Goal: Task Accomplishment & Management: Manage account settings

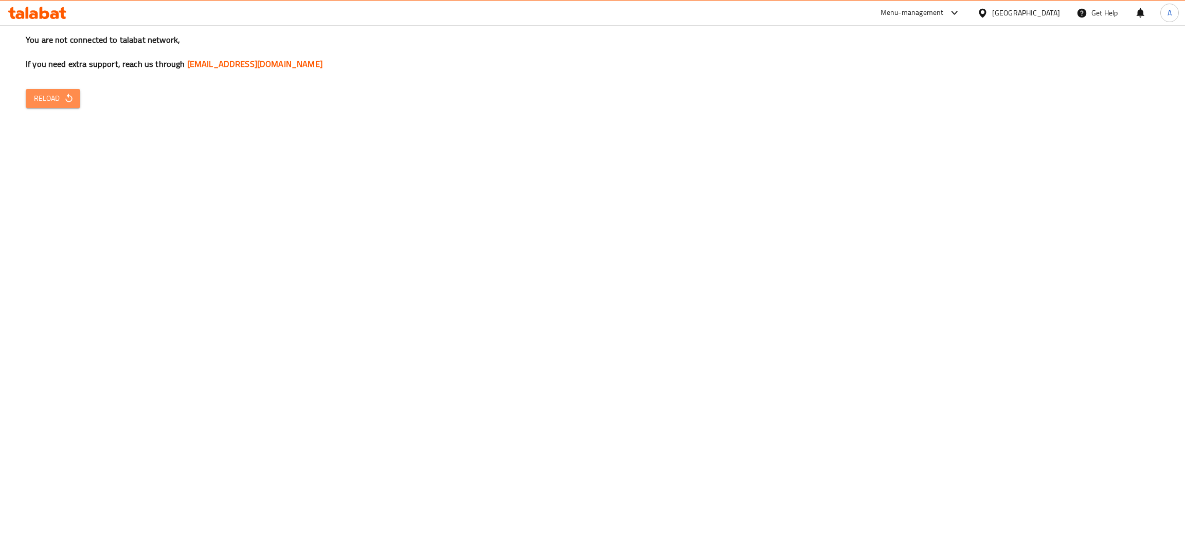
click at [70, 95] on icon "button" at bounding box center [69, 98] width 10 height 10
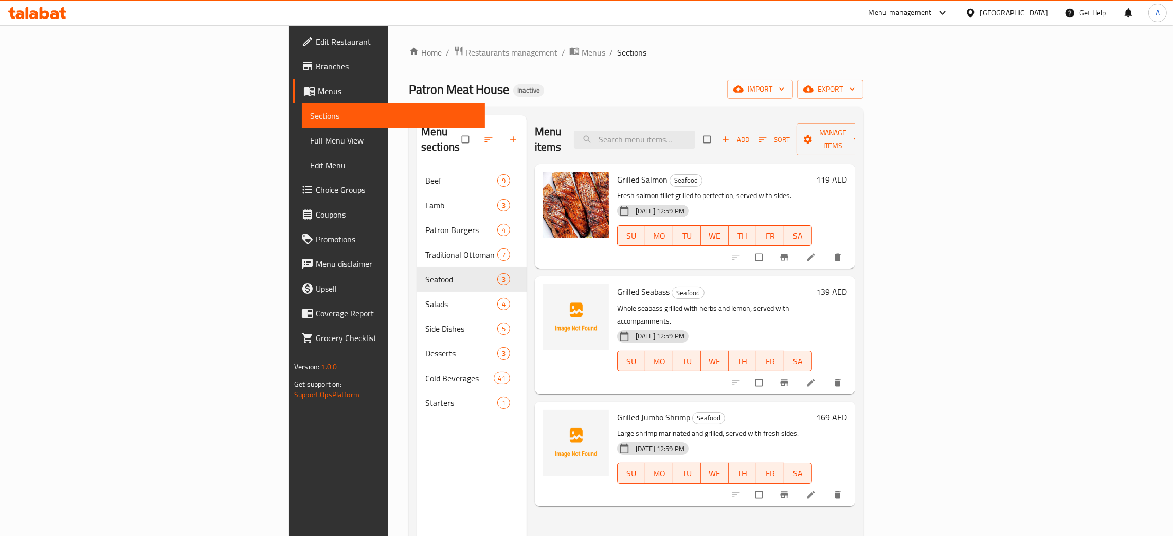
click at [58, 13] on icon at bounding box center [54, 14] width 9 height 9
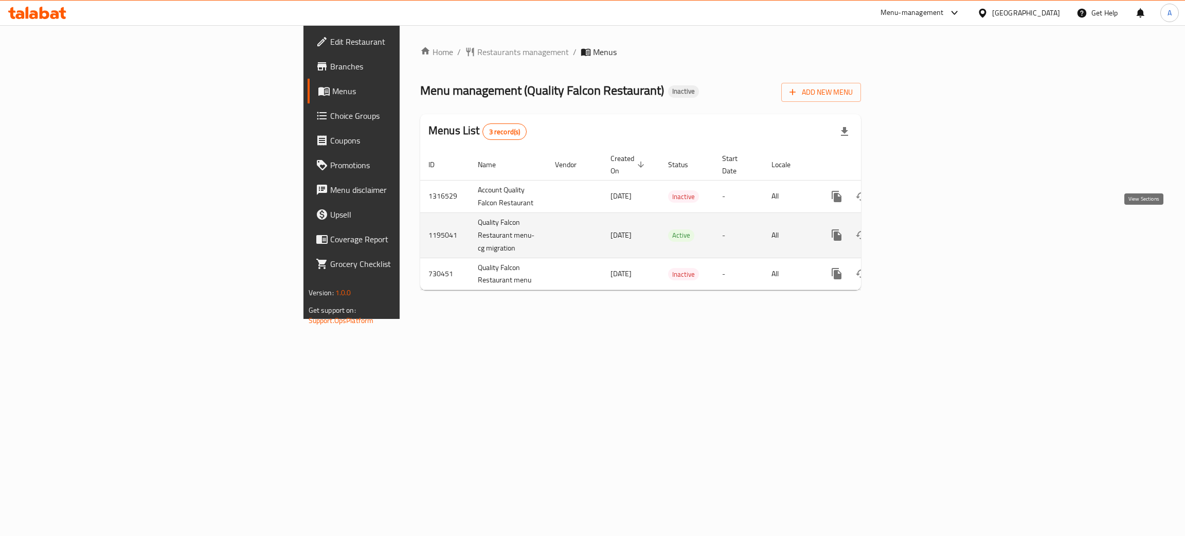
click at [915, 230] on icon "enhanced table" at bounding box center [910, 234] width 9 height 9
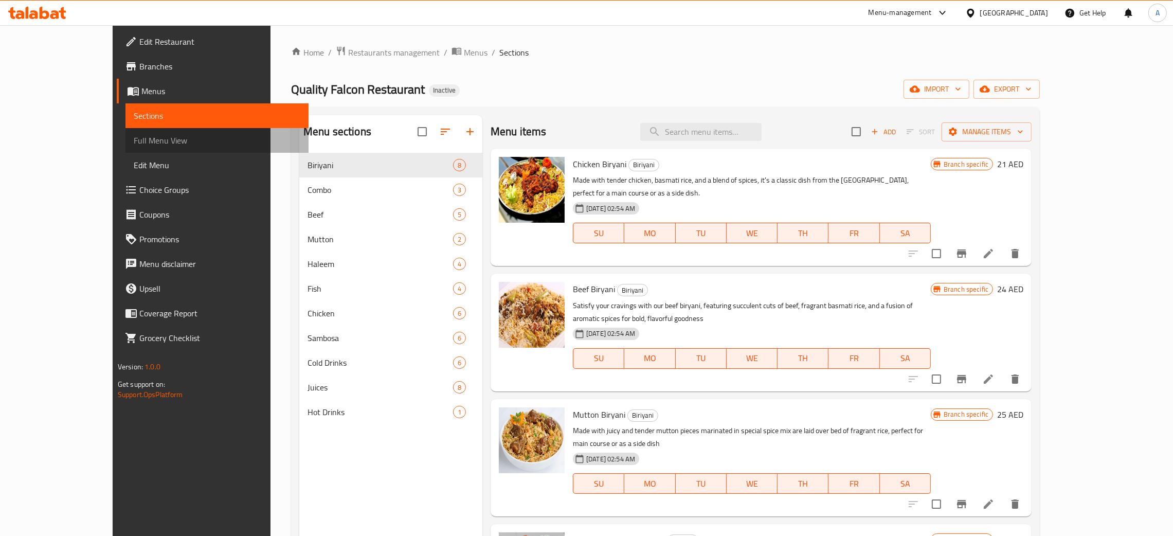
click at [134, 141] on span "Full Menu View" at bounding box center [217, 140] width 167 height 12
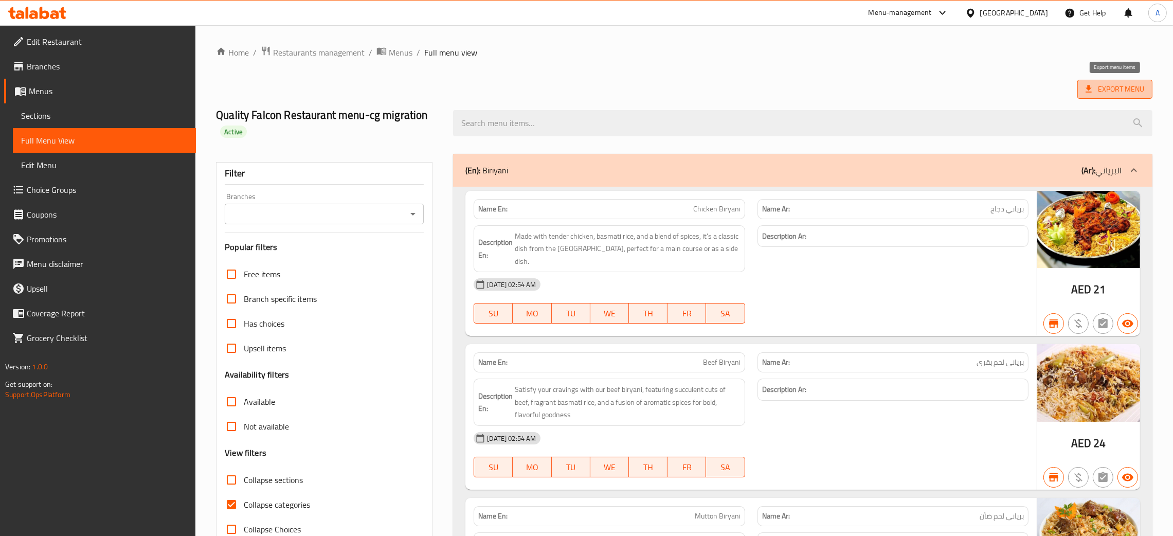
click at [1118, 91] on span "Export Menu" at bounding box center [1115, 89] width 59 height 13
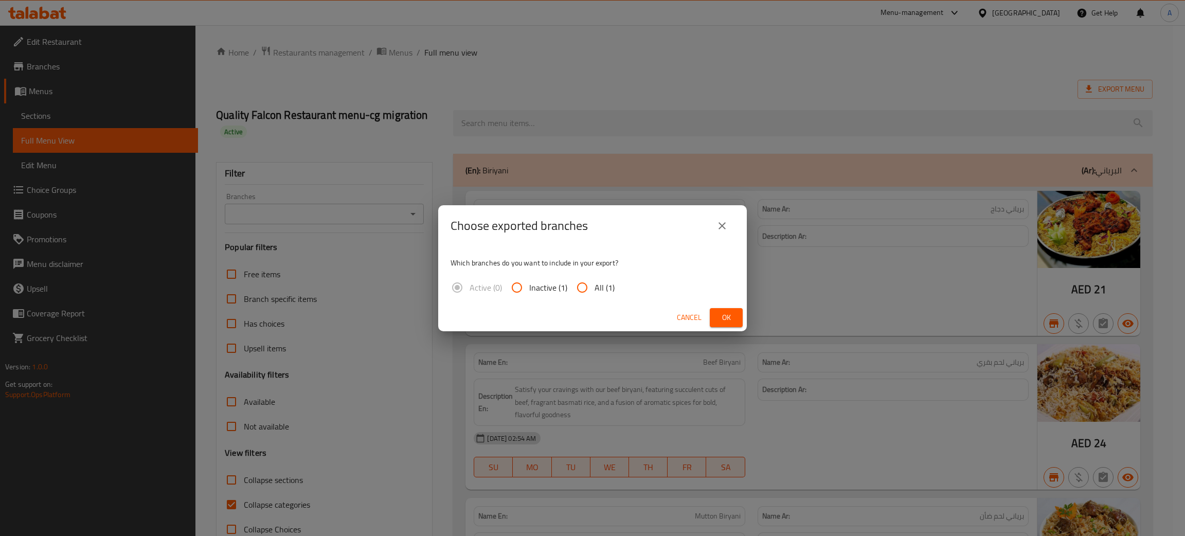
click at [585, 288] on input "All (1)" at bounding box center [582, 287] width 25 height 25
radio input "true"
click at [719, 315] on span "Ok" at bounding box center [726, 317] width 16 height 13
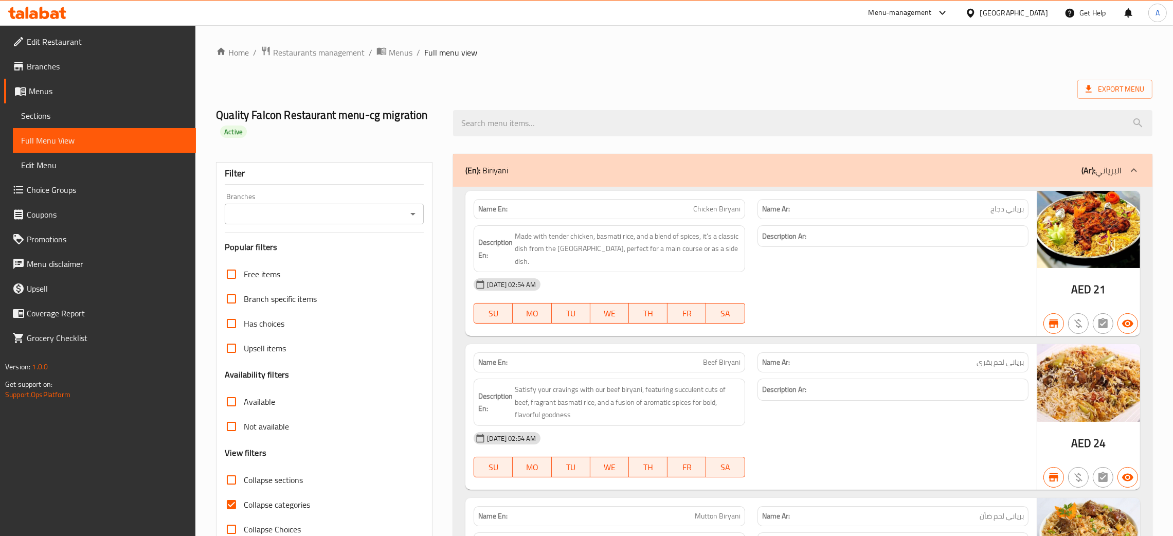
drag, startPoint x: 394, startPoint y: 48, endPoint x: 442, endPoint y: 115, distance: 82.5
click at [394, 48] on span "Menus" at bounding box center [401, 52] width 24 height 12
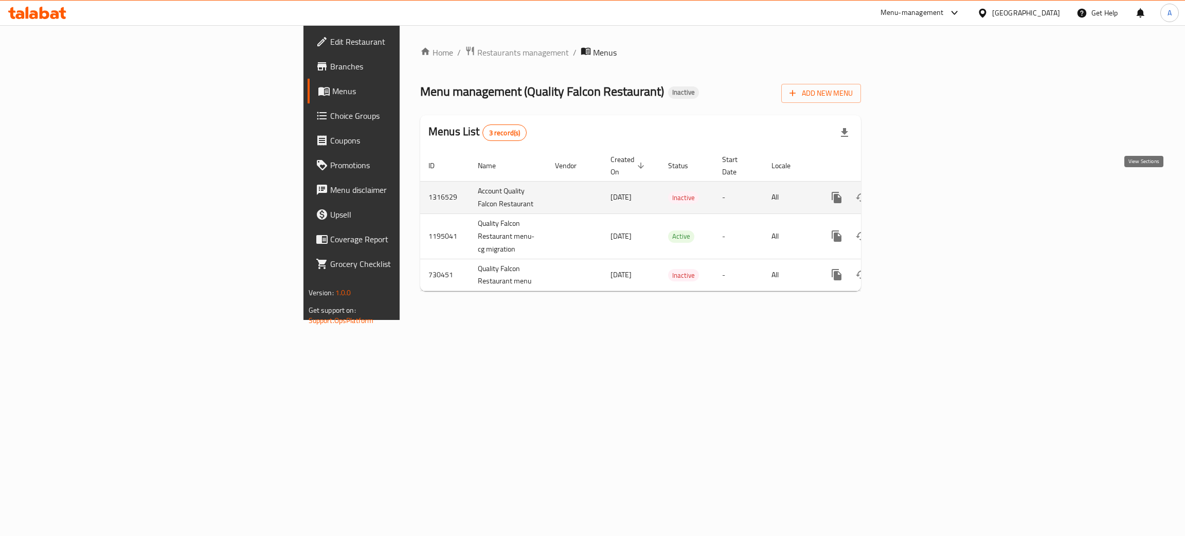
click at [917, 191] on icon "enhanced table" at bounding box center [911, 197] width 12 height 12
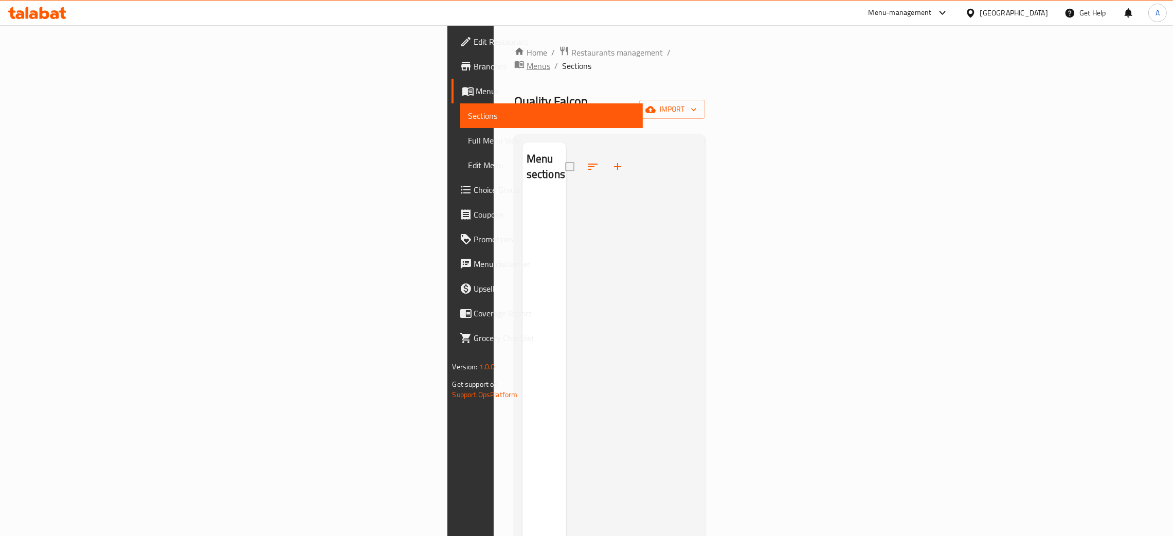
click at [527, 60] on span "Menus" at bounding box center [539, 66] width 24 height 12
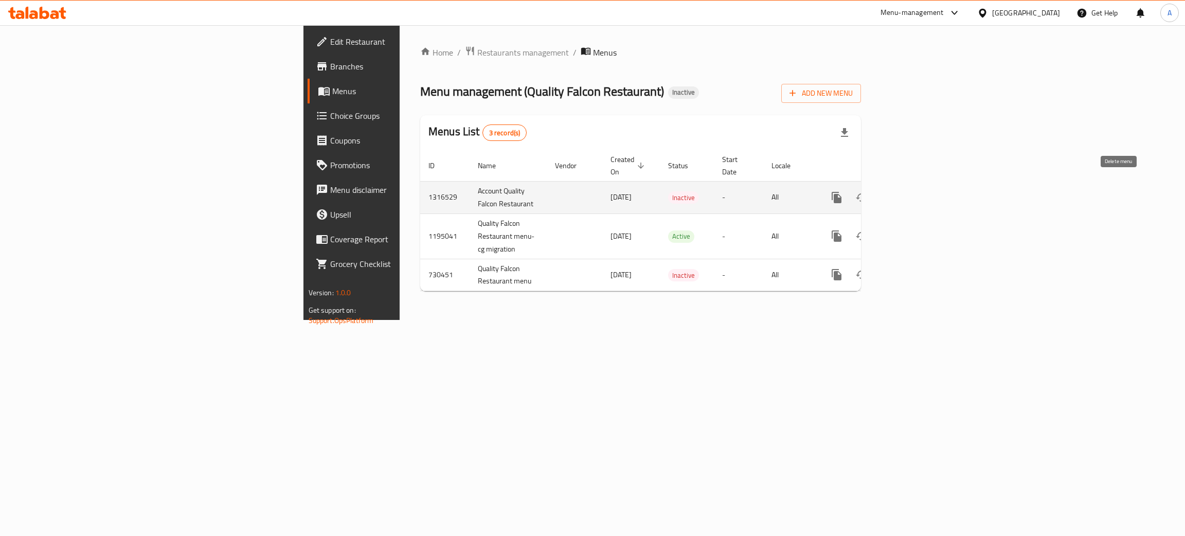
click at [892, 191] on icon "enhanced table" at bounding box center [886, 197] width 12 height 12
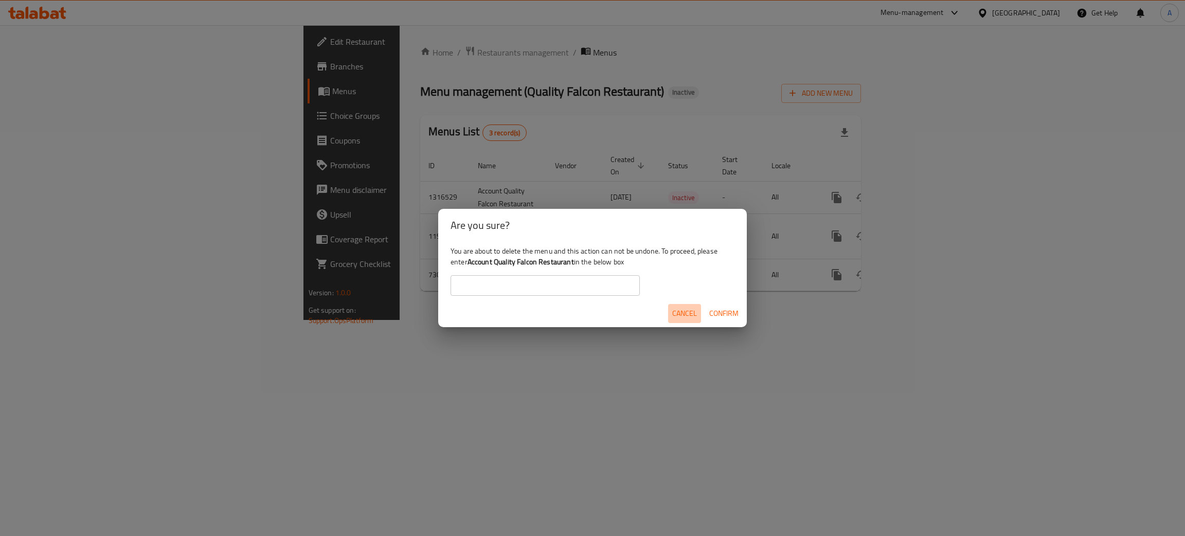
click at [690, 309] on span "Cancel" at bounding box center [684, 313] width 25 height 13
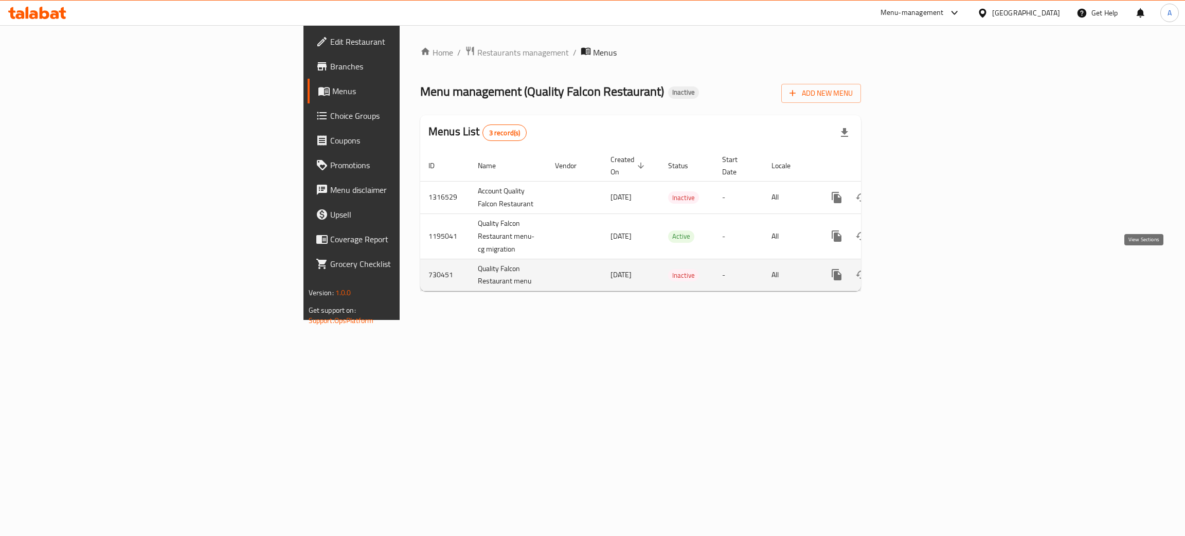
click at [917, 268] on icon "enhanced table" at bounding box center [911, 274] width 12 height 12
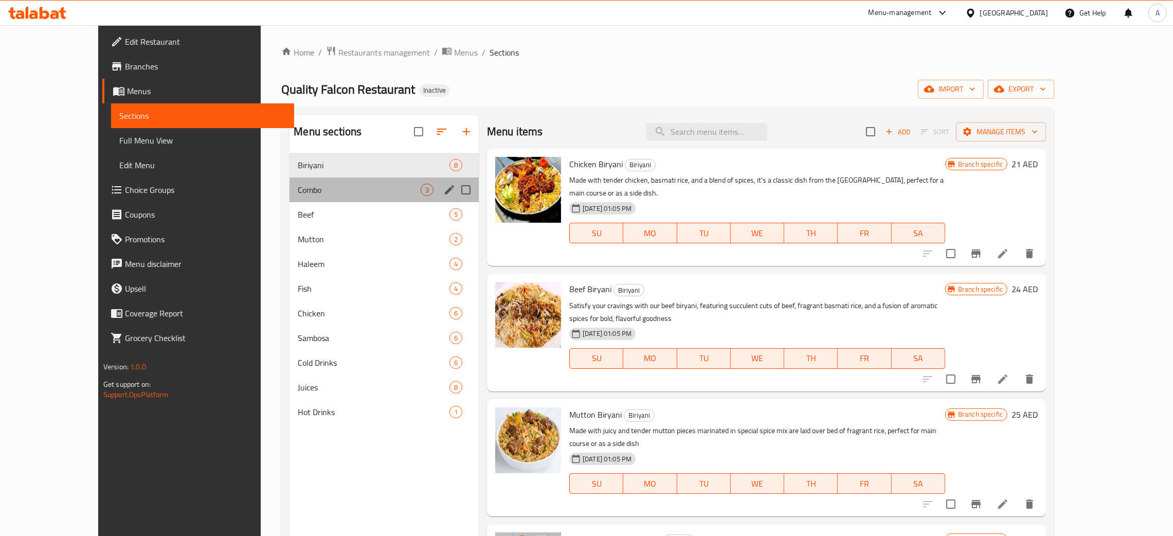
click at [320, 201] on div "Combo 3" at bounding box center [384, 189] width 189 height 25
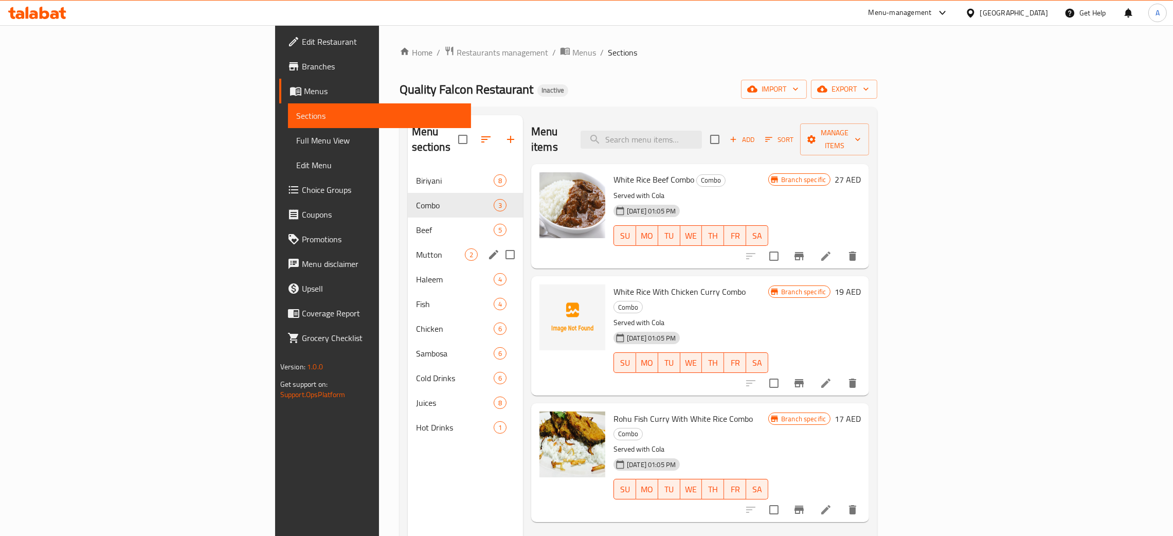
click at [408, 249] on div "Mutton 2" at bounding box center [465, 254] width 115 height 25
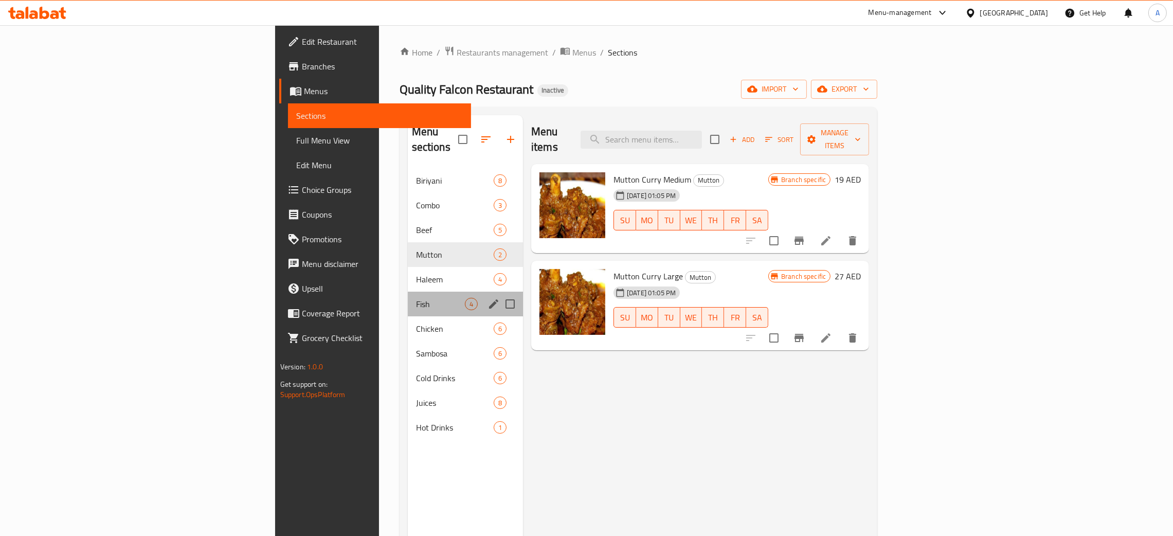
click at [408, 292] on div "Fish 4" at bounding box center [465, 304] width 115 height 25
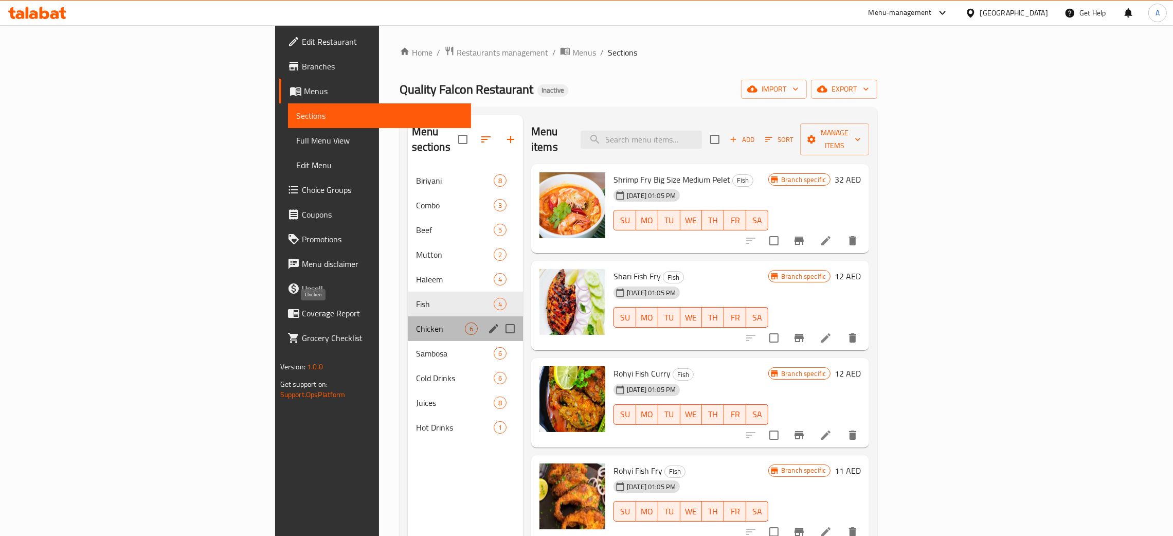
click at [416, 322] on span "Chicken" at bounding box center [440, 328] width 49 height 12
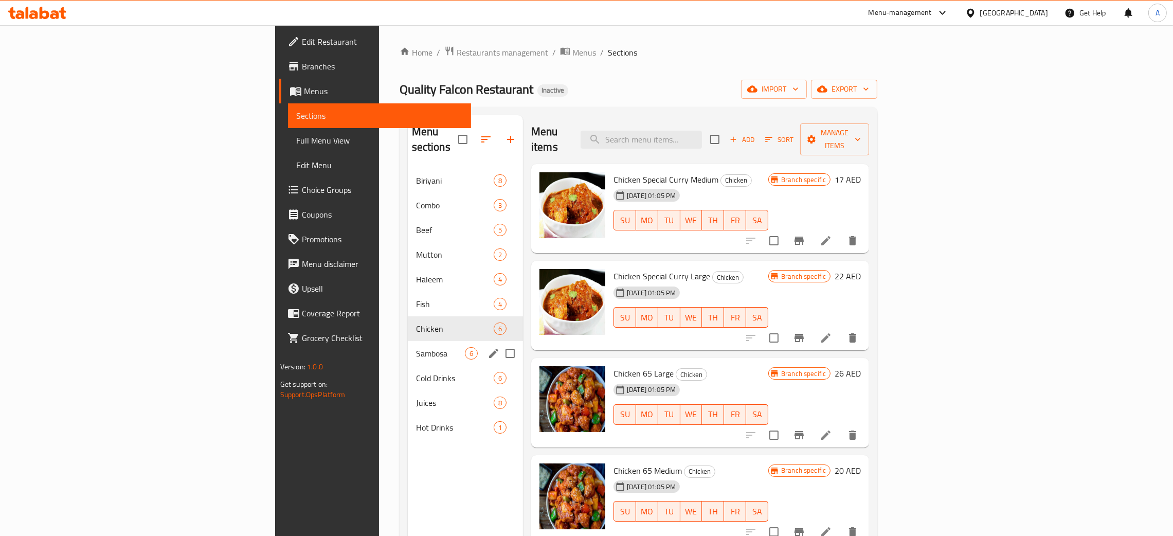
click at [408, 350] on div "Sambosa 6" at bounding box center [465, 353] width 115 height 25
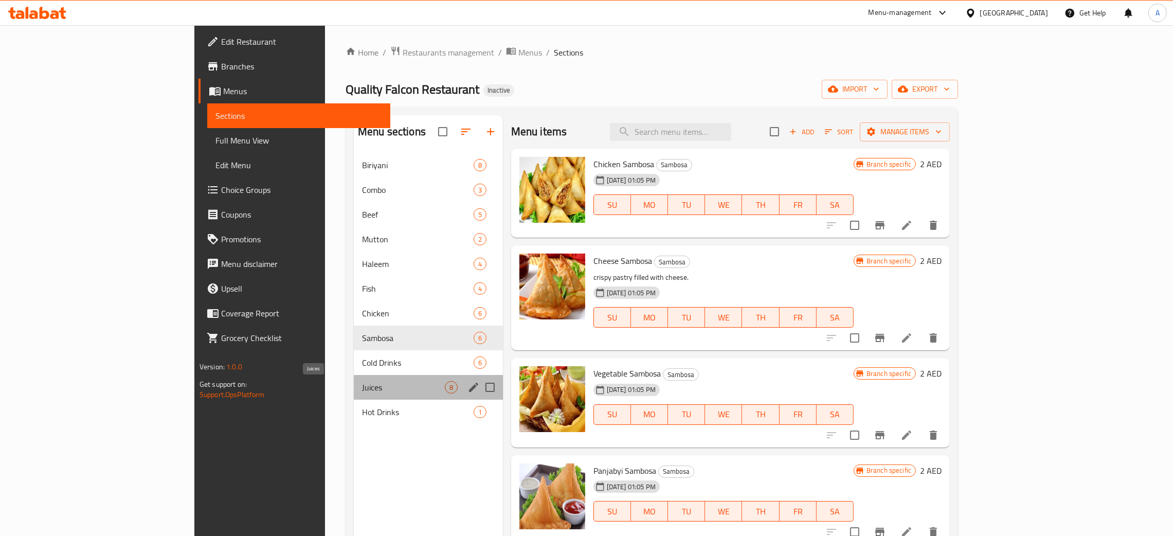
click at [362, 388] on span "Juices" at bounding box center [403, 387] width 83 height 12
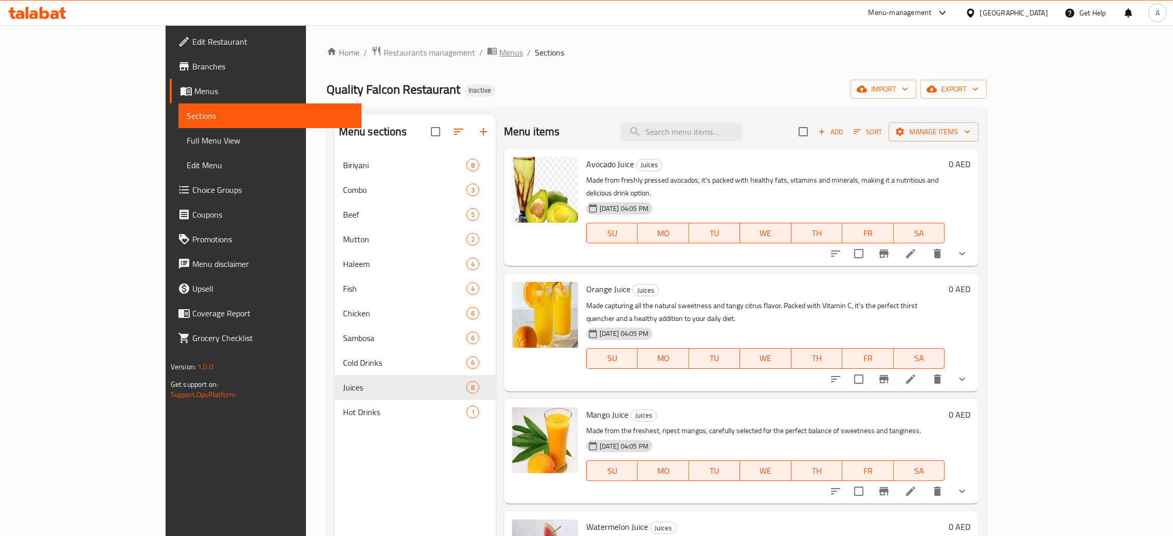
click at [499, 46] on span "Menus" at bounding box center [511, 52] width 24 height 12
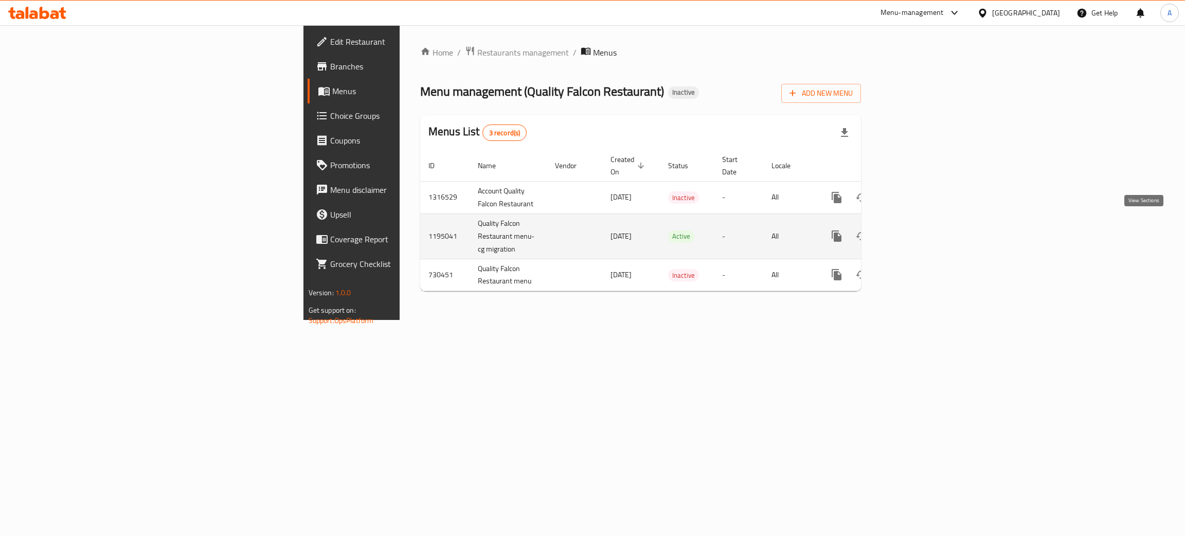
click at [915, 231] on icon "enhanced table" at bounding box center [910, 235] width 9 height 9
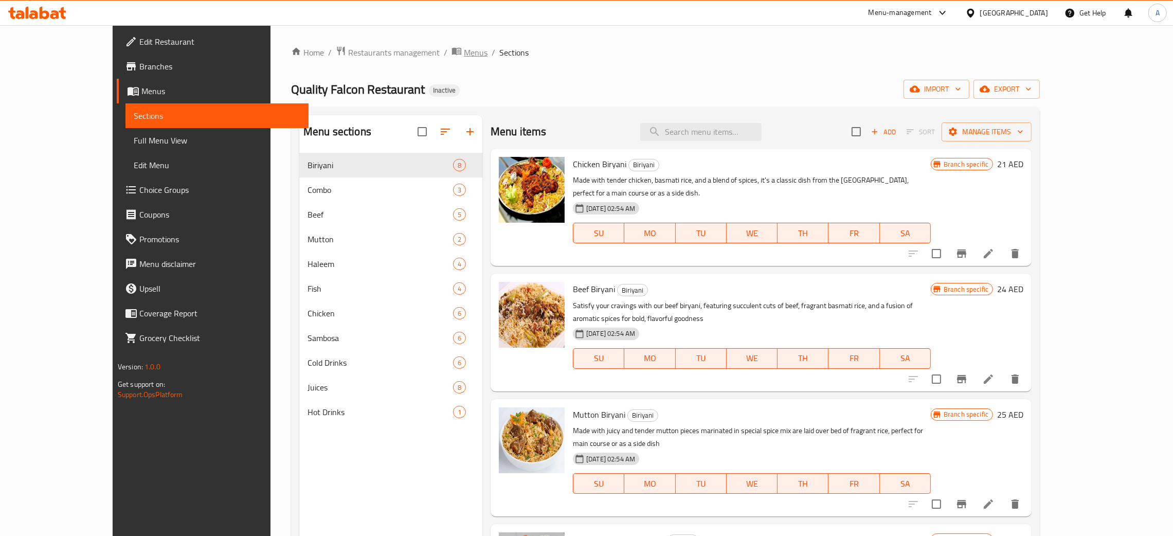
click at [464, 50] on span "Menus" at bounding box center [476, 52] width 24 height 12
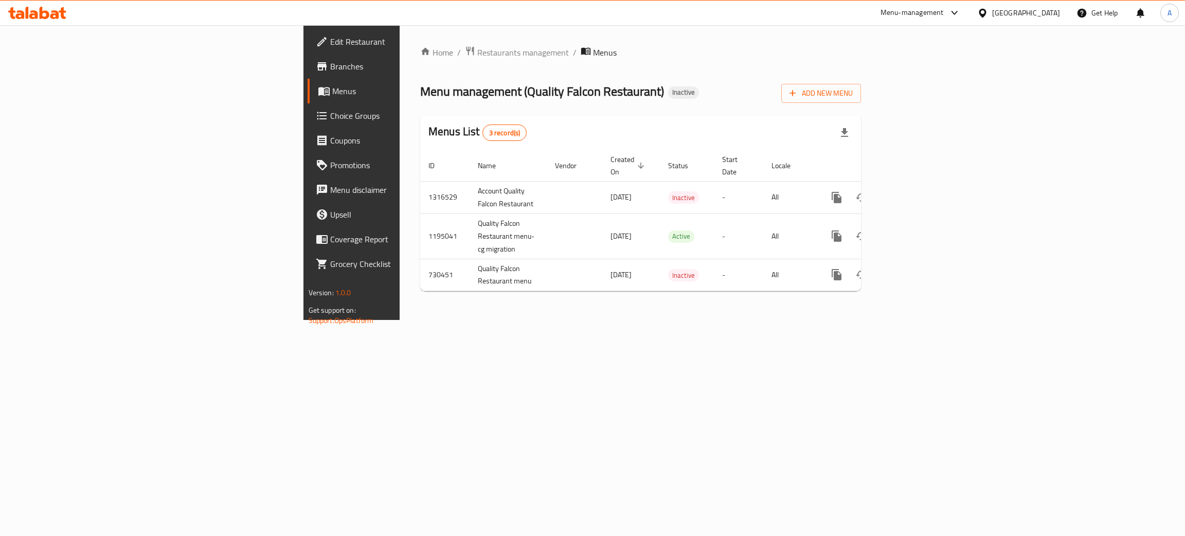
click at [1012, 10] on div "[GEOGRAPHIC_DATA]" at bounding box center [1026, 12] width 68 height 11
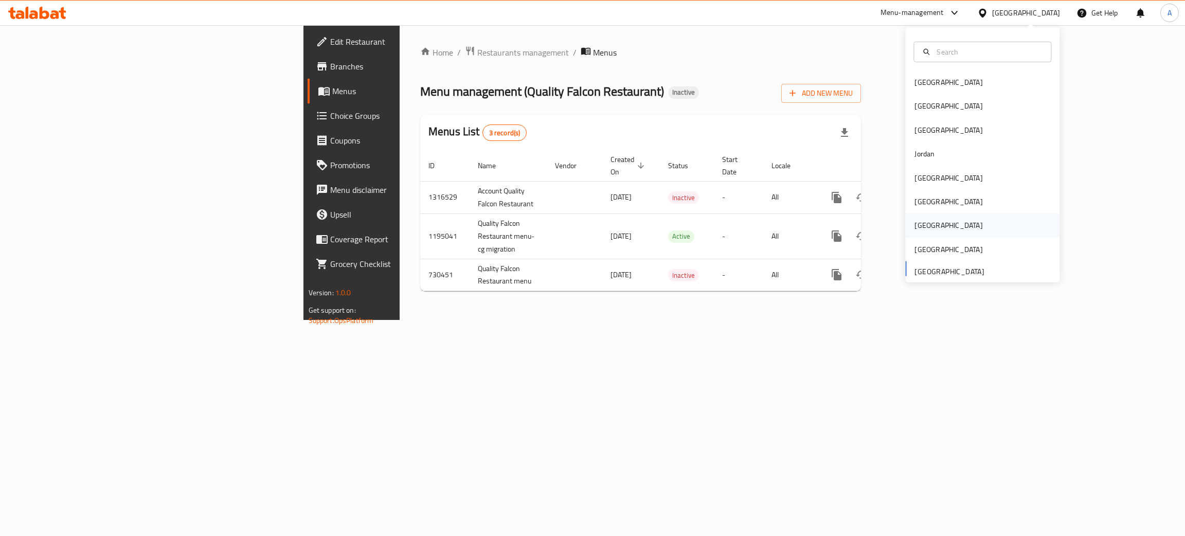
click at [931, 225] on div "[GEOGRAPHIC_DATA]" at bounding box center [982, 225] width 154 height 24
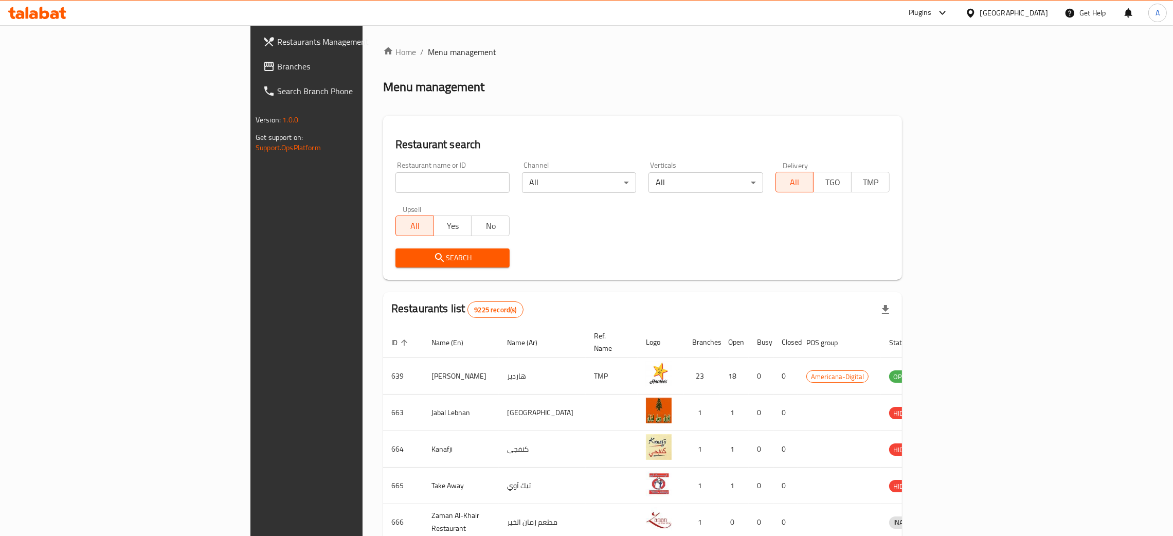
click at [395, 181] on input "search" at bounding box center [452, 182] width 114 height 21
paste input "Day & Night"
type input "Day & Night"
click button "Search" at bounding box center [452, 257] width 114 height 19
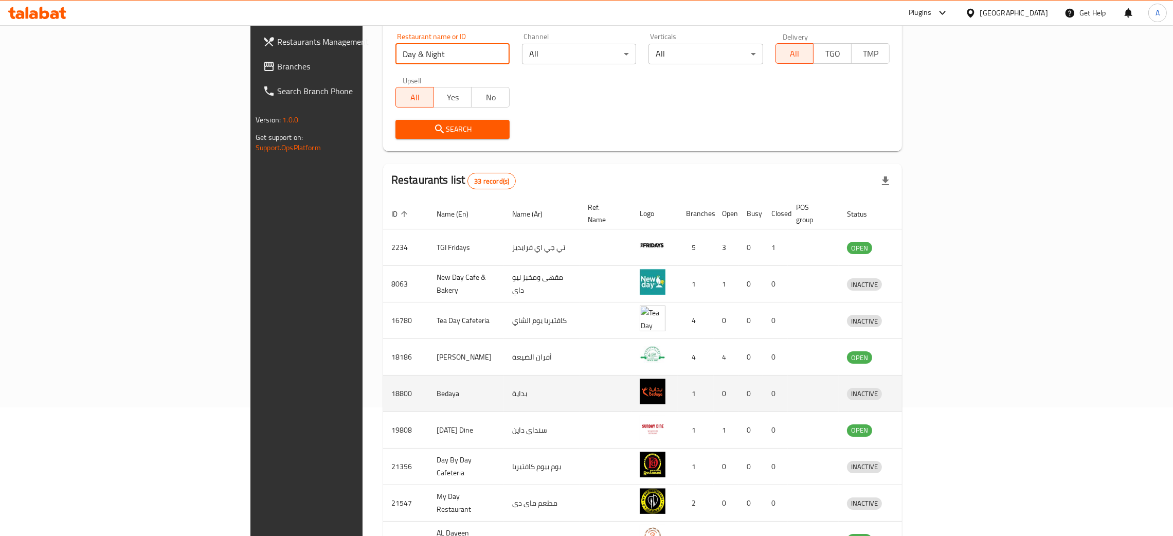
scroll to position [233, 0]
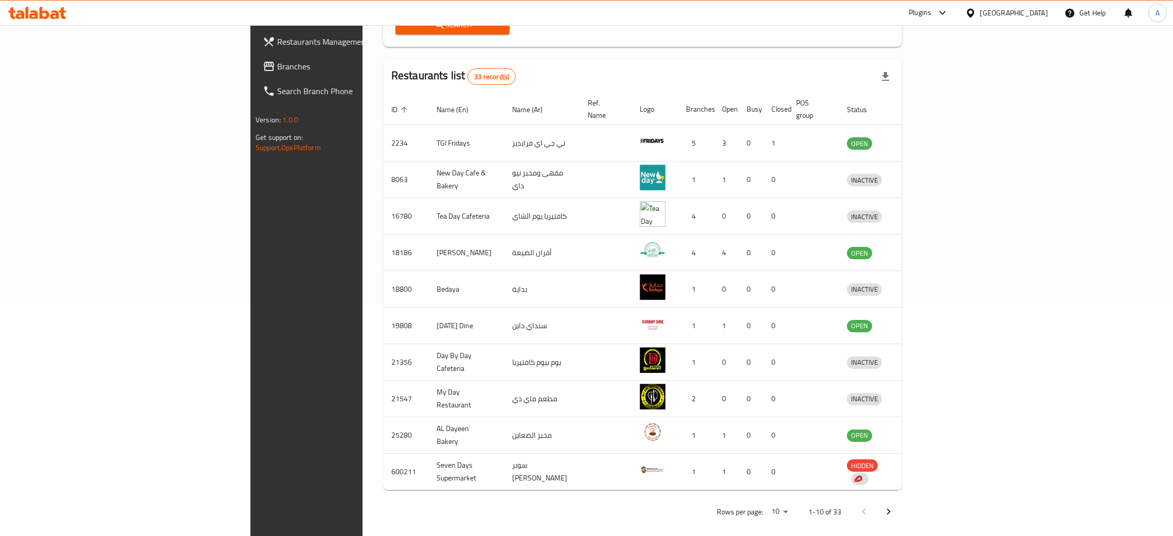
click at [901, 499] on div at bounding box center [876, 511] width 49 height 25
click at [895, 506] on icon "Next page" at bounding box center [889, 512] width 12 height 12
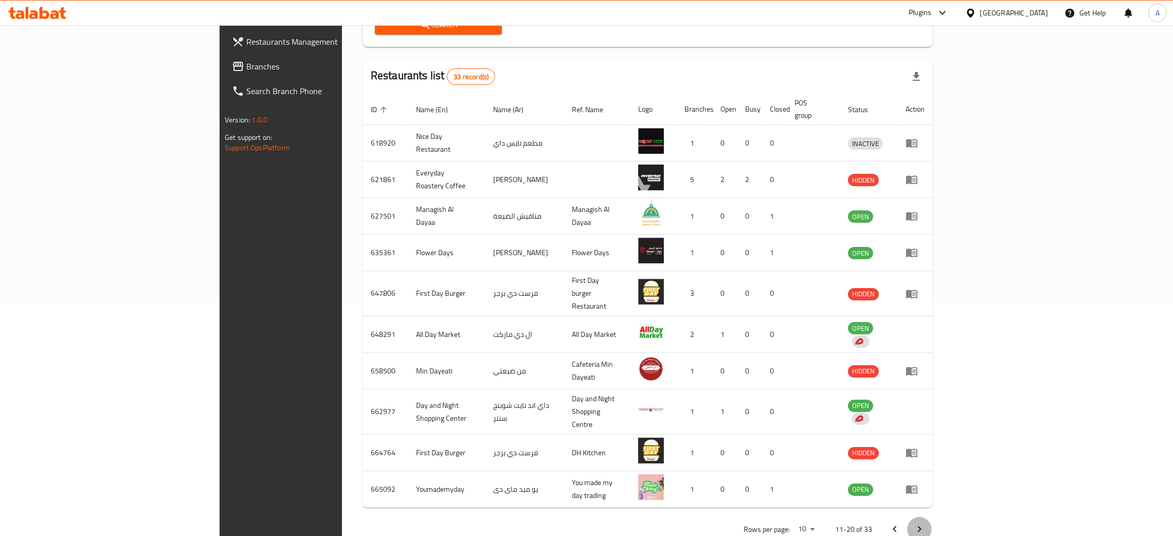
click at [926, 523] on icon "Next page" at bounding box center [919, 529] width 12 height 12
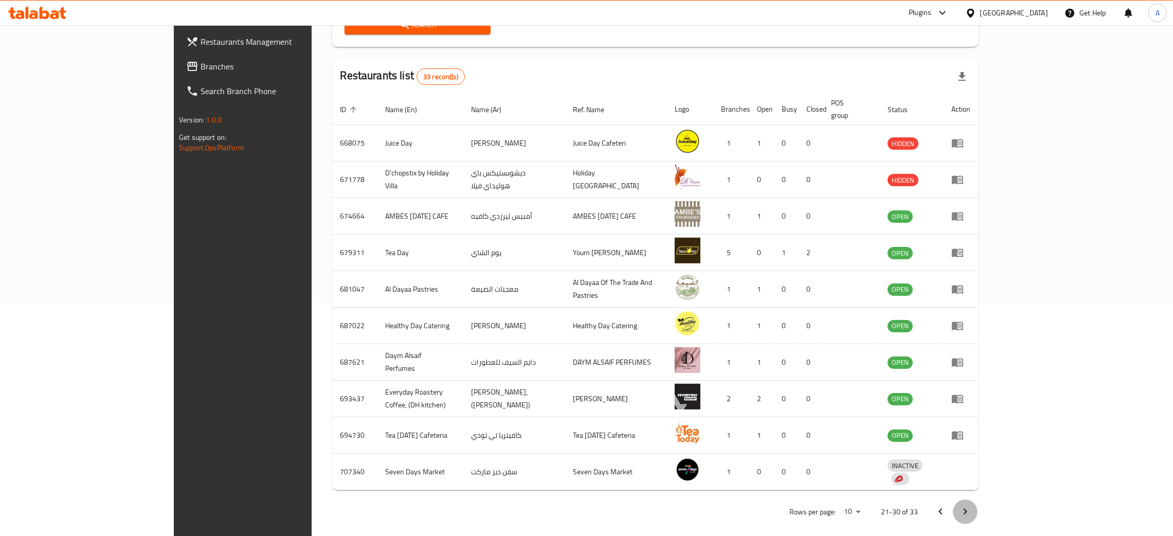
click at [971, 506] on icon "Next page" at bounding box center [965, 512] width 12 height 12
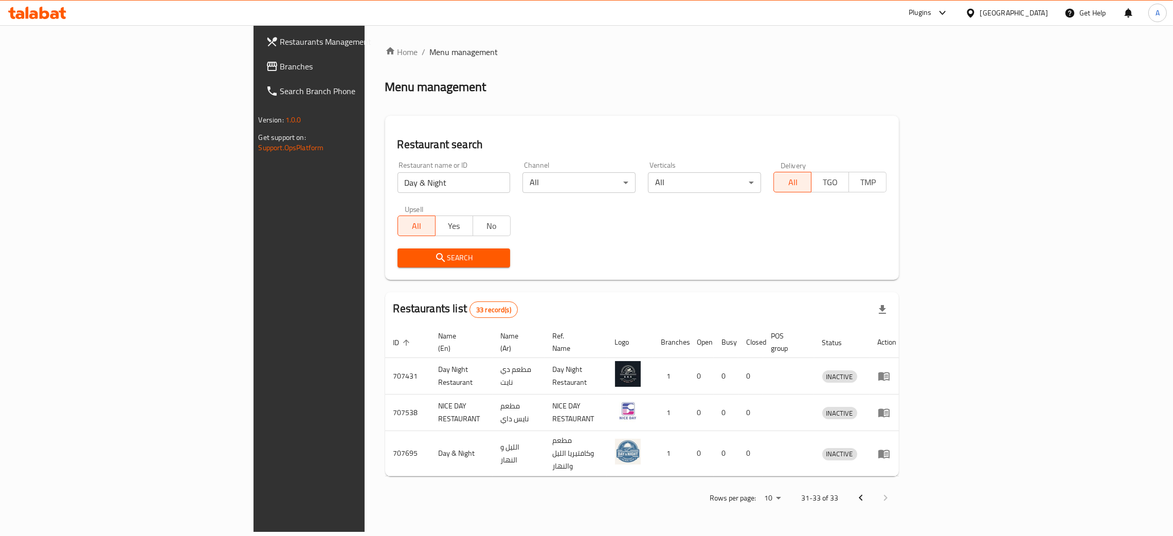
scroll to position [0, 0]
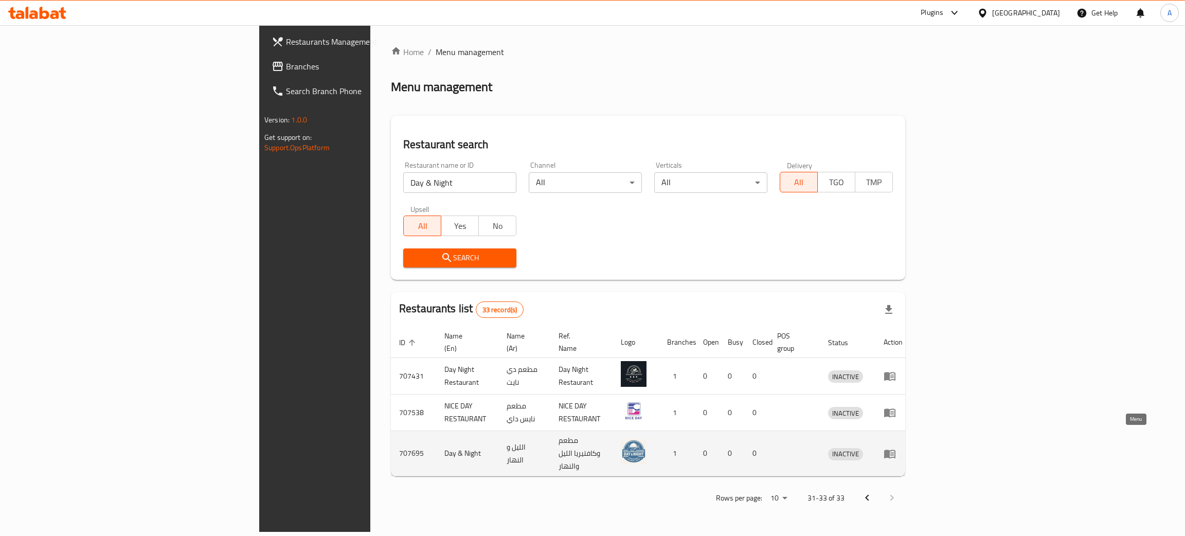
click at [896, 447] on icon "enhanced table" at bounding box center [890, 453] width 12 height 12
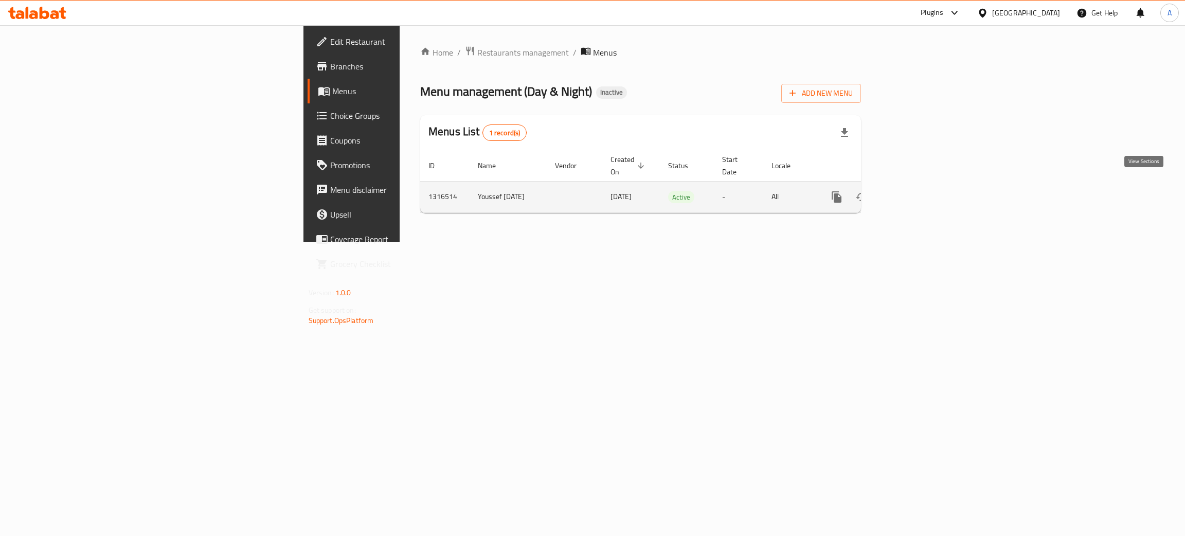
click at [917, 191] on icon "enhanced table" at bounding box center [911, 197] width 12 height 12
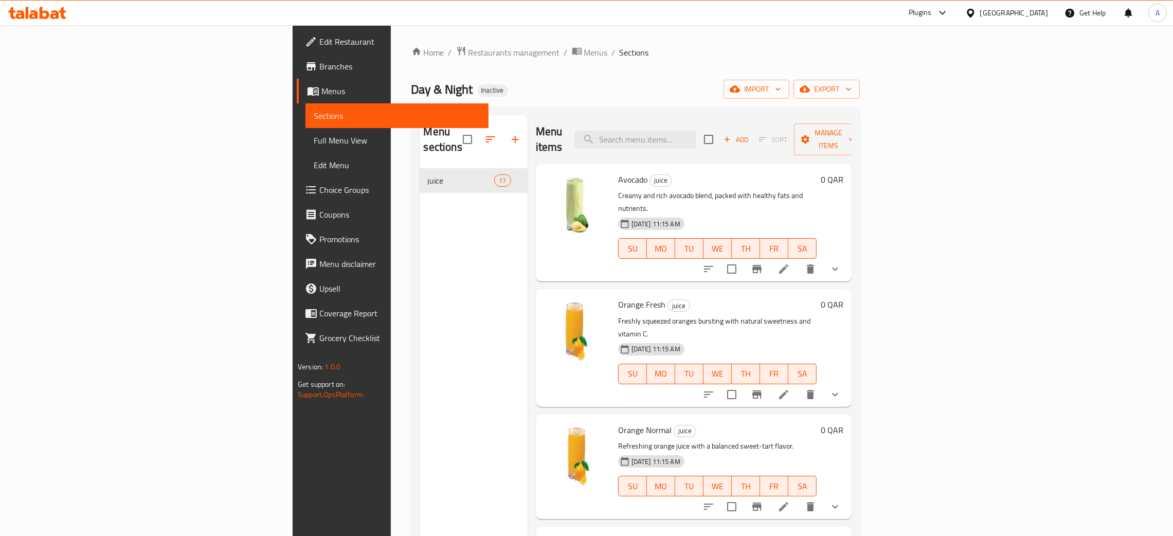
click at [319, 40] on span "Edit Restaurant" at bounding box center [399, 41] width 161 height 12
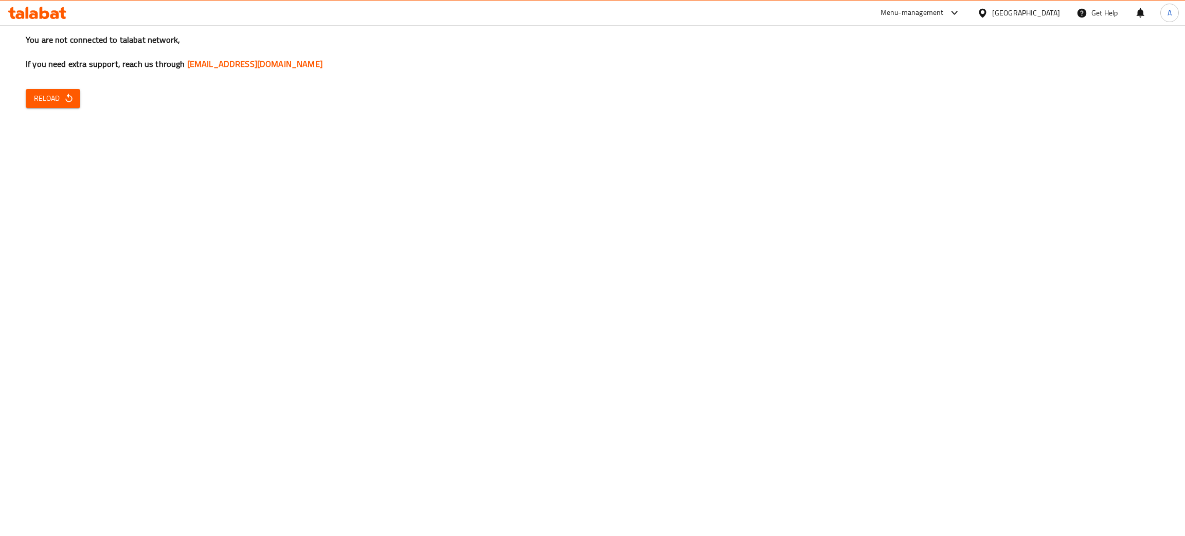
drag, startPoint x: 82, startPoint y: 100, endPoint x: 25, endPoint y: 88, distance: 57.7
click at [74, 100] on div "You are not connected to talabat network, If you need extra support, reach us t…" at bounding box center [592, 268] width 1185 height 536
click at [64, 97] on icon "button" at bounding box center [69, 98] width 10 height 10
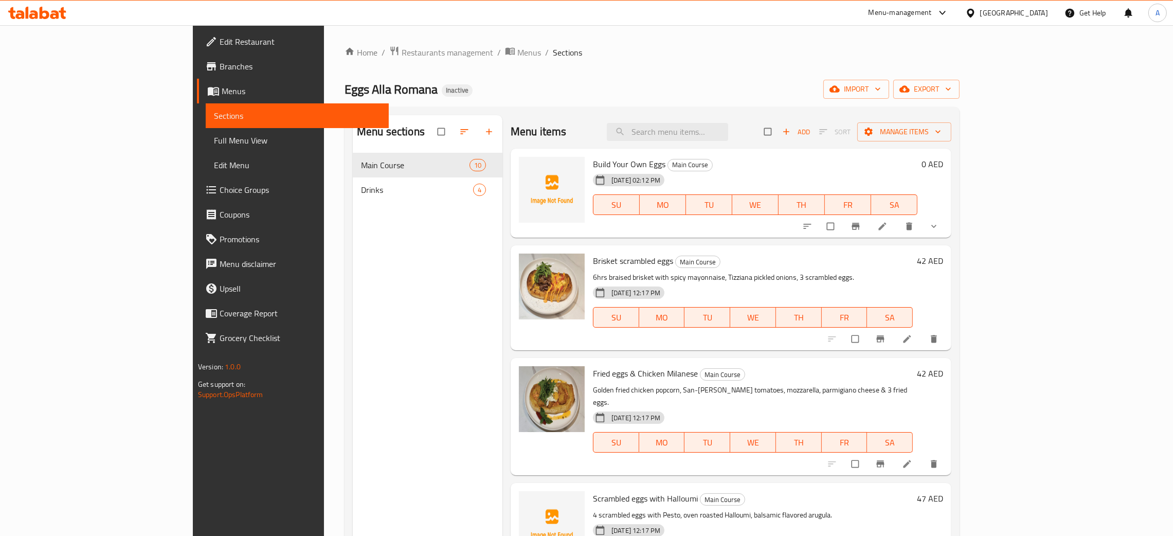
click at [1019, 13] on div "[GEOGRAPHIC_DATA]" at bounding box center [1014, 12] width 68 height 11
click at [936, 107] on div "Egypt" at bounding box center [970, 106] width 154 height 24
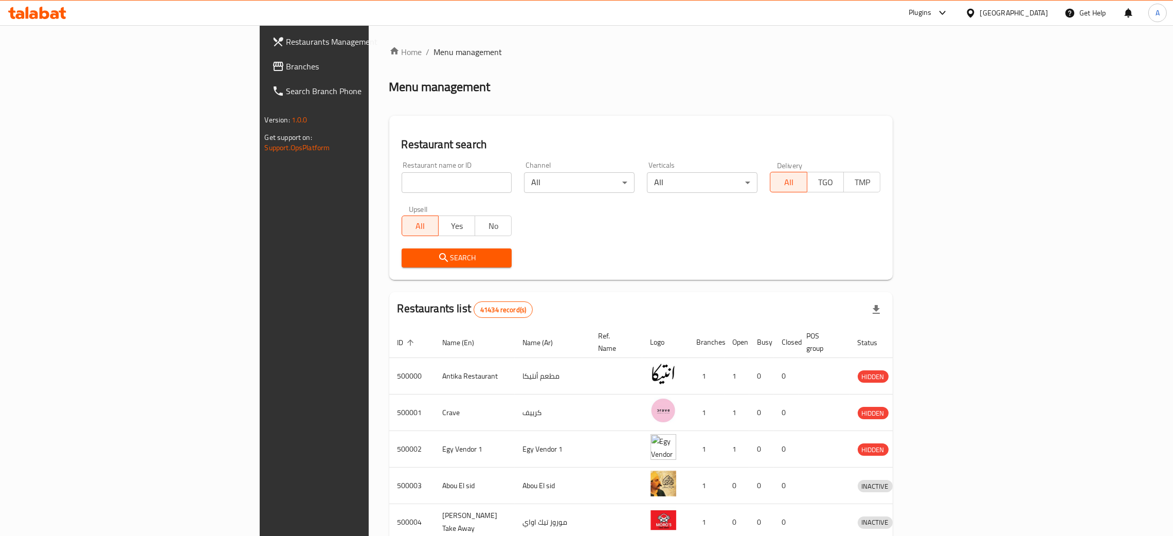
click at [402, 175] on input "search" at bounding box center [457, 182] width 111 height 21
paste input "TIKI"
type input "TIKI"
click button "Search" at bounding box center [457, 257] width 111 height 19
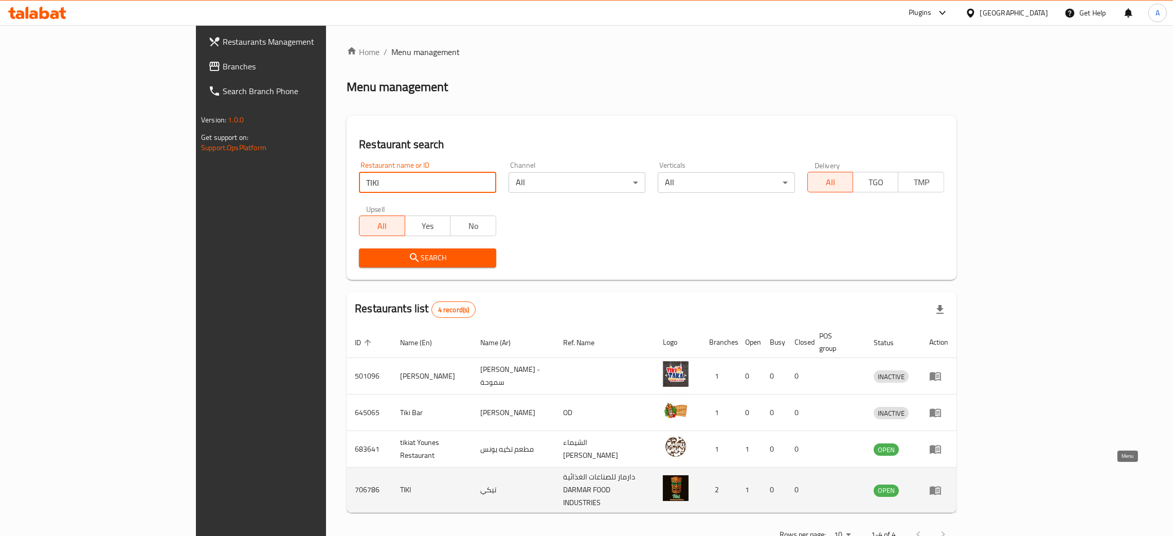
click at [940, 489] on icon "enhanced table" at bounding box center [938, 491] width 4 height 4
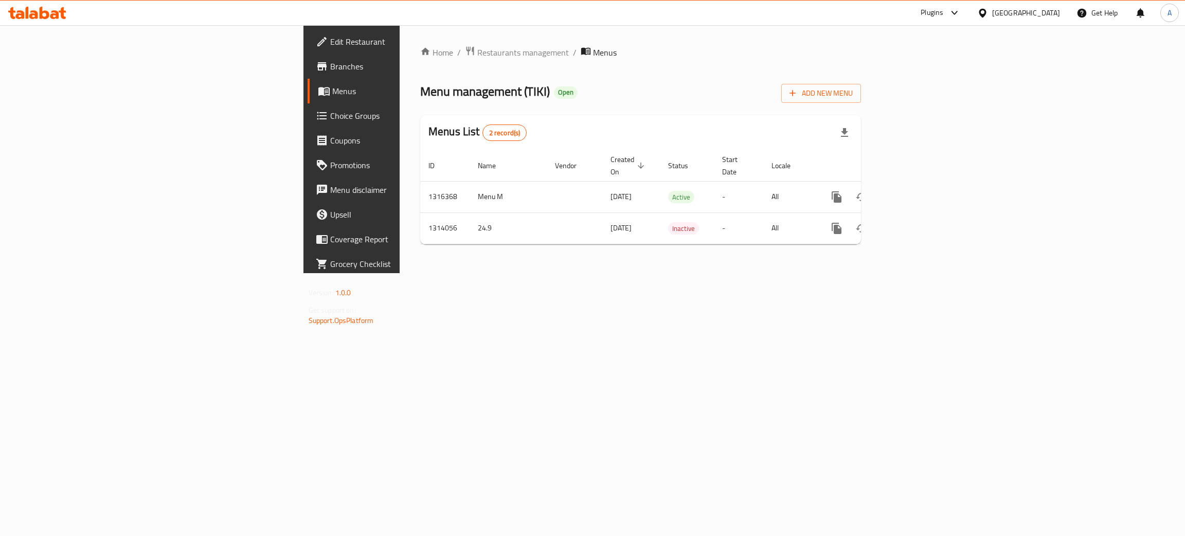
click at [330, 64] on span "Branches" at bounding box center [411, 66] width 163 height 12
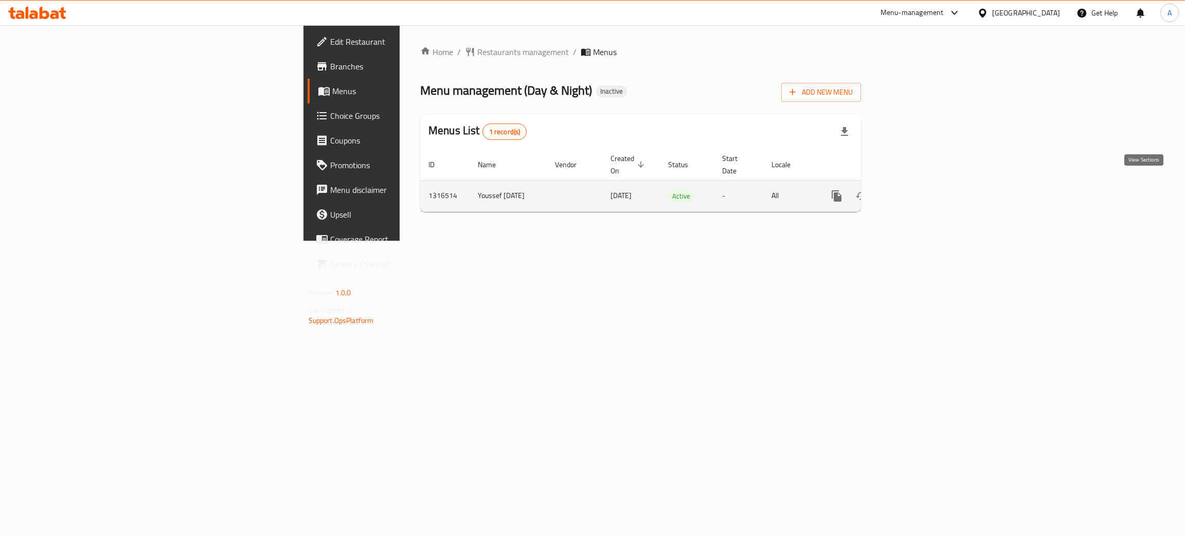
click at [917, 190] on icon "enhanced table" at bounding box center [911, 196] width 12 height 12
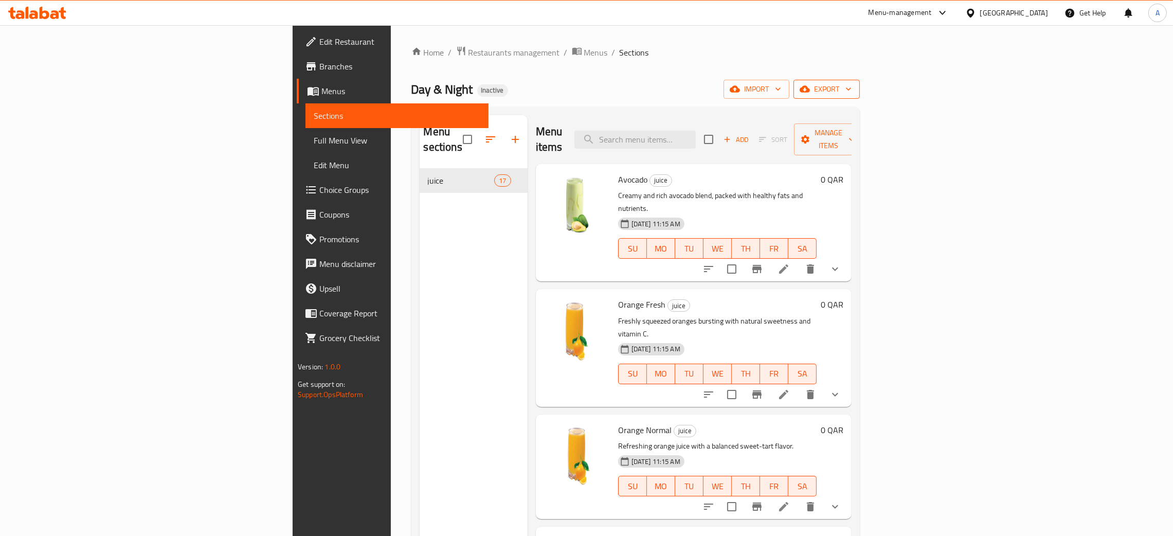
click at [860, 83] on button "export" at bounding box center [827, 89] width 66 height 19
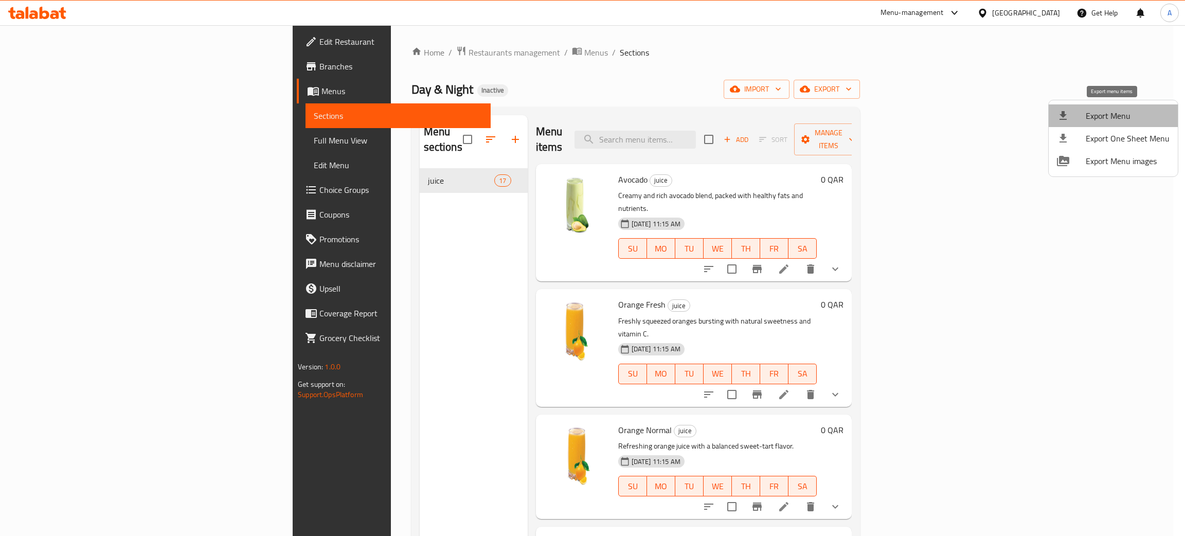
click at [1119, 111] on span "Export Menu" at bounding box center [1128, 116] width 84 height 12
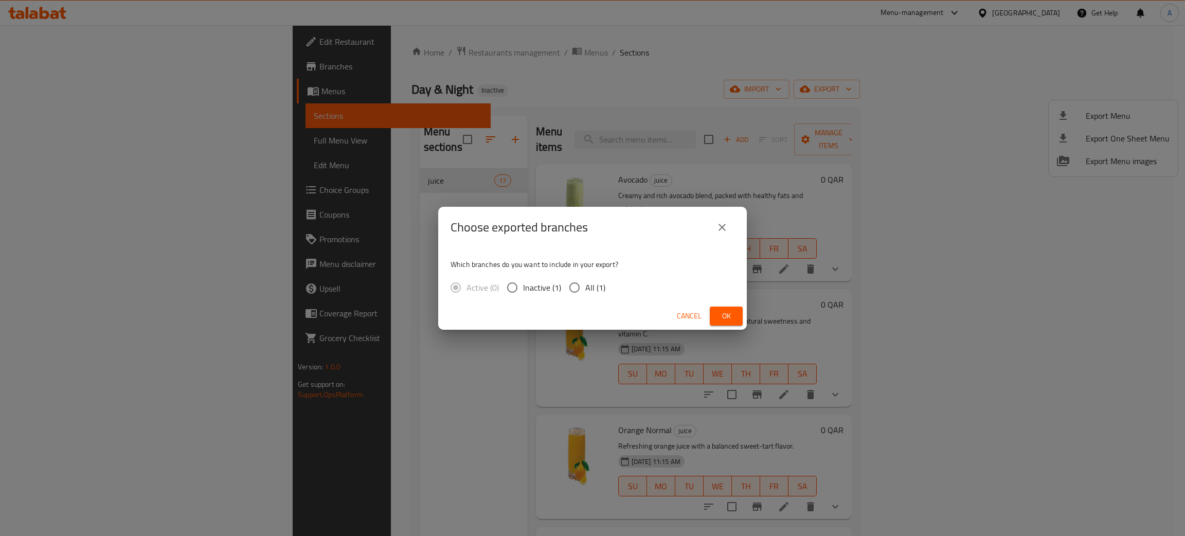
click at [729, 317] on span "Ok" at bounding box center [726, 316] width 16 height 13
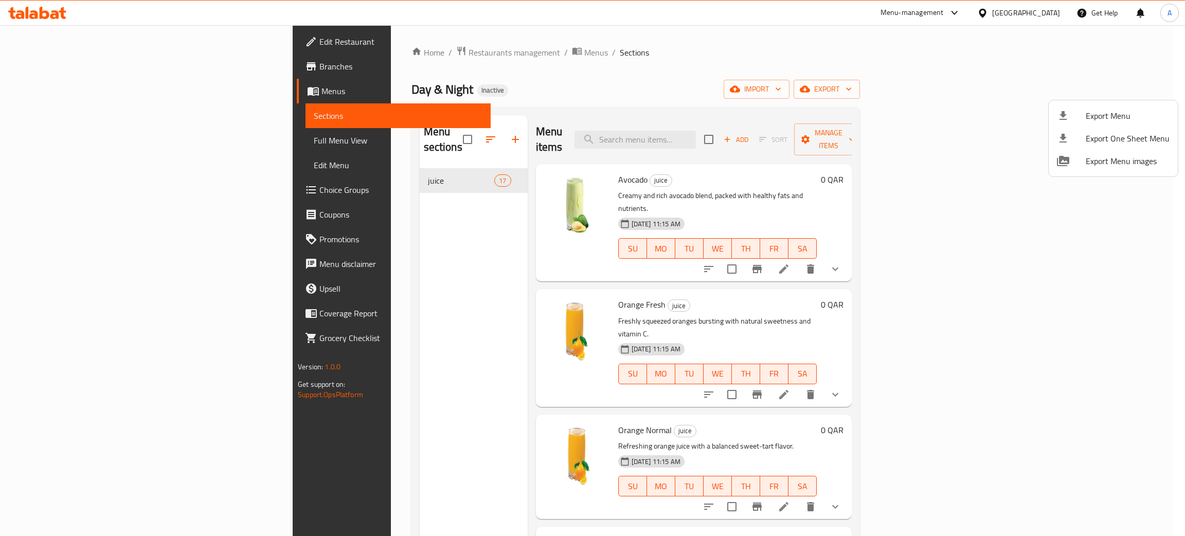
click at [1042, 12] on div at bounding box center [592, 268] width 1185 height 536
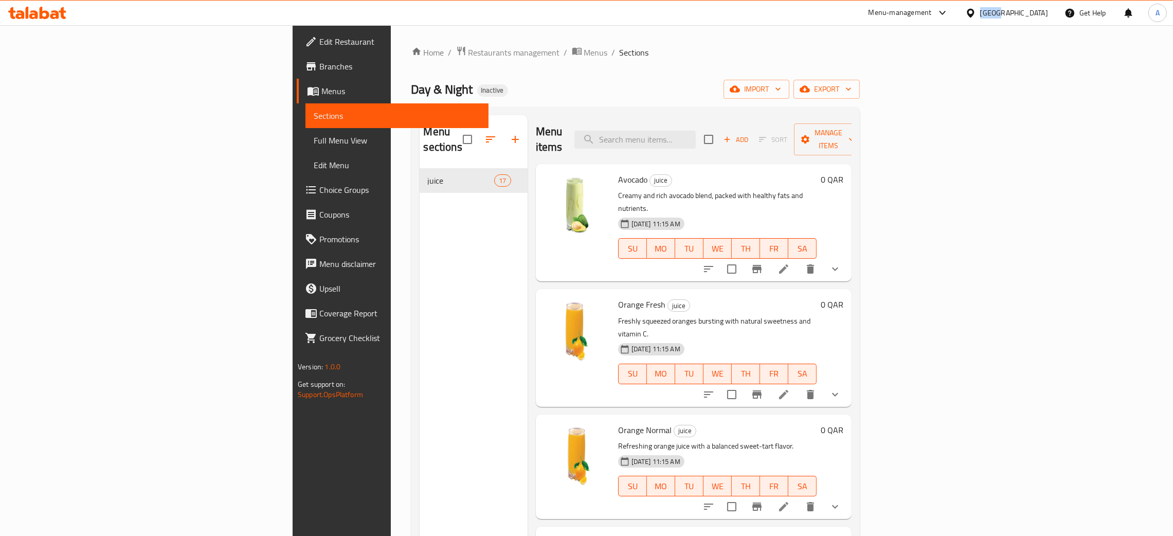
click at [1041, 11] on div "Qatar" at bounding box center [1014, 12] width 68 height 11
click at [926, 269] on div "United Arab Emirates" at bounding box center [937, 269] width 68 height 11
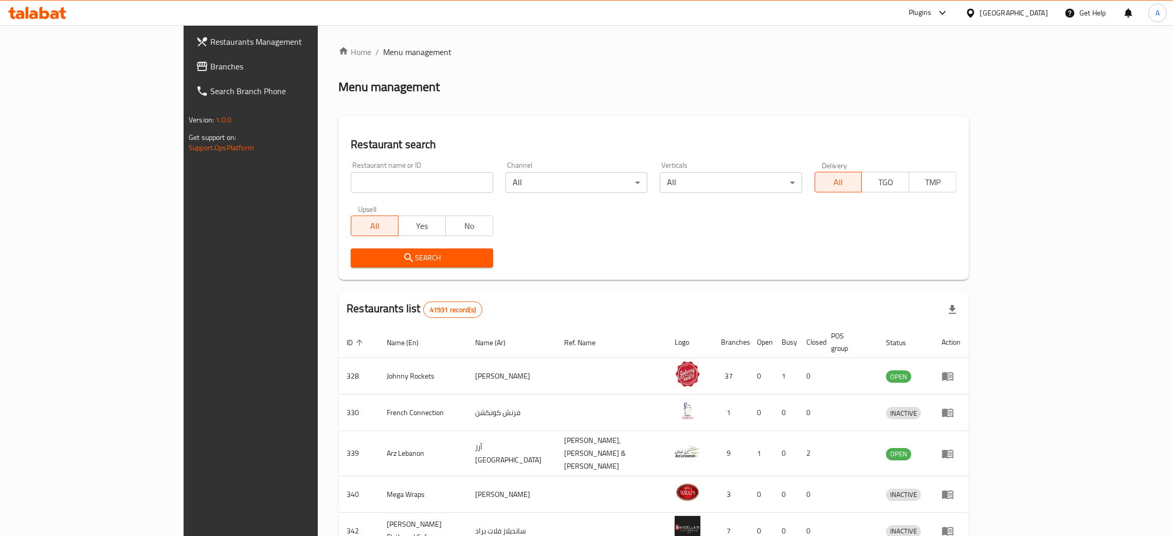
click at [210, 66] on span "Branches" at bounding box center [290, 66] width 161 height 12
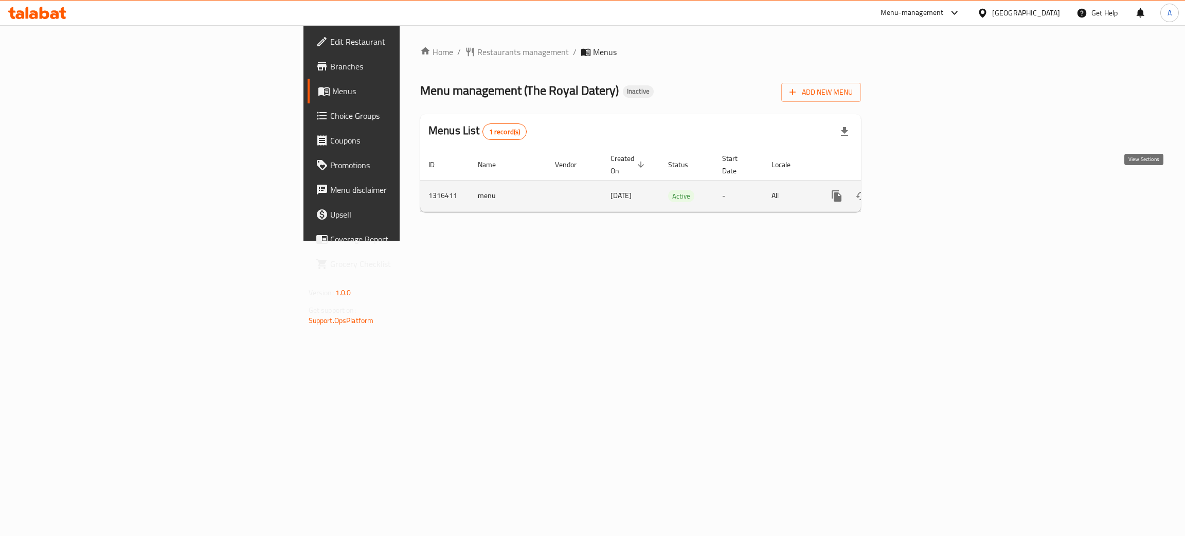
click at [917, 190] on icon "enhanced table" at bounding box center [911, 196] width 12 height 12
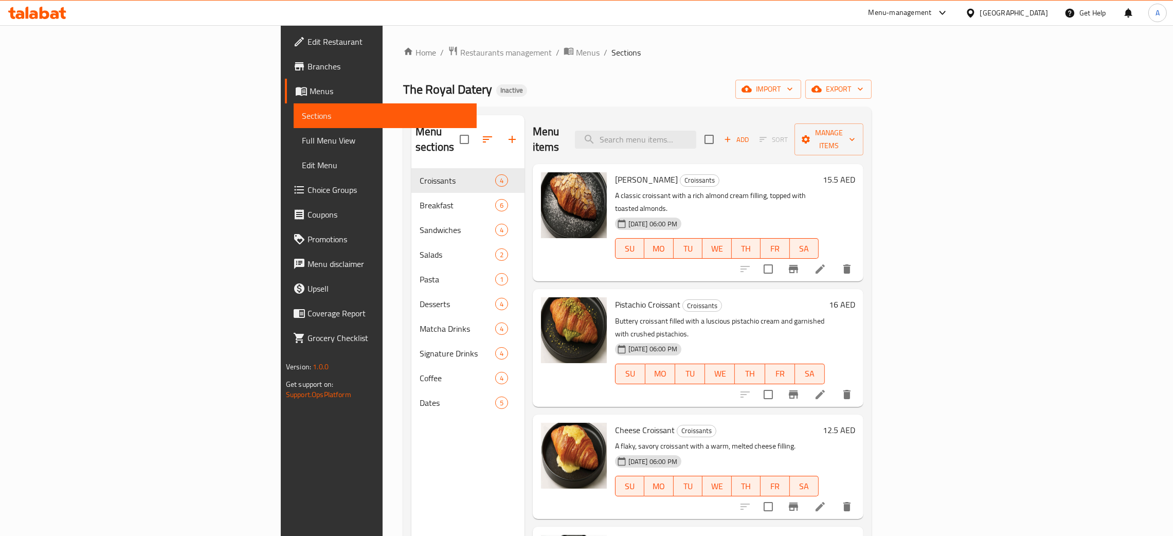
click at [308, 45] on span "Edit Restaurant" at bounding box center [388, 41] width 161 height 12
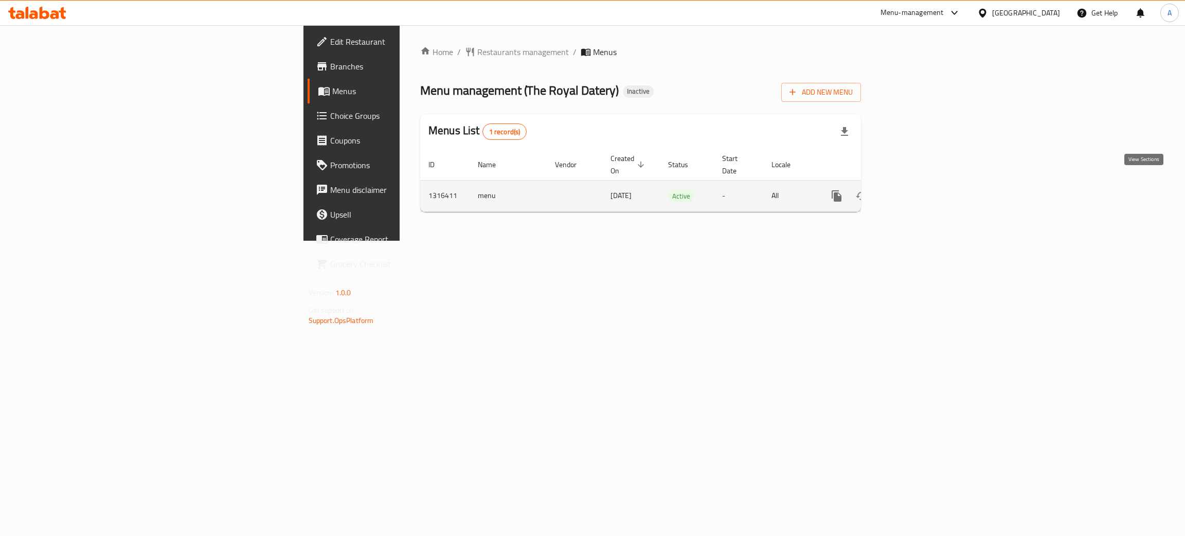
click at [923, 184] on link "enhanced table" at bounding box center [910, 196] width 25 height 25
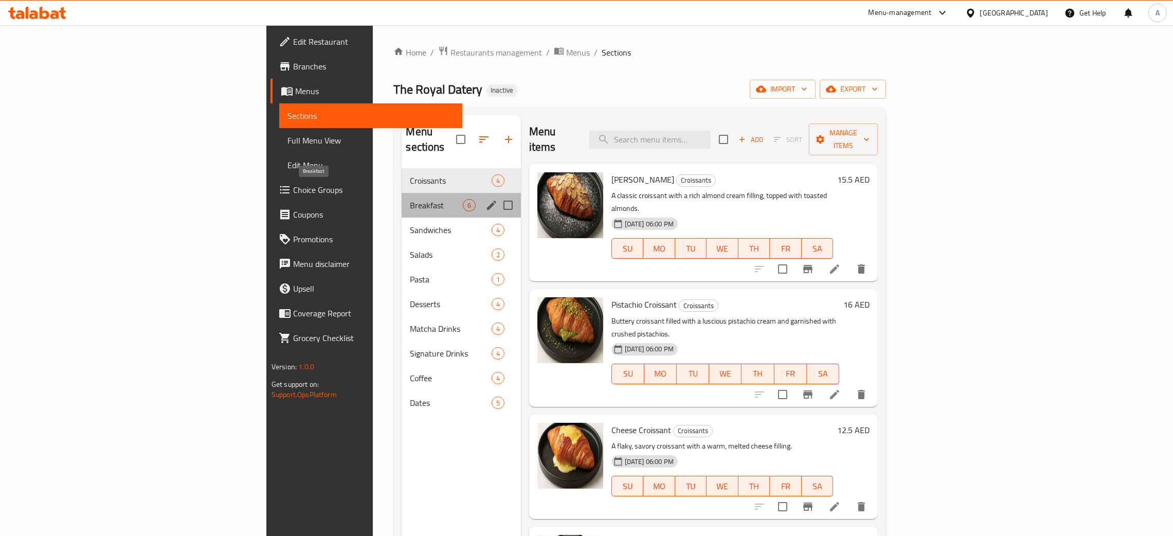
click at [410, 199] on span "Breakfast" at bounding box center [436, 205] width 52 height 12
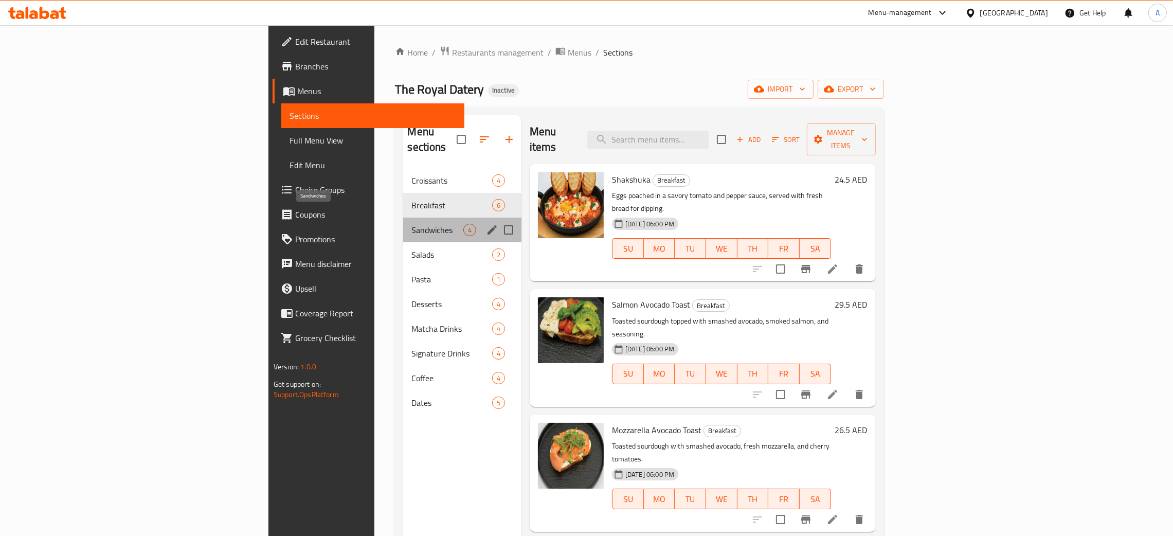
click at [411, 224] on span "Sandwiches" at bounding box center [436, 230] width 51 height 12
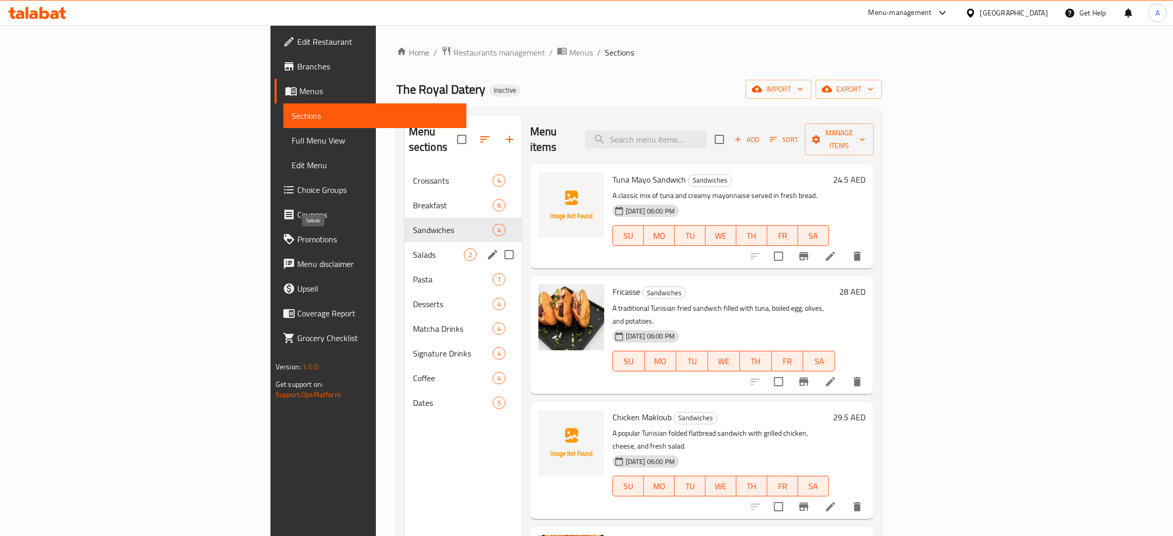
click at [413, 248] on span "Salads" at bounding box center [438, 254] width 51 height 12
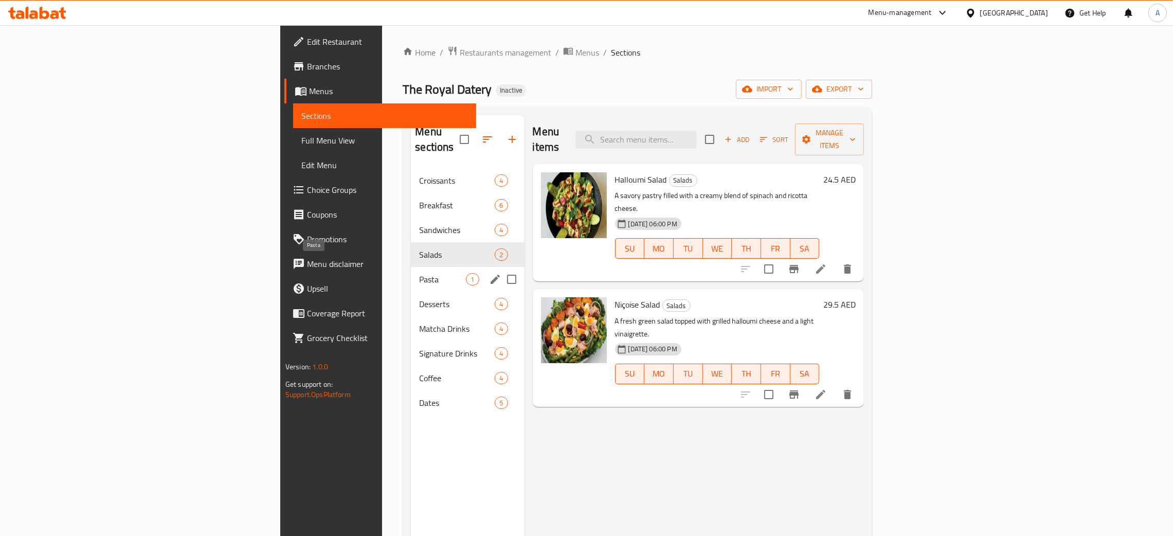
click at [419, 273] on span "Pasta" at bounding box center [442, 279] width 47 height 12
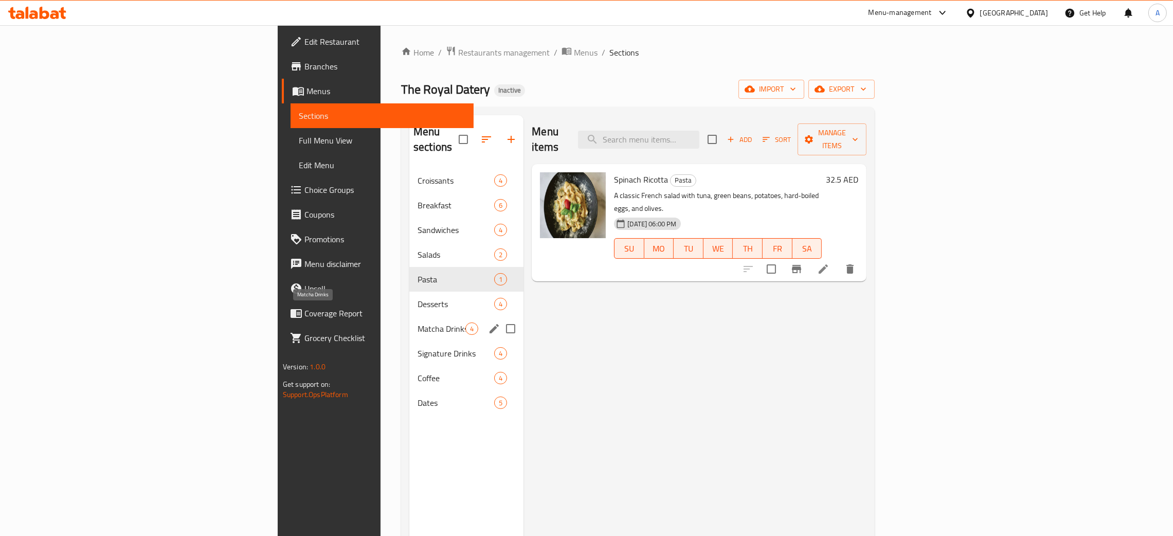
click at [418, 322] on span "Matcha Drinks" at bounding box center [442, 328] width 48 height 12
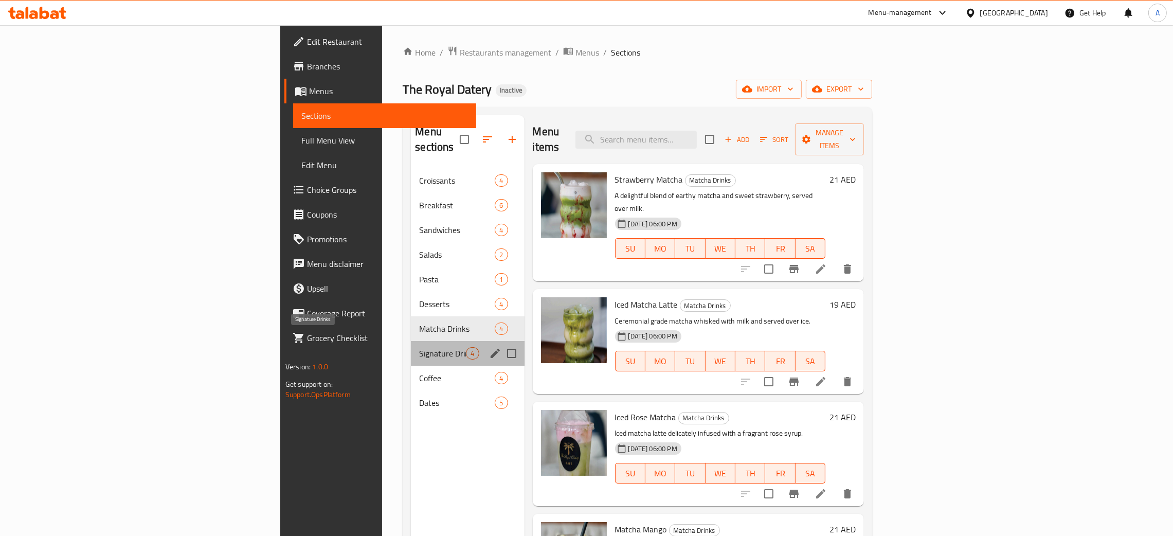
click at [419, 347] on span "Signature Drinks" at bounding box center [442, 353] width 47 height 12
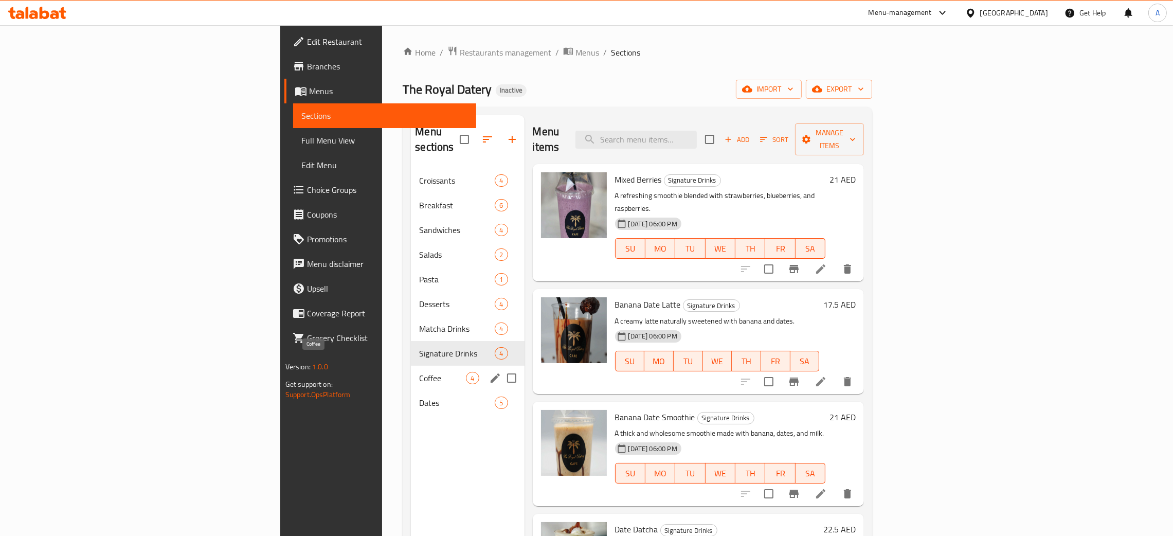
click at [419, 372] on span "Coffee" at bounding box center [442, 378] width 47 height 12
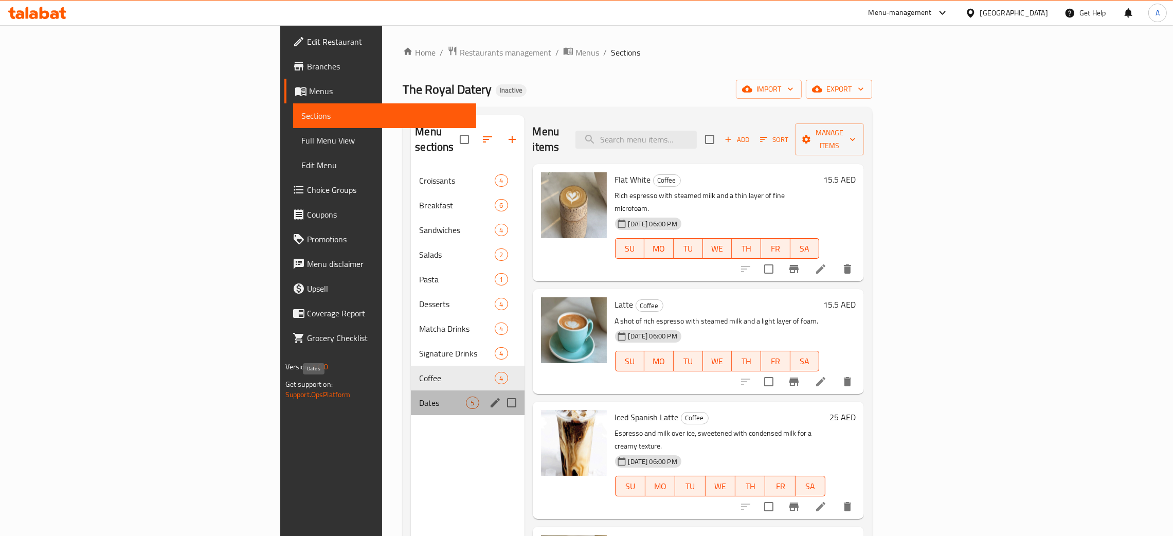
click at [419, 397] on span "Dates" at bounding box center [442, 403] width 47 height 12
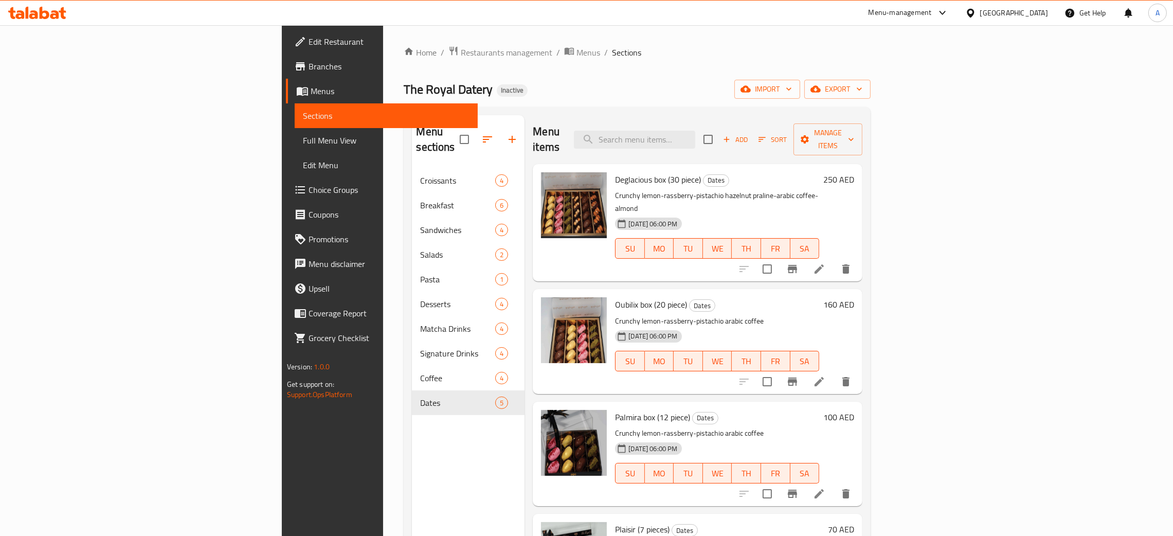
click at [309, 40] on span "Edit Restaurant" at bounding box center [389, 41] width 161 height 12
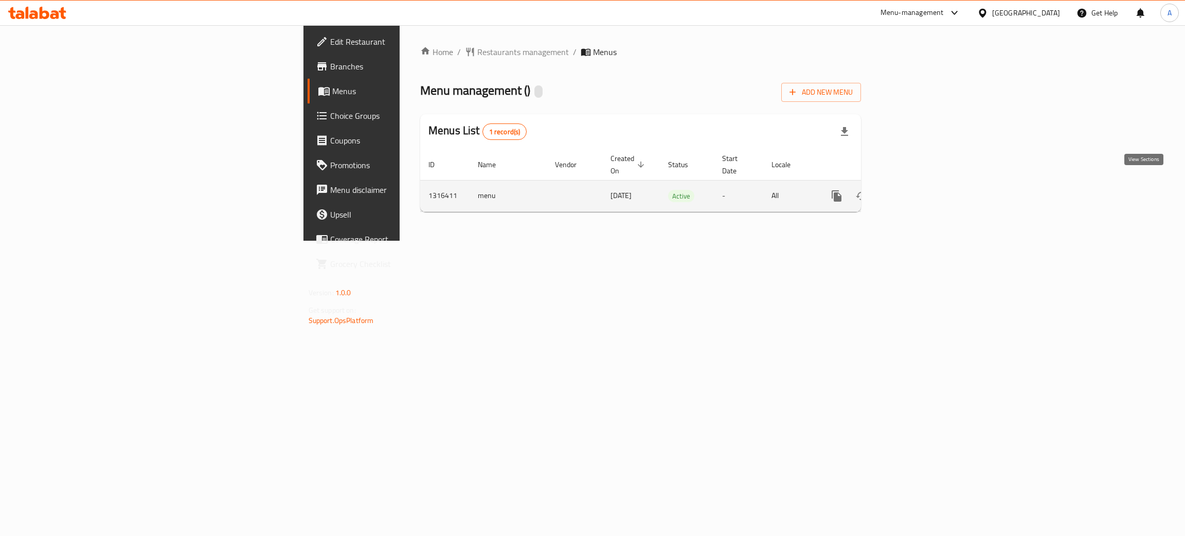
click at [915, 191] on icon "enhanced table" at bounding box center [910, 195] width 9 height 9
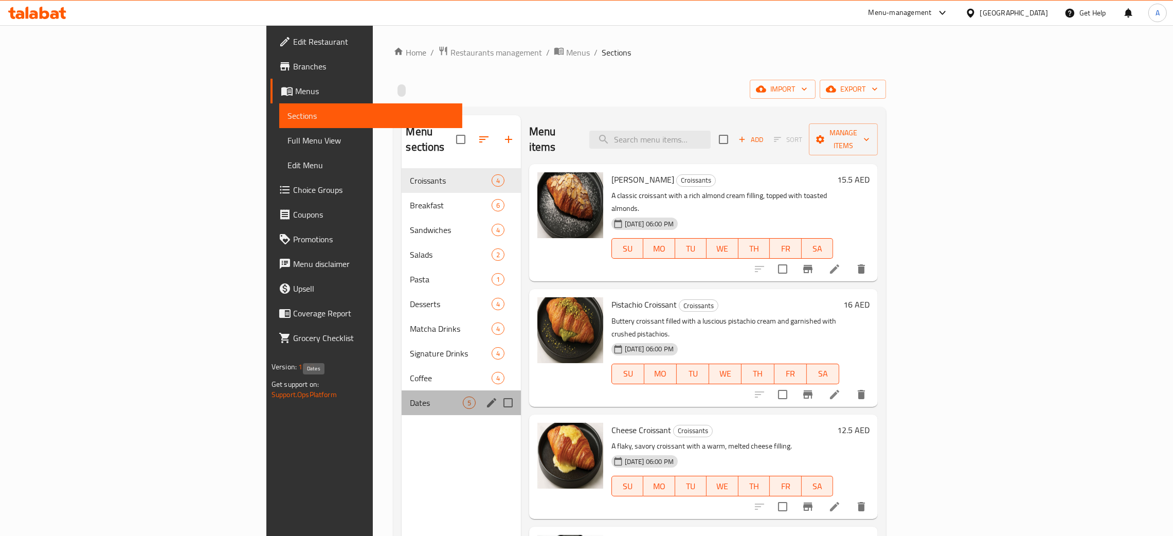
click at [410, 397] on span "Dates" at bounding box center [436, 403] width 52 height 12
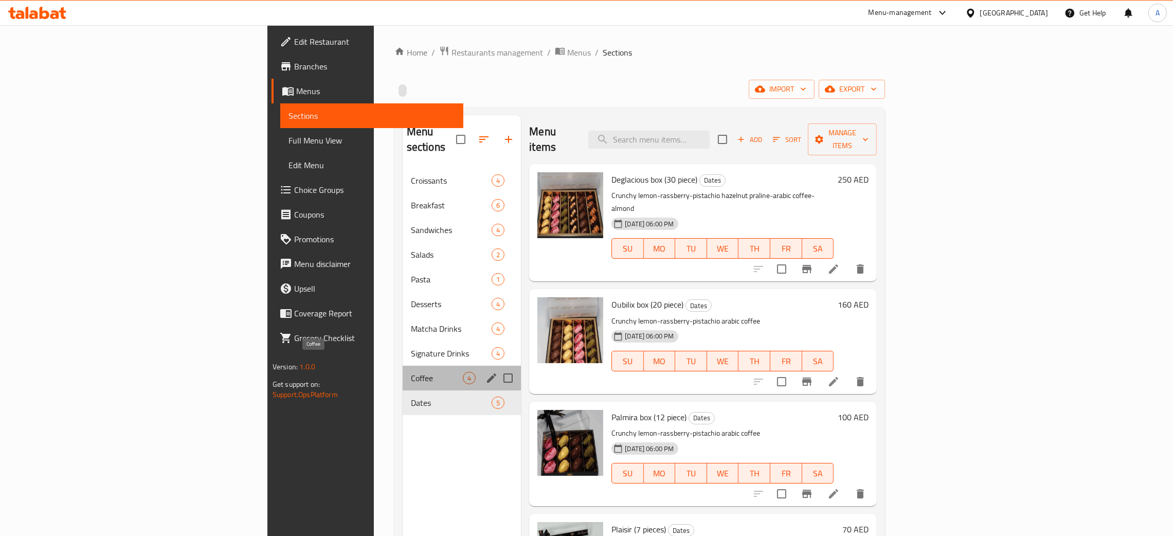
click at [411, 372] on span "Coffee" at bounding box center [437, 378] width 52 height 12
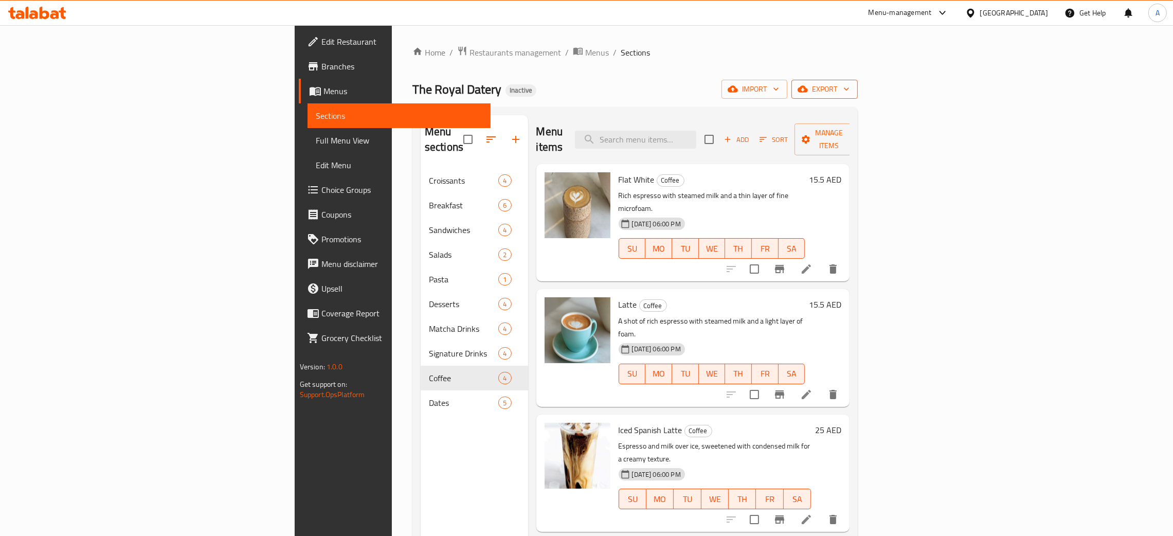
click at [852, 84] on icon "button" at bounding box center [846, 89] width 10 height 10
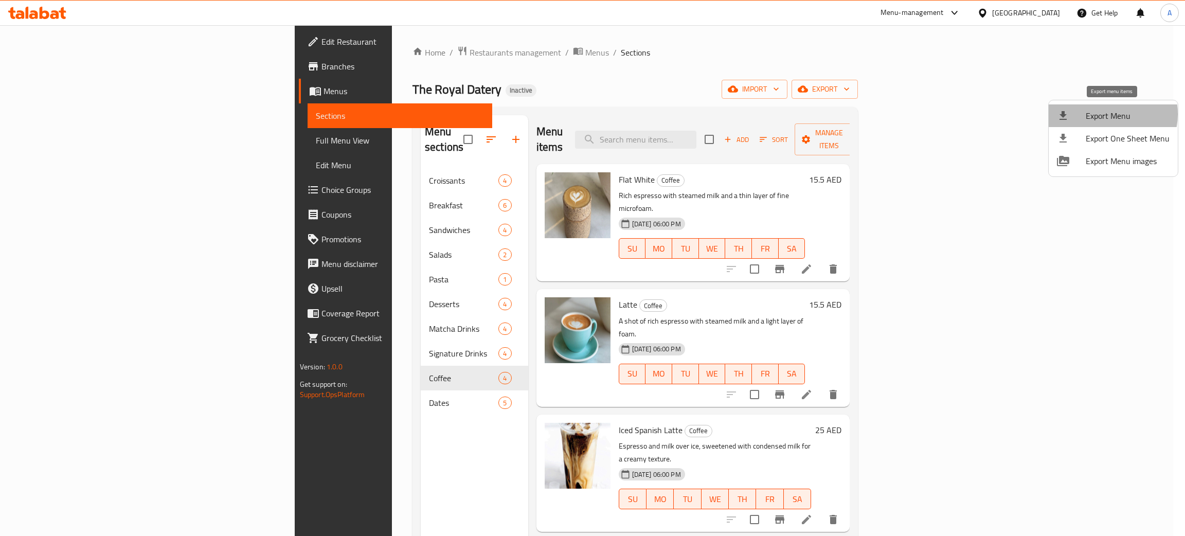
click at [1109, 114] on span "Export Menu" at bounding box center [1128, 116] width 84 height 12
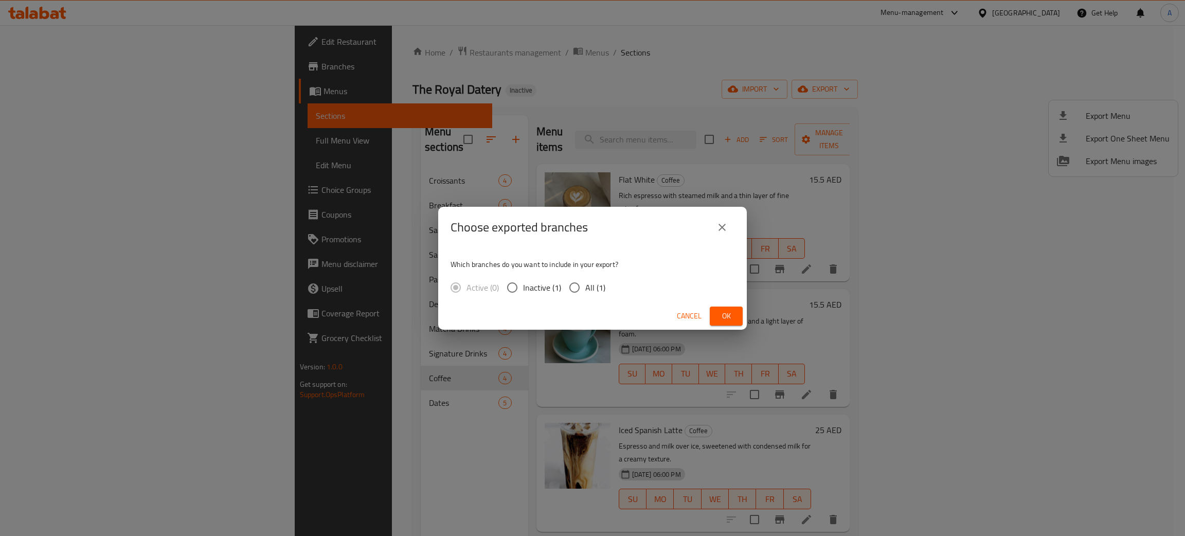
click at [720, 314] on span "Ok" at bounding box center [726, 316] width 16 height 13
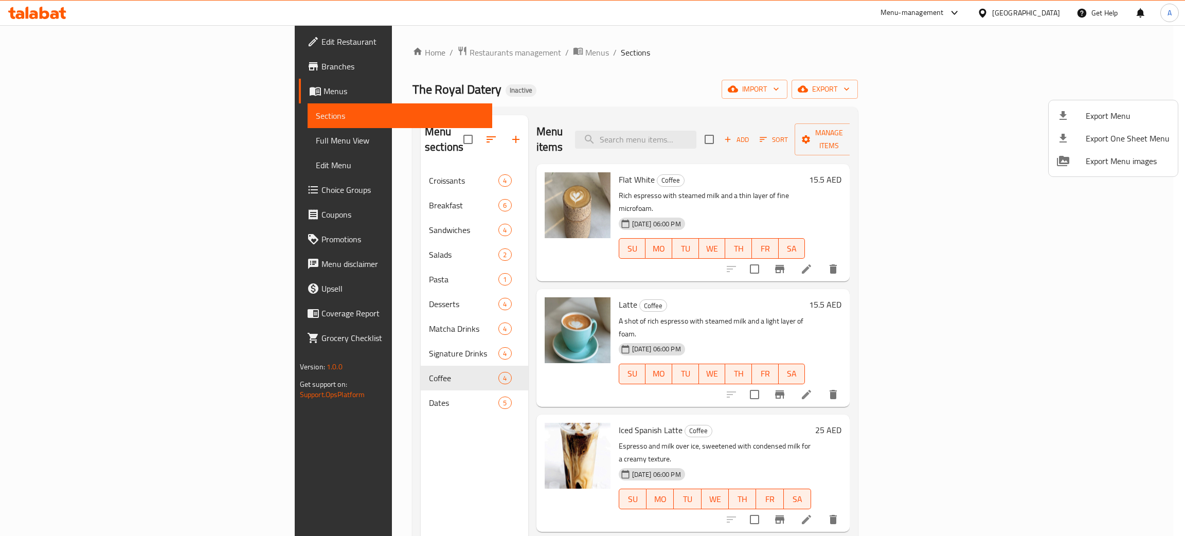
click at [118, 452] on div at bounding box center [592, 268] width 1185 height 536
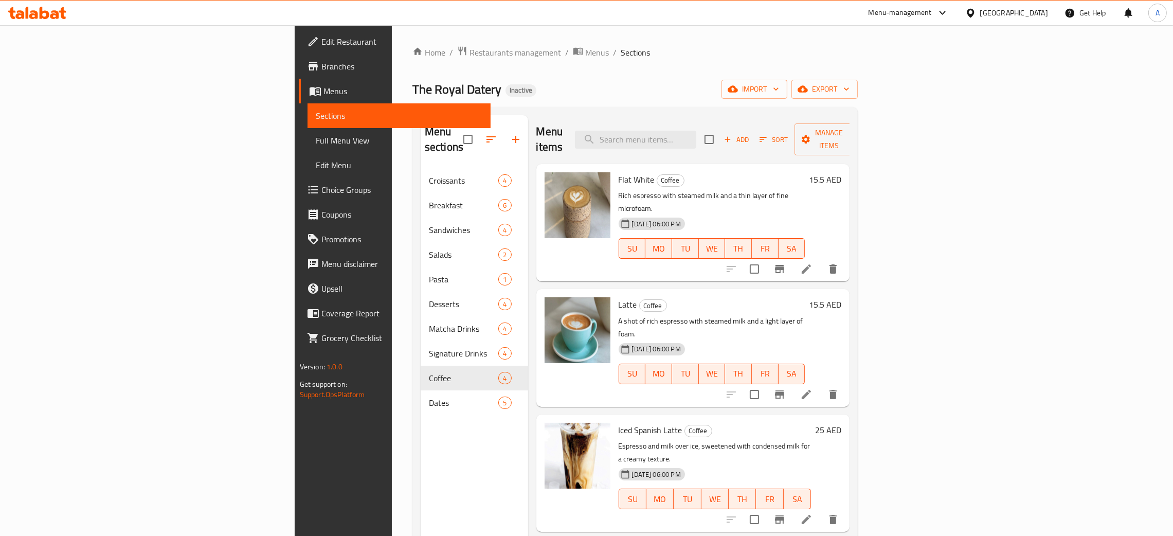
click at [1026, 12] on div "[GEOGRAPHIC_DATA]" at bounding box center [1014, 12] width 68 height 11
click at [912, 111] on div "Egypt" at bounding box center [936, 106] width 84 height 24
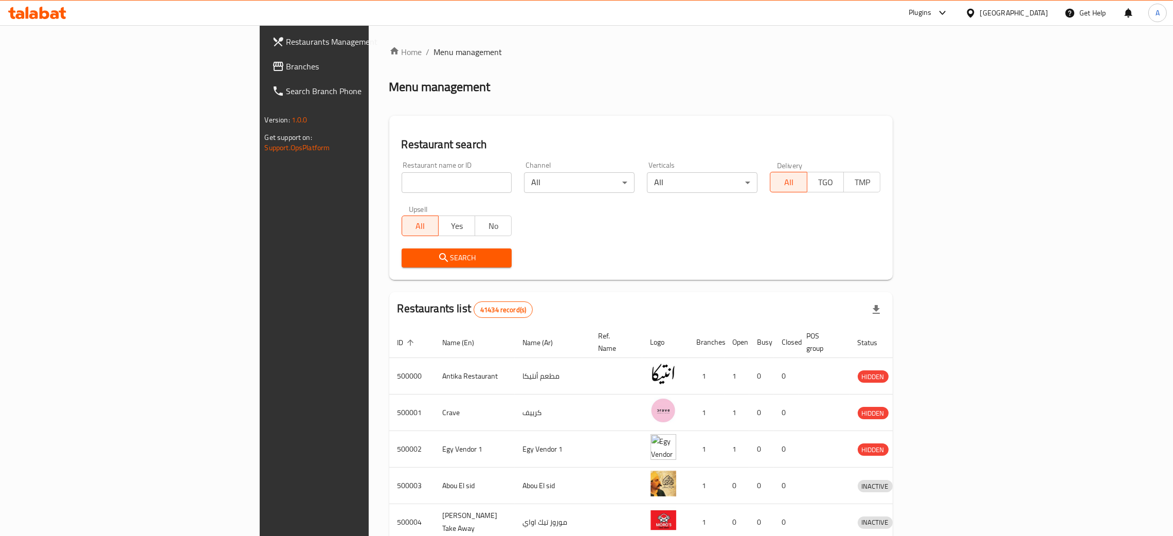
click at [402, 185] on input "search" at bounding box center [457, 182] width 111 height 21
paste input "GAD"
type input "GAD"
click button "Search" at bounding box center [457, 257] width 111 height 19
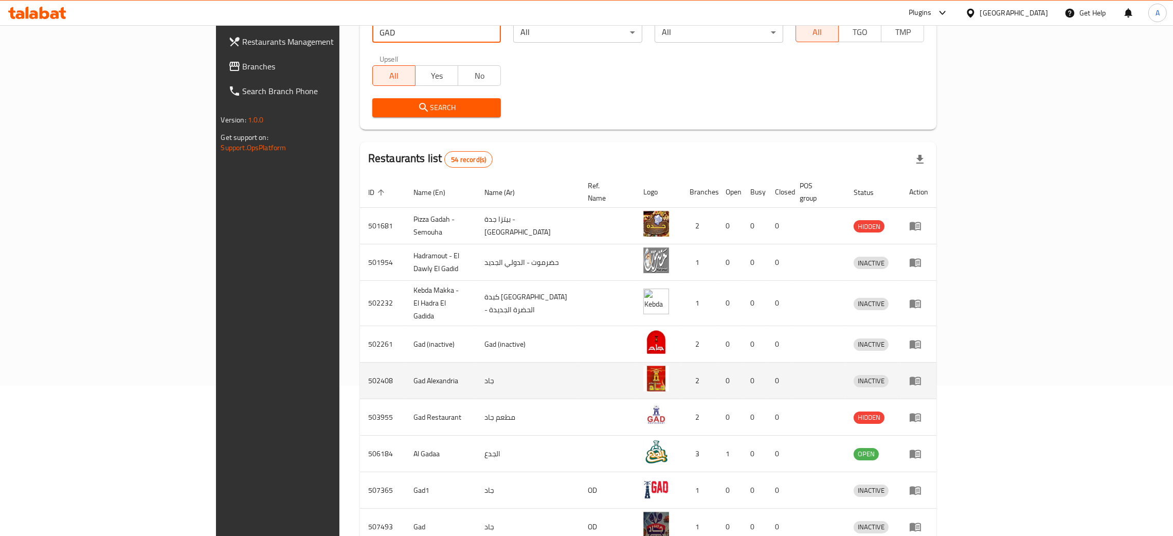
scroll to position [233, 0]
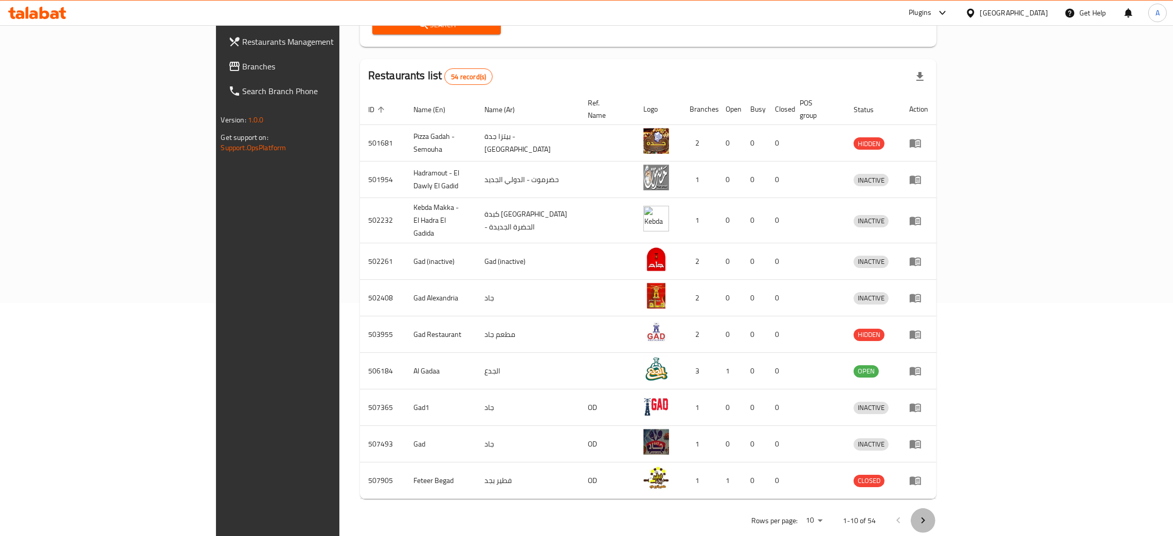
click at [929, 514] on icon "Next page" at bounding box center [923, 520] width 12 height 12
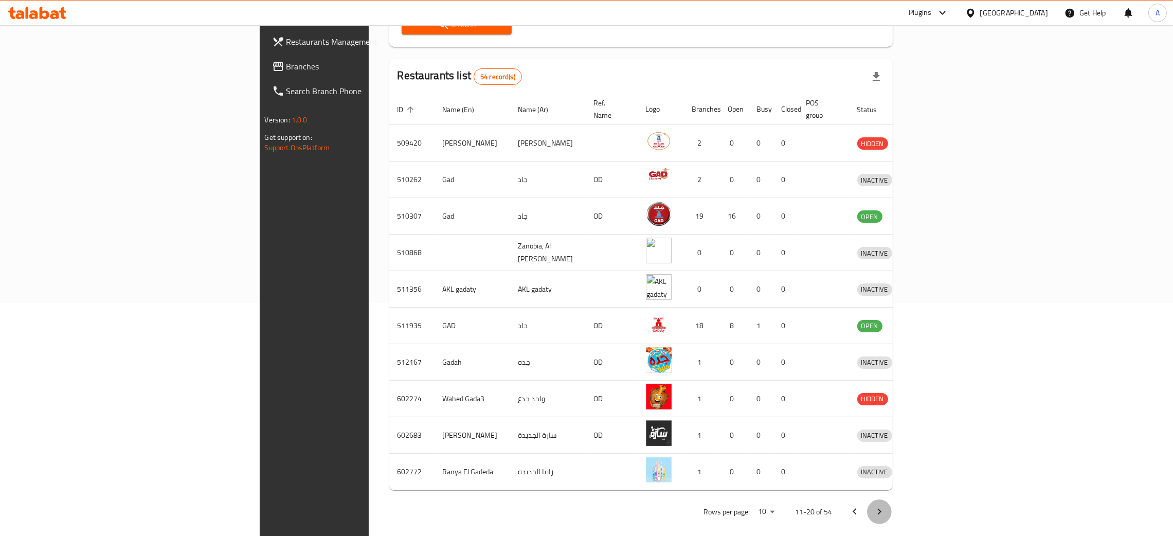
click at [886, 506] on icon "Next page" at bounding box center [879, 512] width 12 height 12
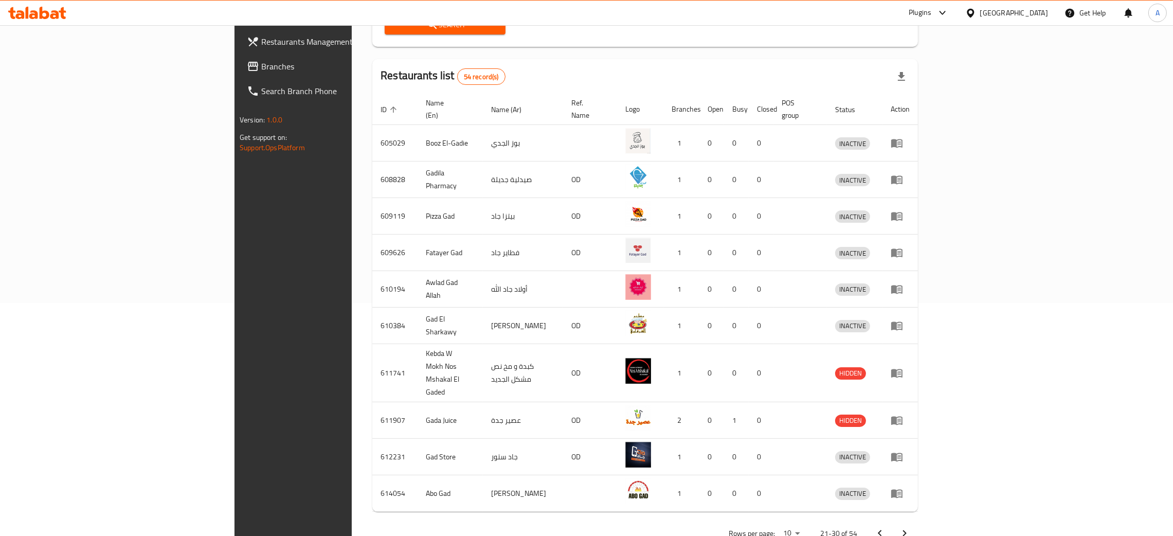
click at [911, 527] on icon "Next page" at bounding box center [904, 533] width 12 height 12
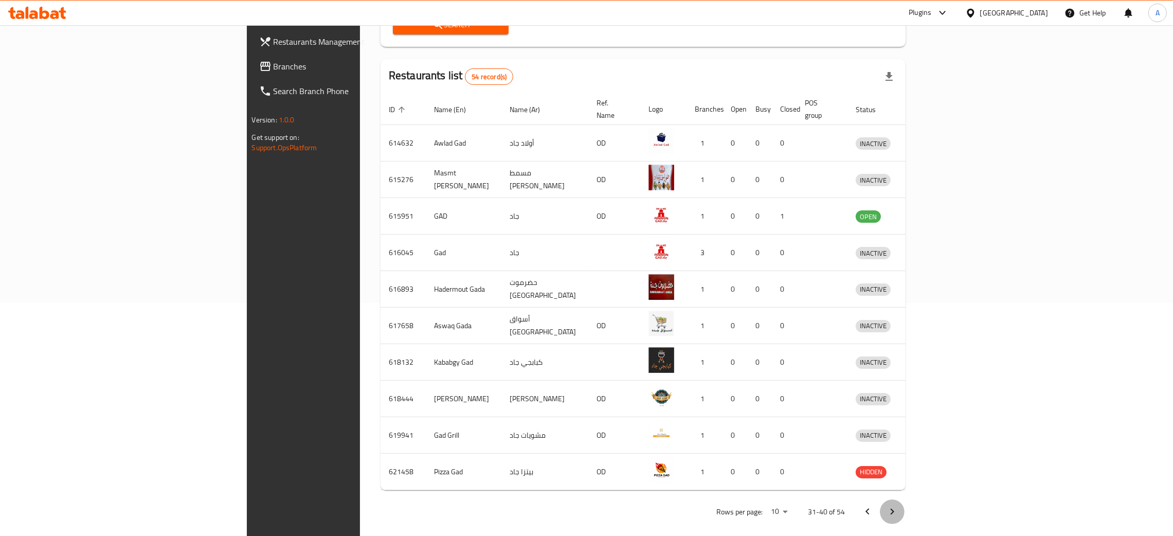
click at [898, 506] on icon "Next page" at bounding box center [892, 512] width 12 height 12
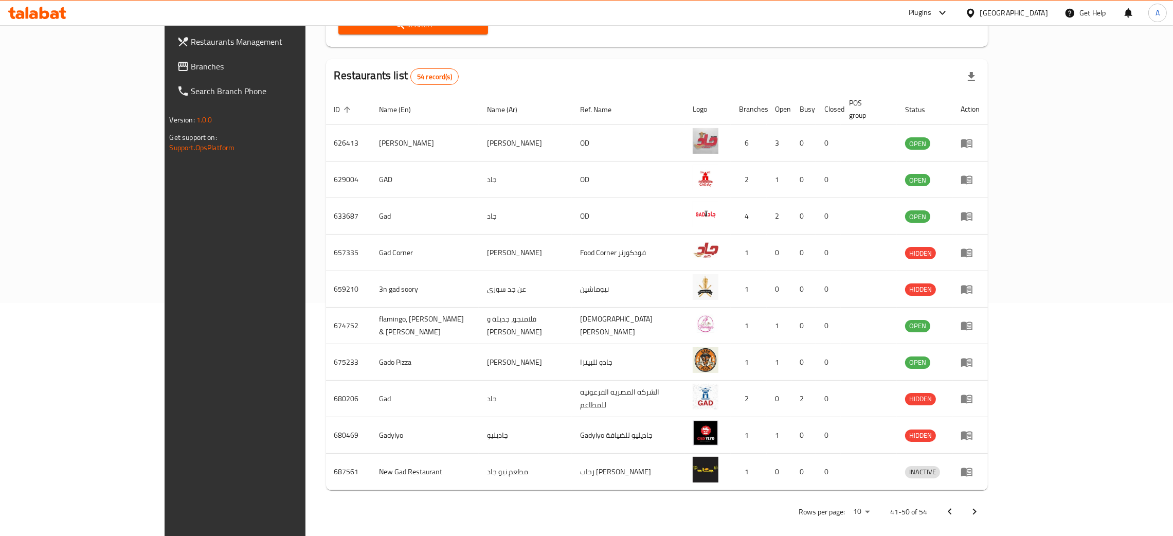
click at [981, 506] on icon "Next page" at bounding box center [974, 512] width 12 height 12
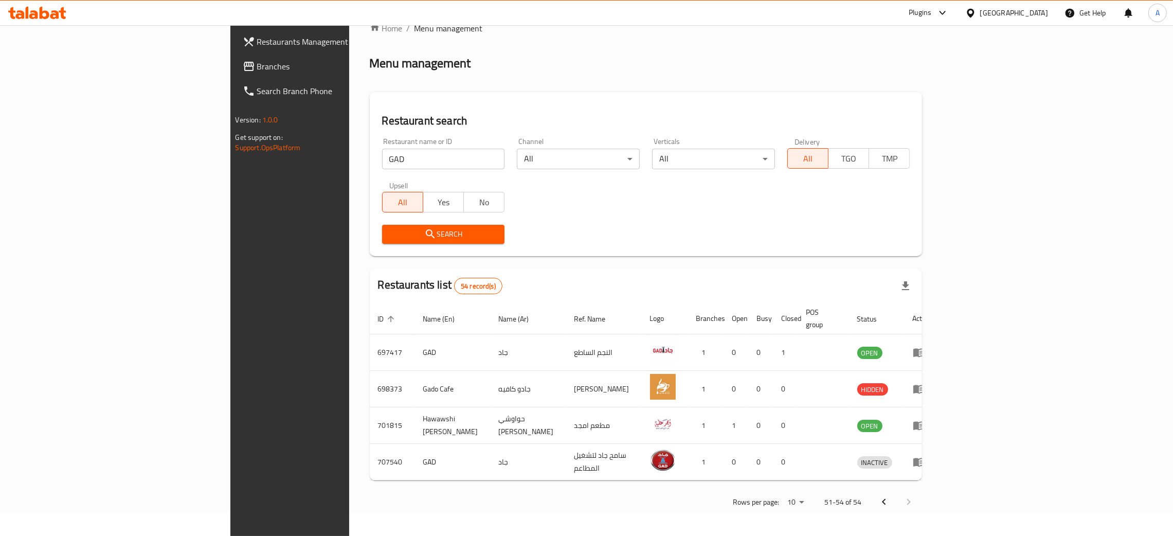
scroll to position [0, 0]
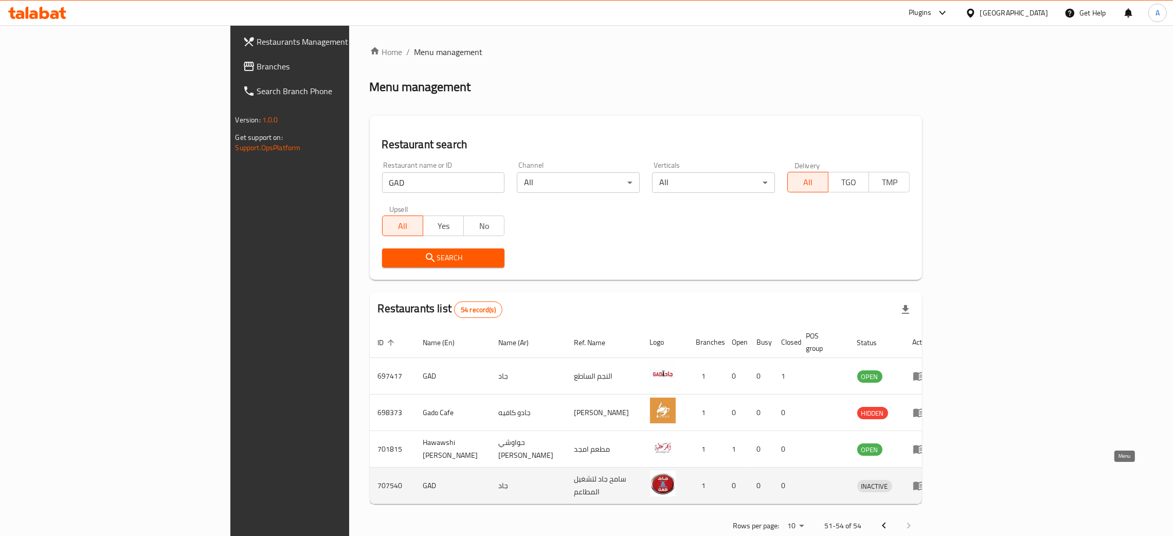
click at [925, 482] on icon "enhanced table" at bounding box center [918, 486] width 11 height 9
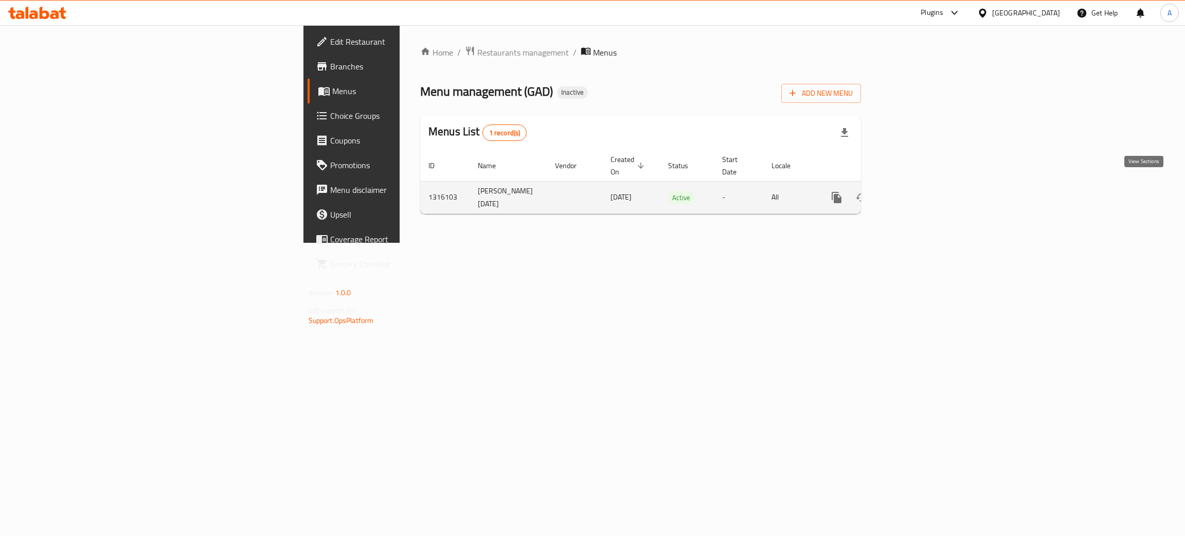
click at [923, 185] on link "enhanced table" at bounding box center [910, 197] width 25 height 25
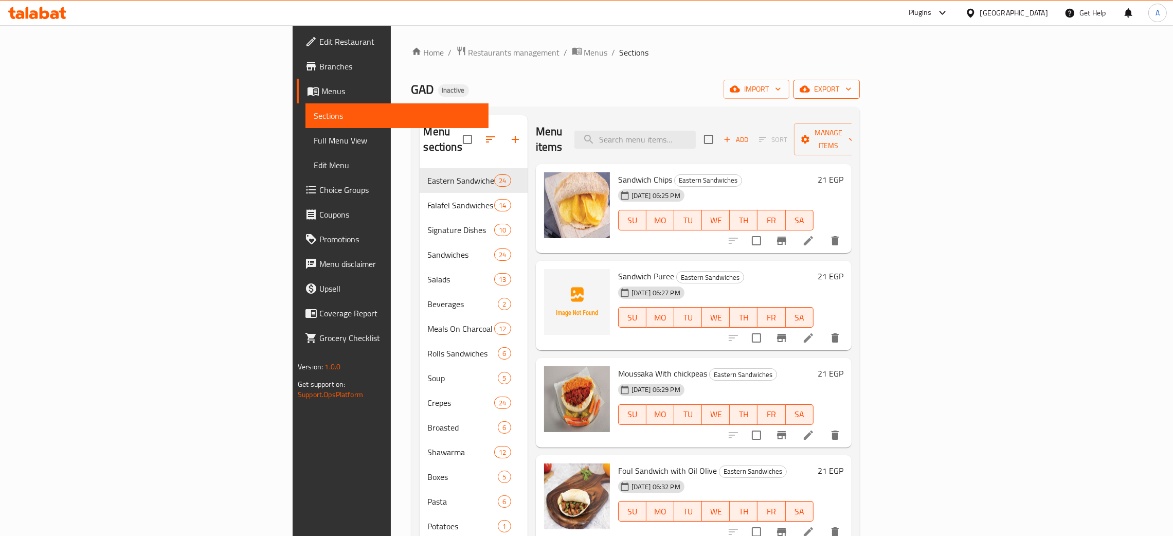
click at [854, 91] on icon "button" at bounding box center [848, 89] width 10 height 10
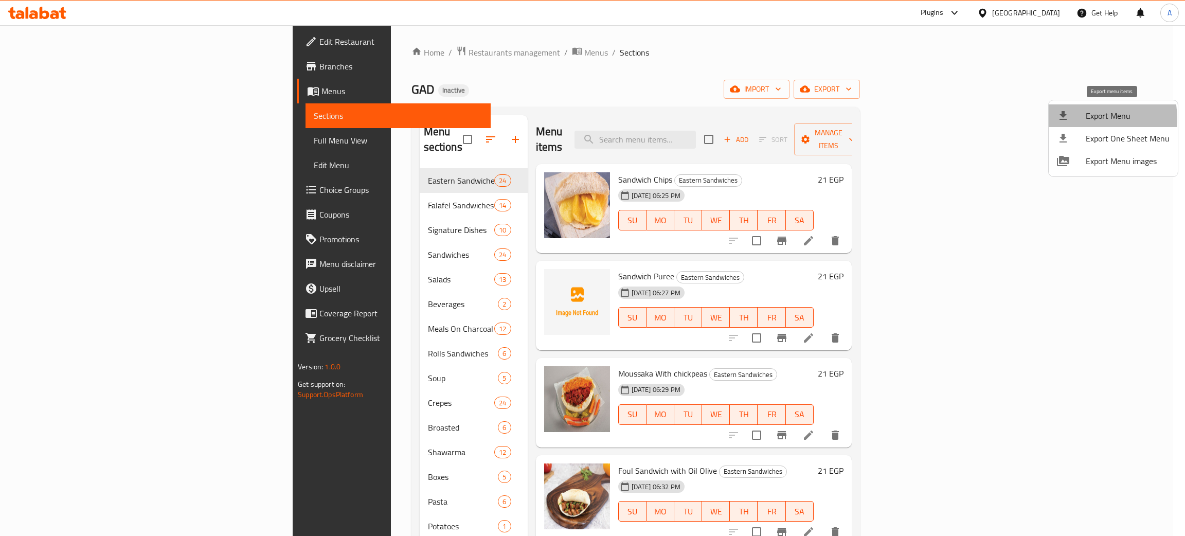
click at [1082, 119] on div at bounding box center [1071, 116] width 29 height 12
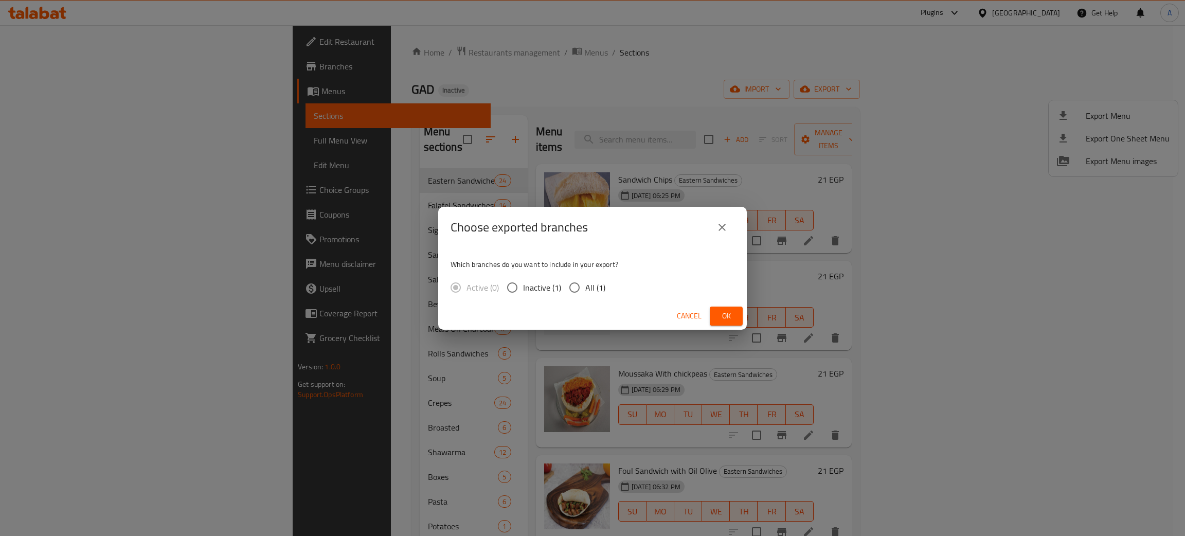
click at [718, 311] on span "Ok" at bounding box center [726, 316] width 16 height 13
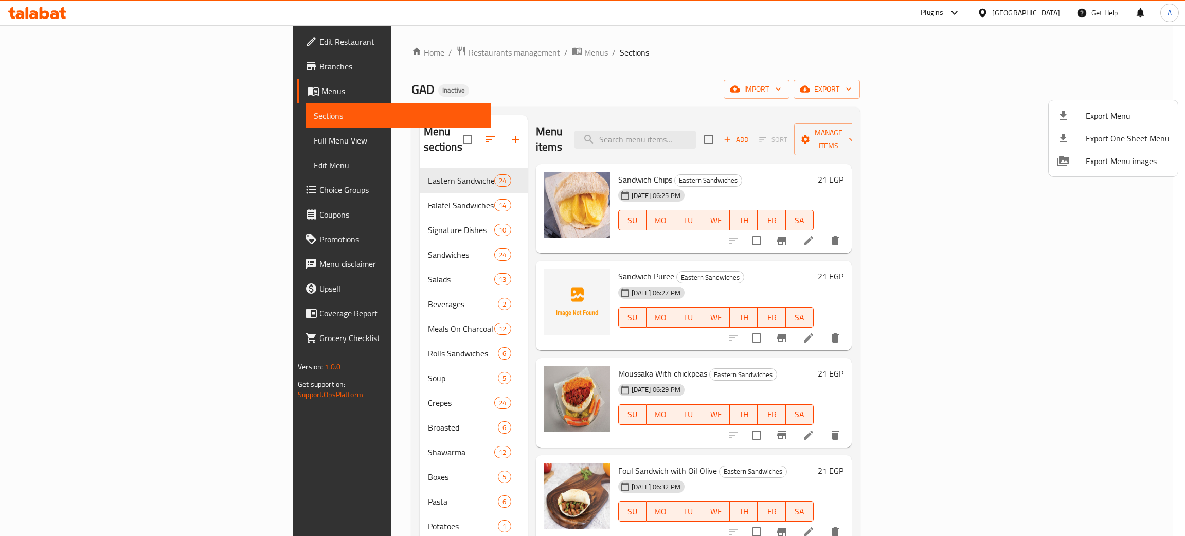
click at [75, 36] on div at bounding box center [592, 268] width 1185 height 536
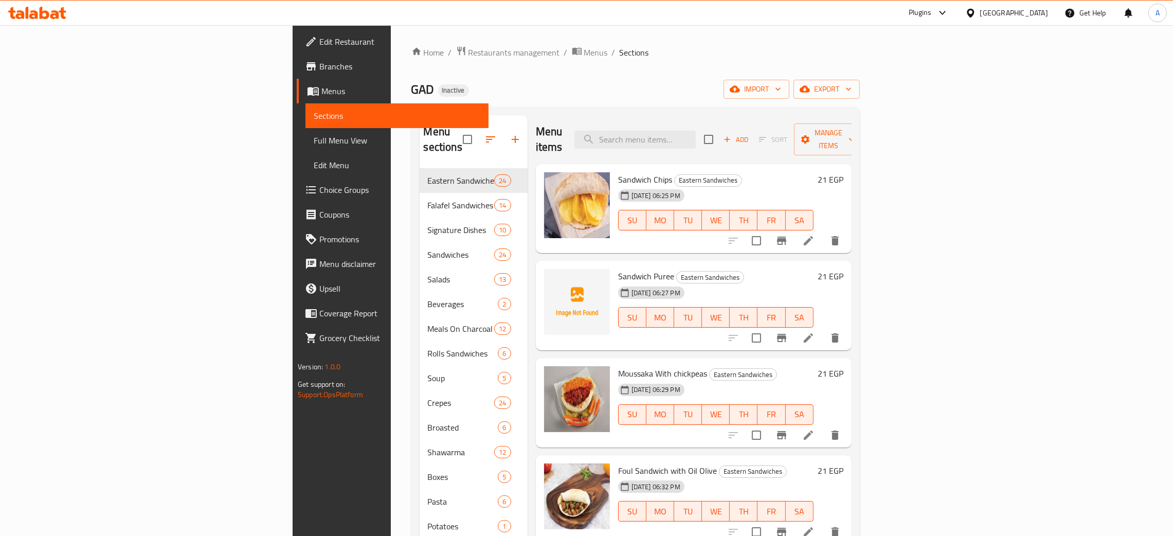
click at [319, 36] on span "Edit Restaurant" at bounding box center [399, 41] width 161 height 12
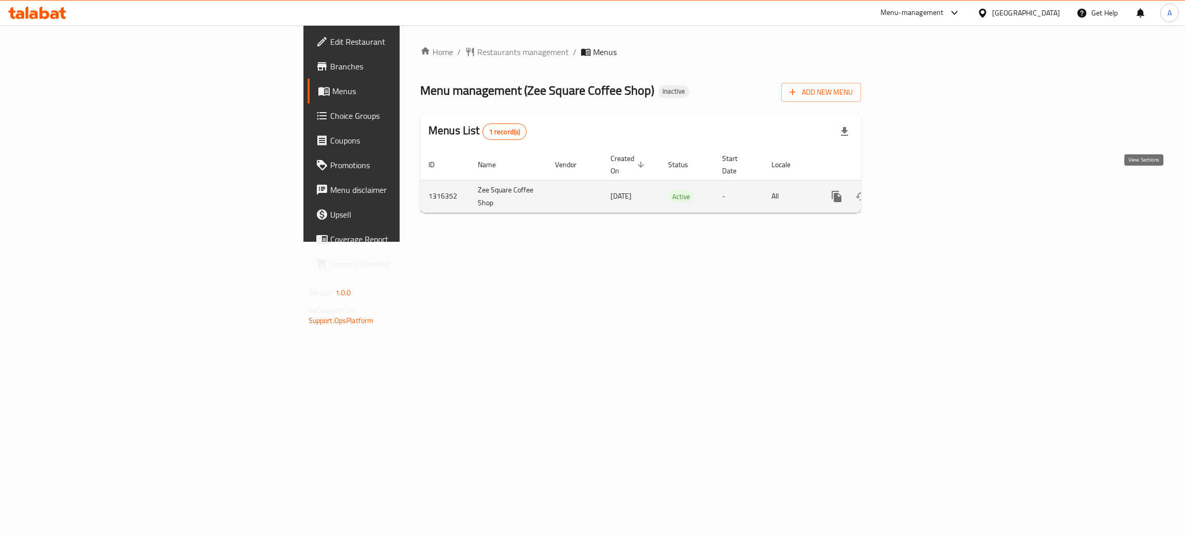
click at [917, 190] on icon "enhanced table" at bounding box center [911, 196] width 12 height 12
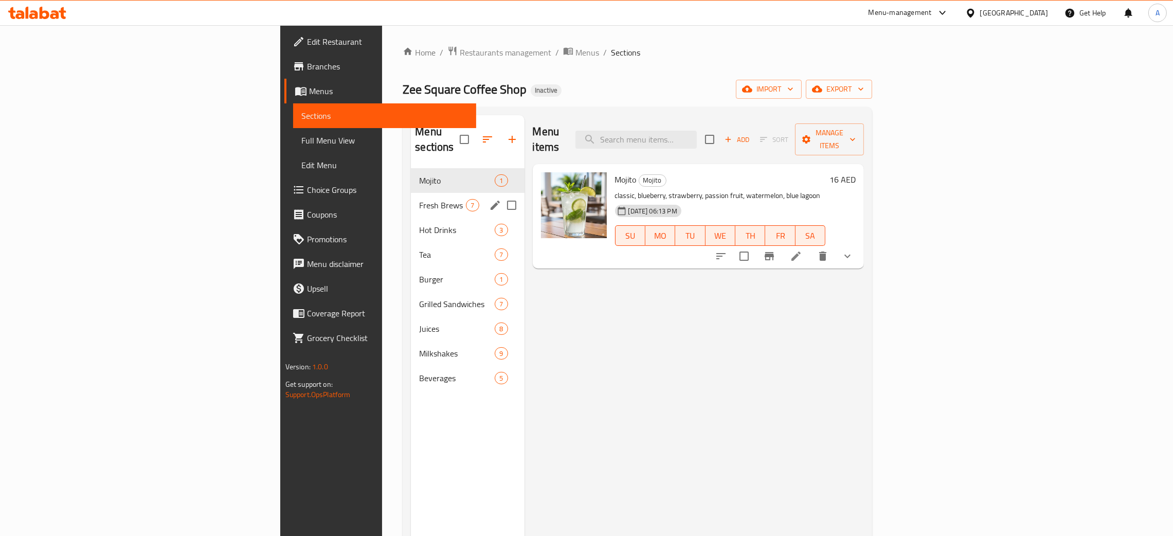
click at [411, 197] on div "Fresh Brews 7" at bounding box center [467, 205] width 113 height 25
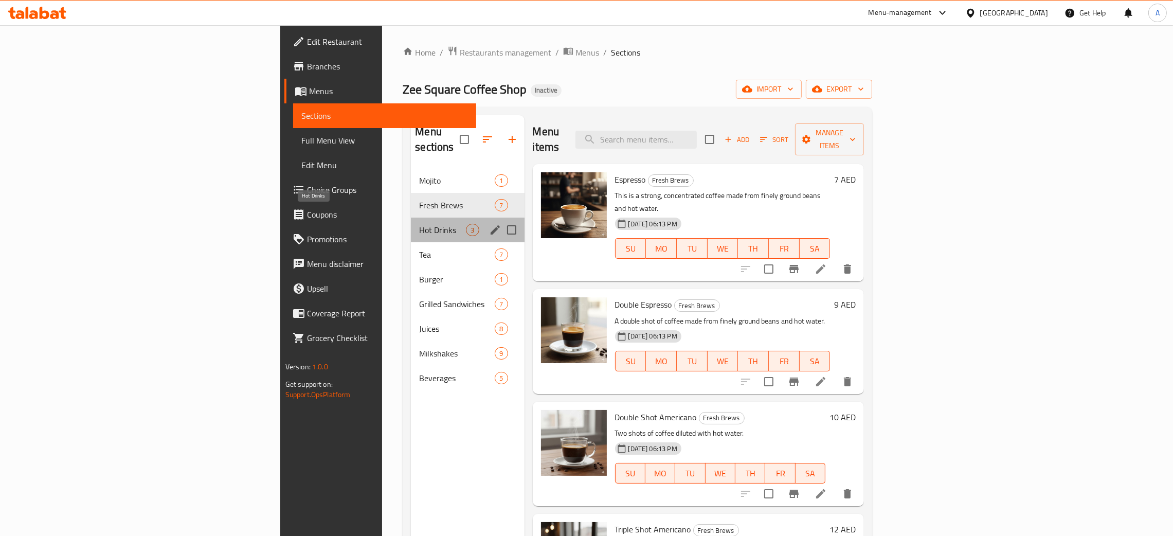
click at [419, 224] on span "Hot Drinks" at bounding box center [442, 230] width 47 height 12
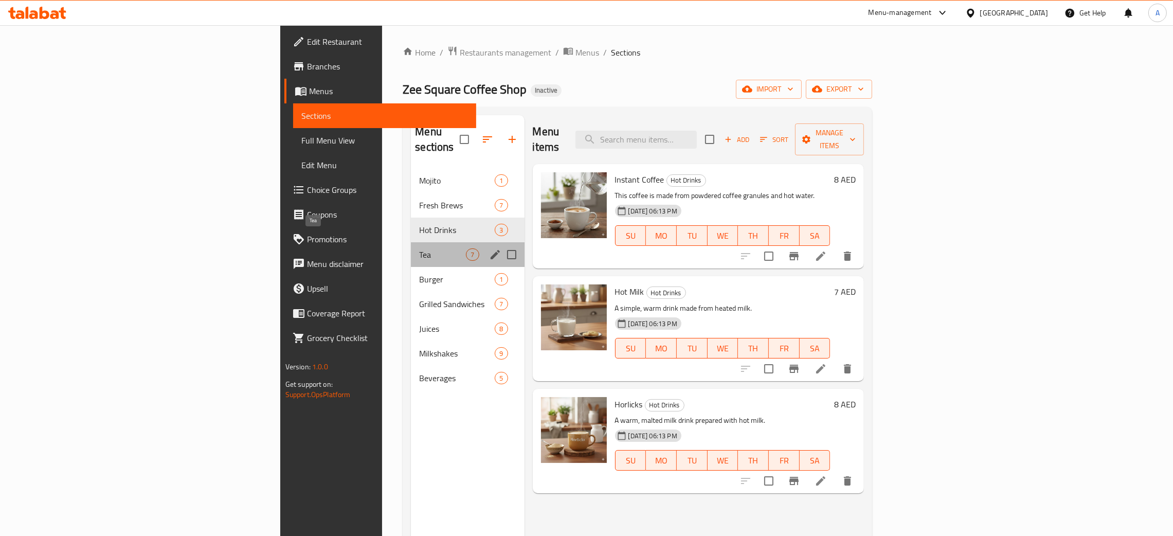
click at [419, 248] on span "Tea" at bounding box center [442, 254] width 47 height 12
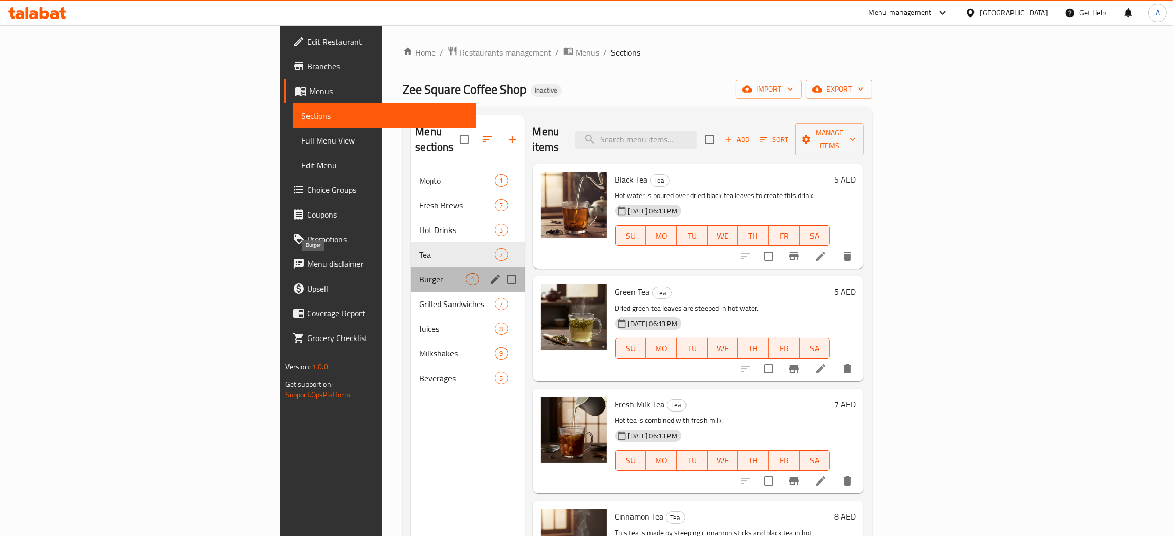
click at [419, 273] on span "Burger" at bounding box center [442, 279] width 47 height 12
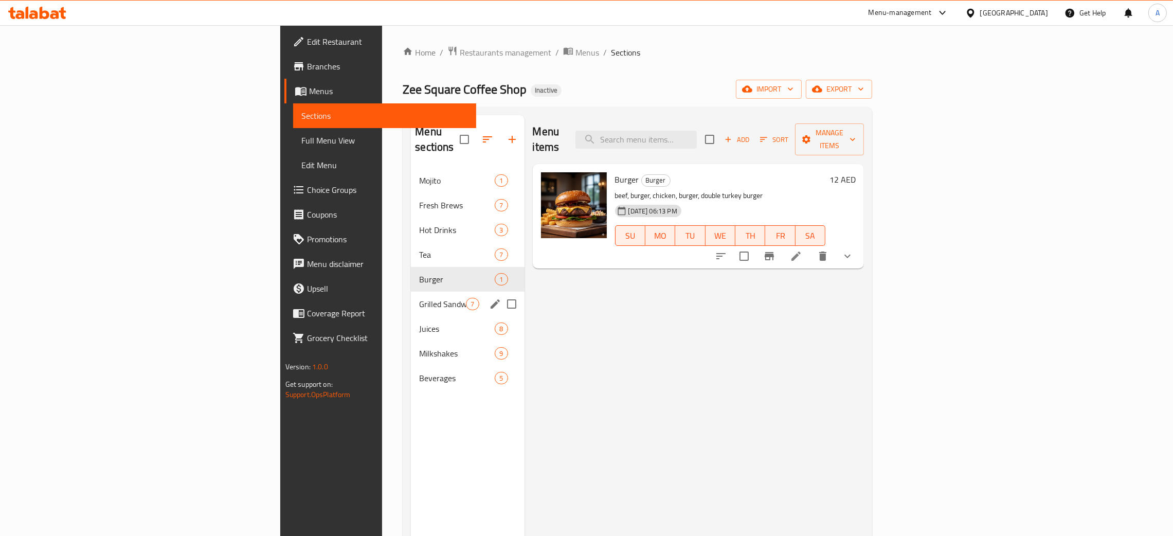
click at [411, 296] on div "Grilled Sandwiches 7" at bounding box center [467, 304] width 113 height 25
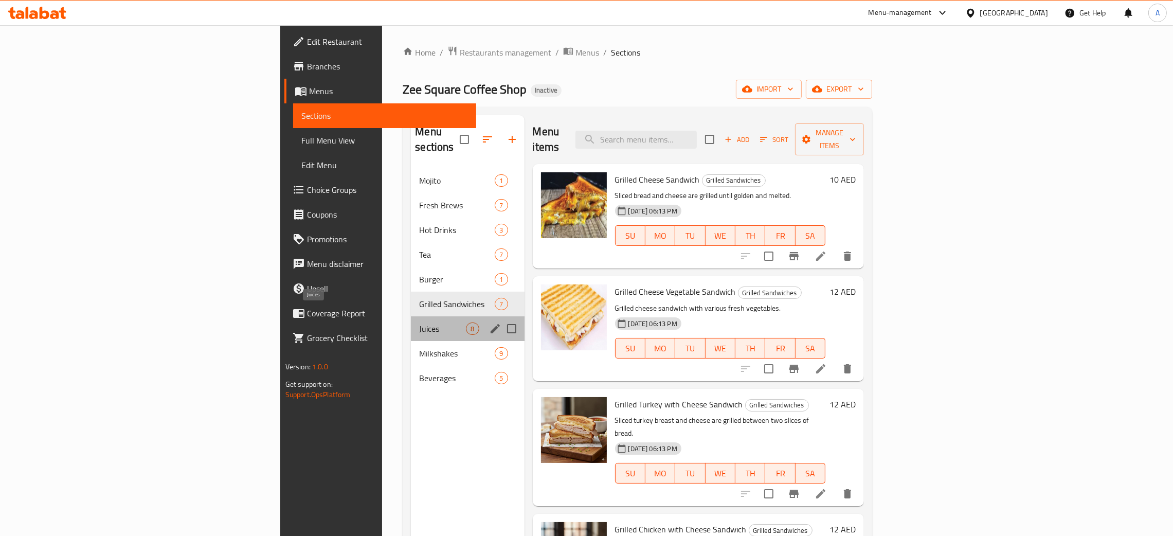
click at [419, 322] on span "Juices" at bounding box center [442, 328] width 47 height 12
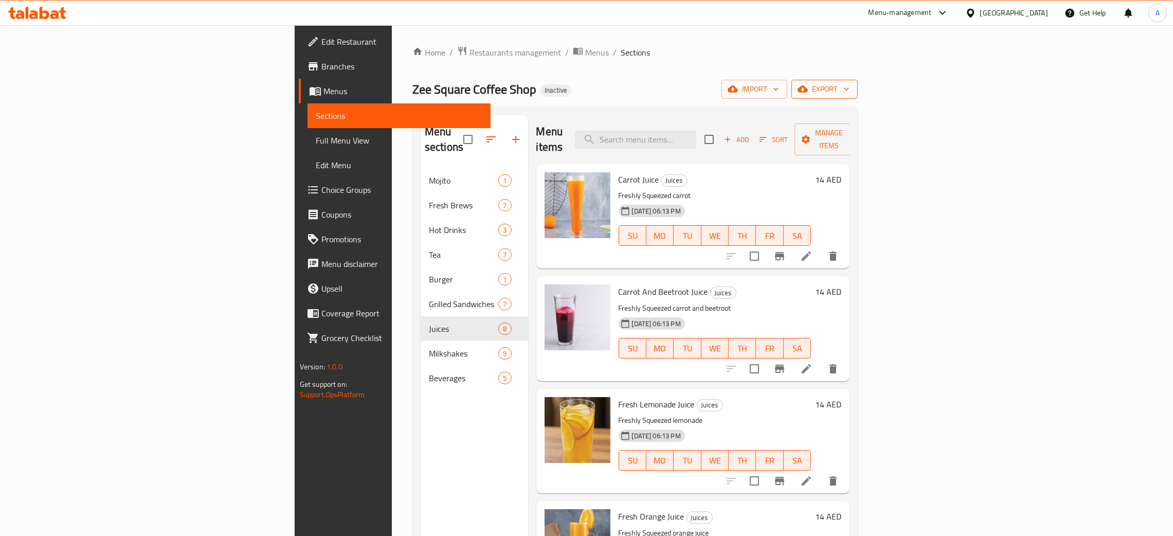
click at [850, 92] on span "export" at bounding box center [825, 89] width 50 height 13
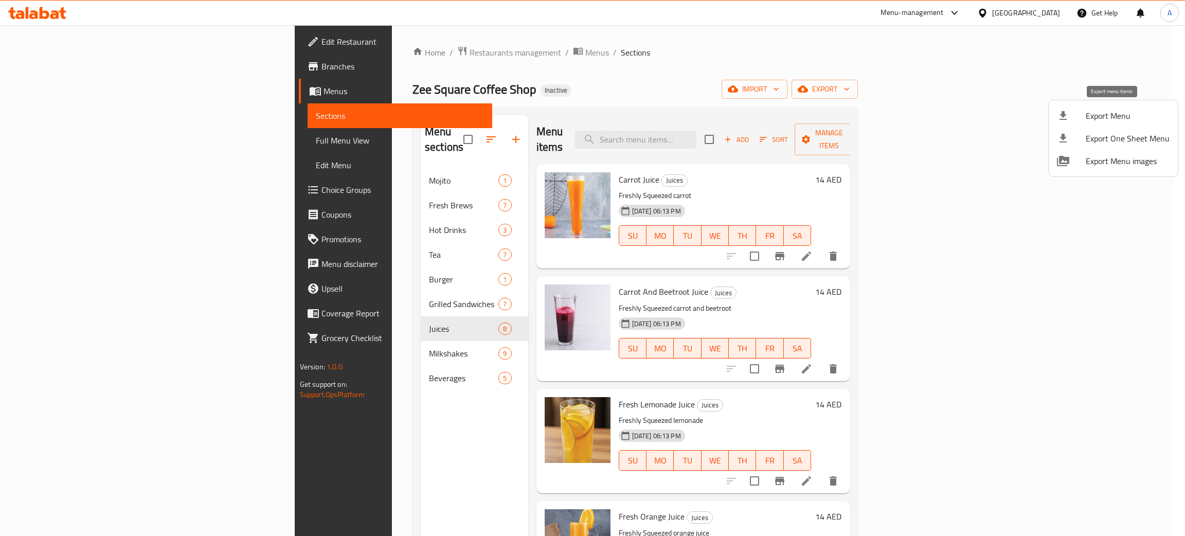
click at [1106, 117] on span "Export Menu" at bounding box center [1128, 116] width 84 height 12
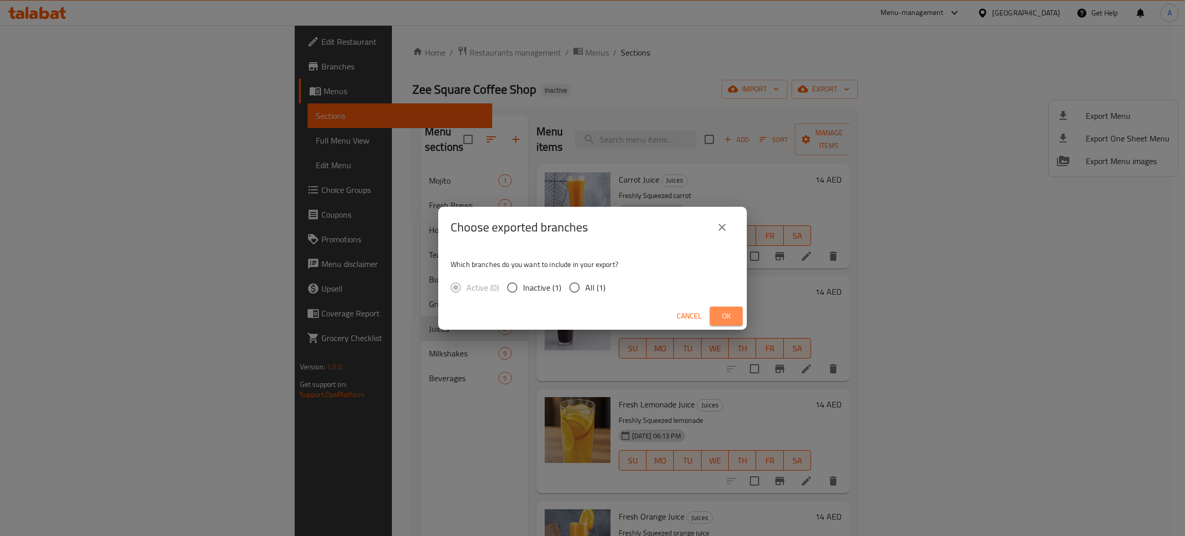
click at [727, 307] on button "Ok" at bounding box center [726, 316] width 33 height 19
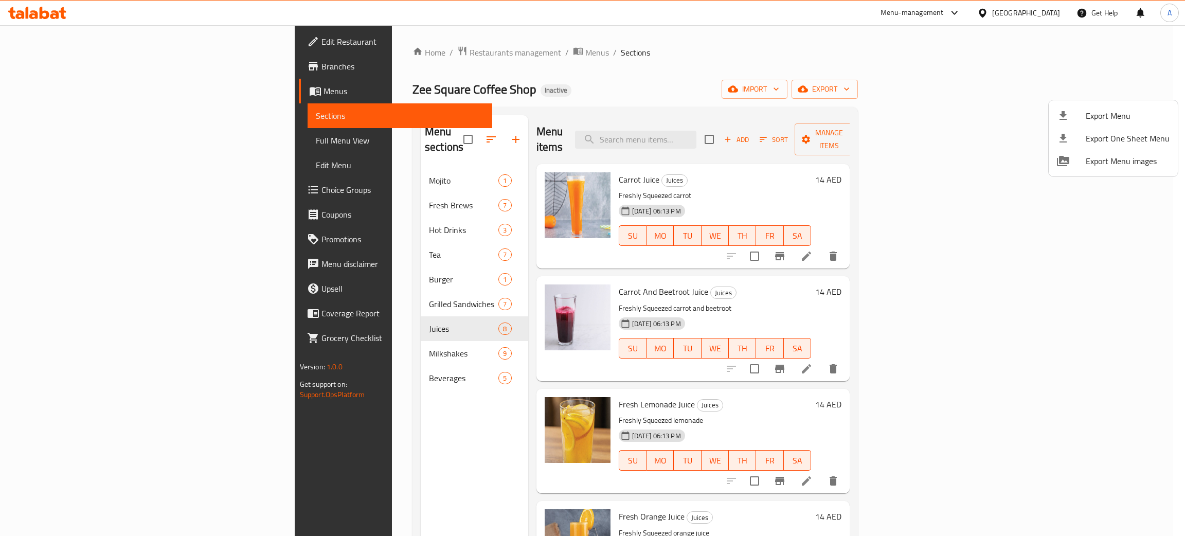
click at [54, 37] on div at bounding box center [592, 268] width 1185 height 536
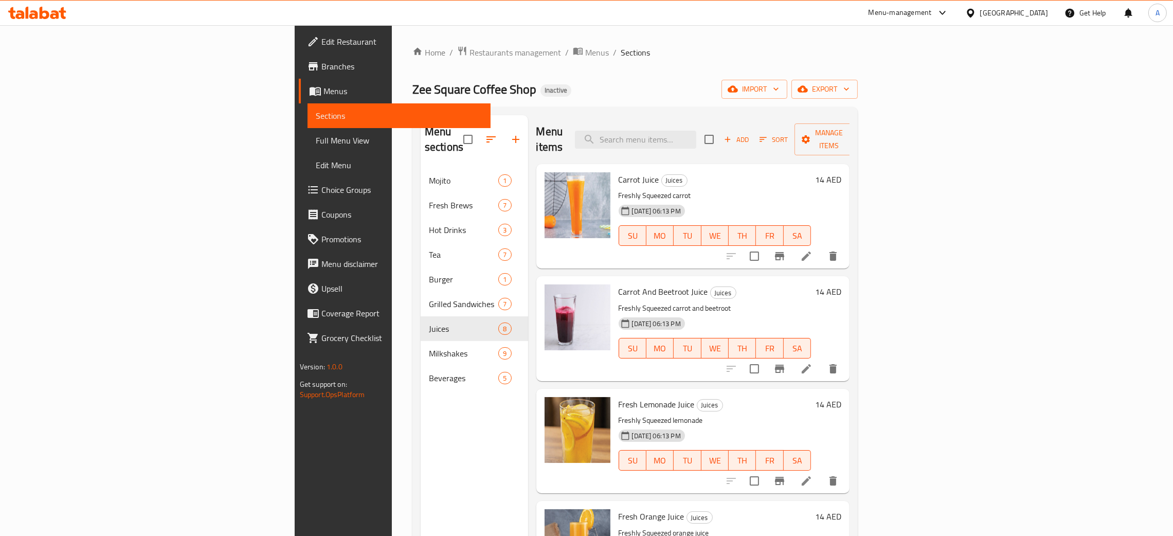
click at [321, 38] on span "Edit Restaurant" at bounding box center [401, 41] width 161 height 12
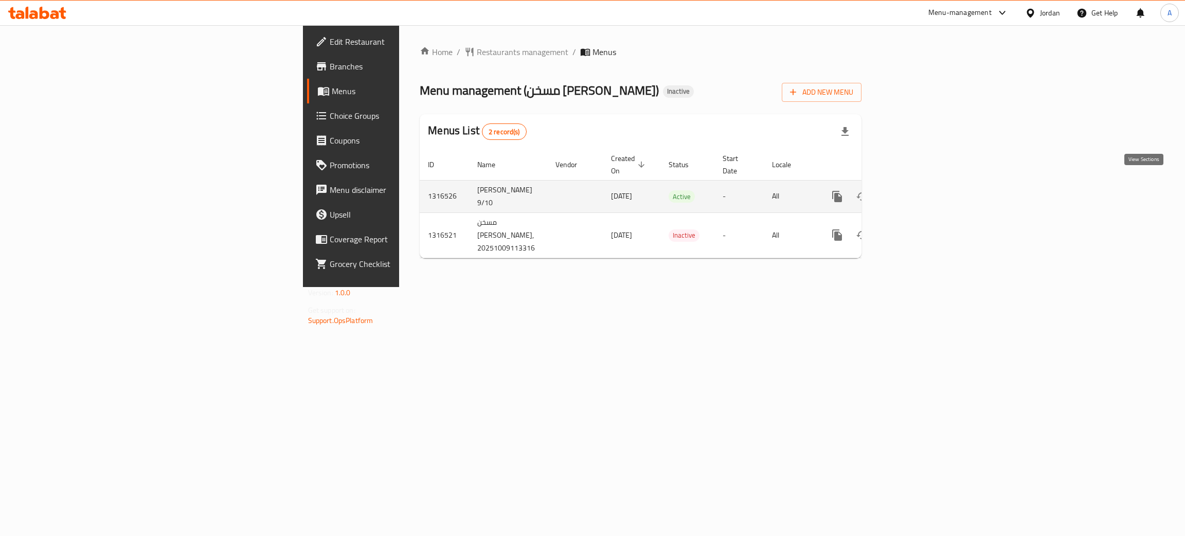
click at [916, 192] on icon "enhanced table" at bounding box center [911, 196] width 9 height 9
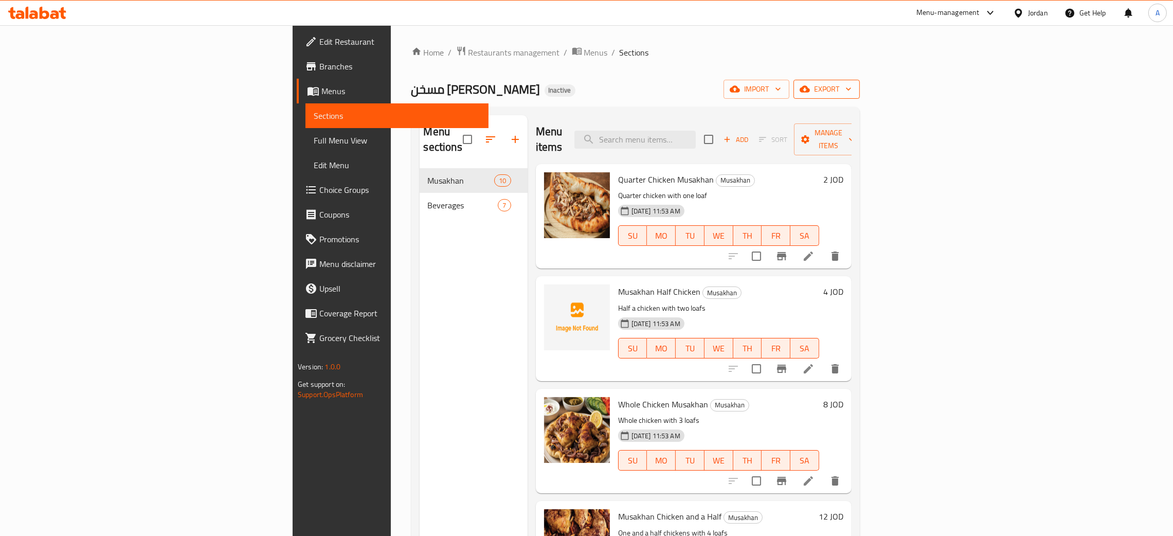
click at [851, 89] on icon "button" at bounding box center [848, 89] width 5 height 3
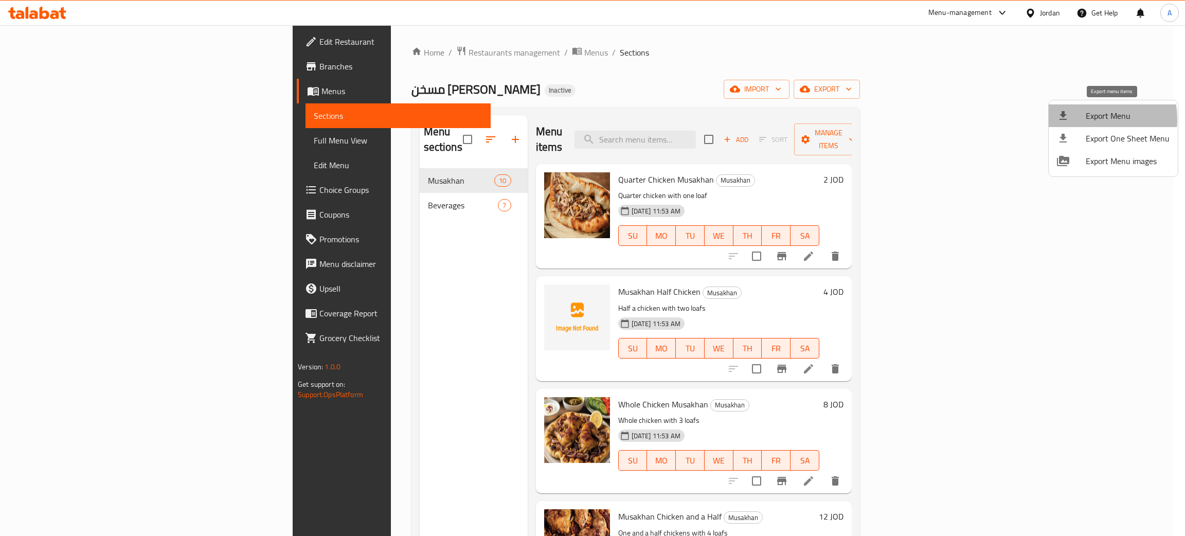
click at [1082, 119] on div at bounding box center [1071, 116] width 29 height 12
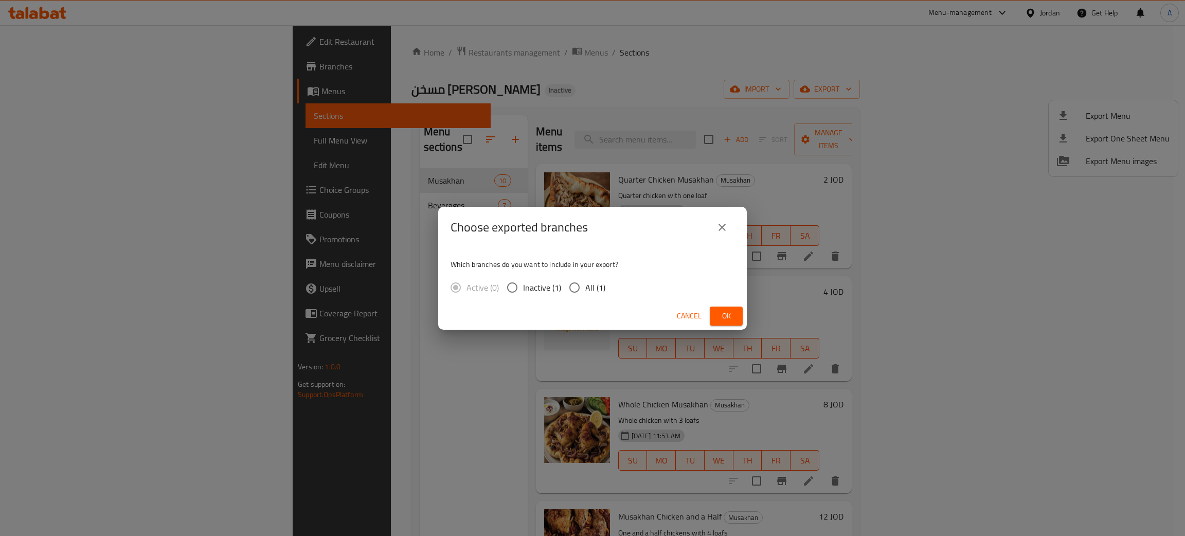
click at [720, 319] on span "Ok" at bounding box center [726, 316] width 16 height 13
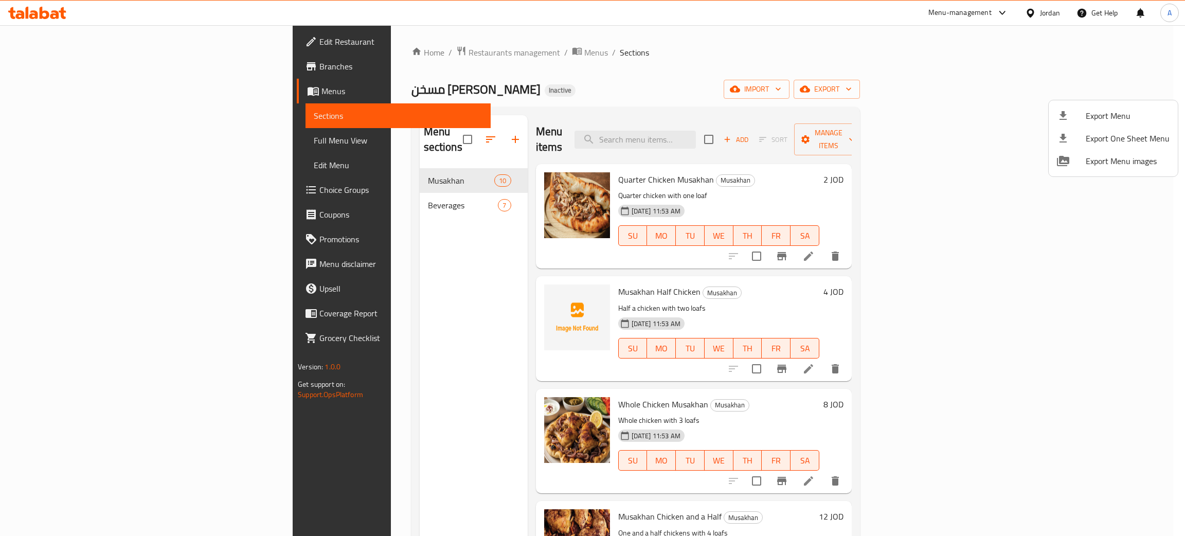
click at [72, 37] on div at bounding box center [592, 268] width 1185 height 536
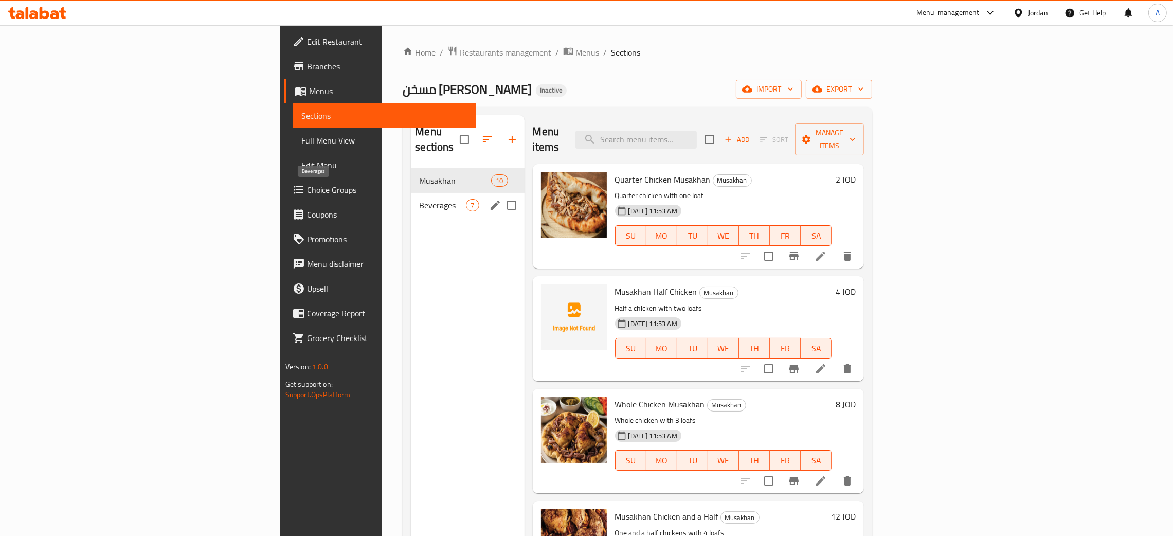
click at [419, 199] on span "Beverages" at bounding box center [442, 205] width 47 height 12
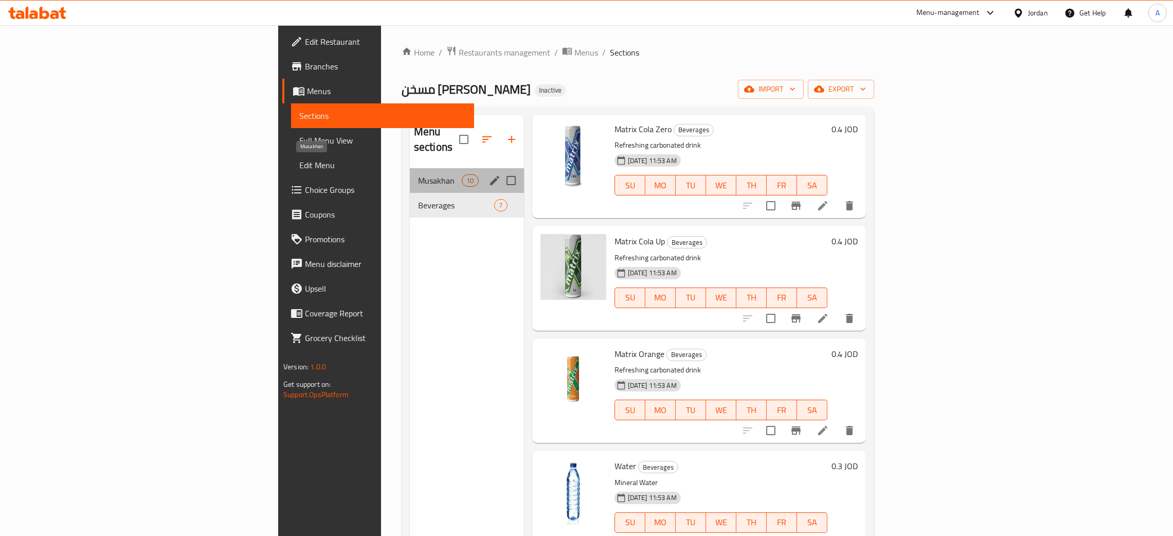
click at [418, 174] on span "Musakhan" at bounding box center [440, 180] width 44 height 12
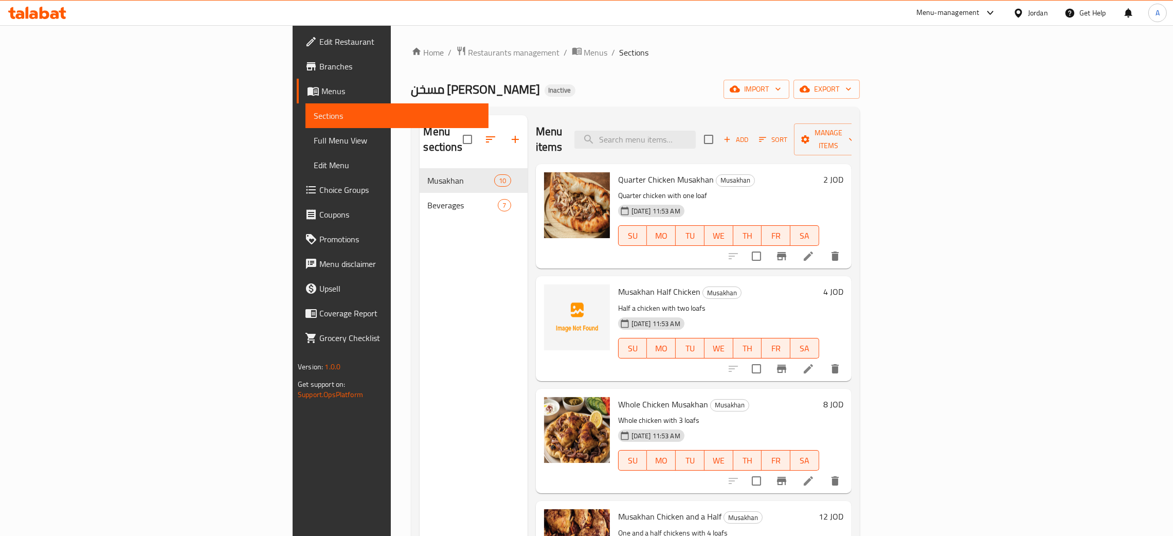
click at [560, 70] on div "Home / Restaurants management / Menus / Sections مسخن جواد Inactive import expo…" at bounding box center [635, 353] width 448 height 614
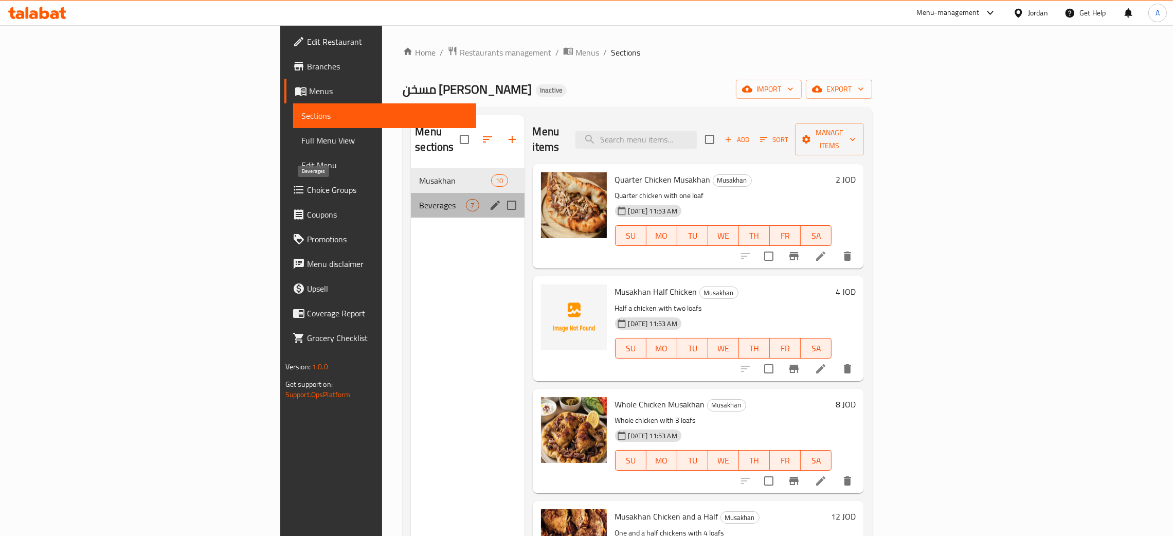
drag, startPoint x: 350, startPoint y: 187, endPoint x: 354, endPoint y: 220, distance: 33.2
click at [419, 199] on span "Beverages" at bounding box center [442, 205] width 47 height 12
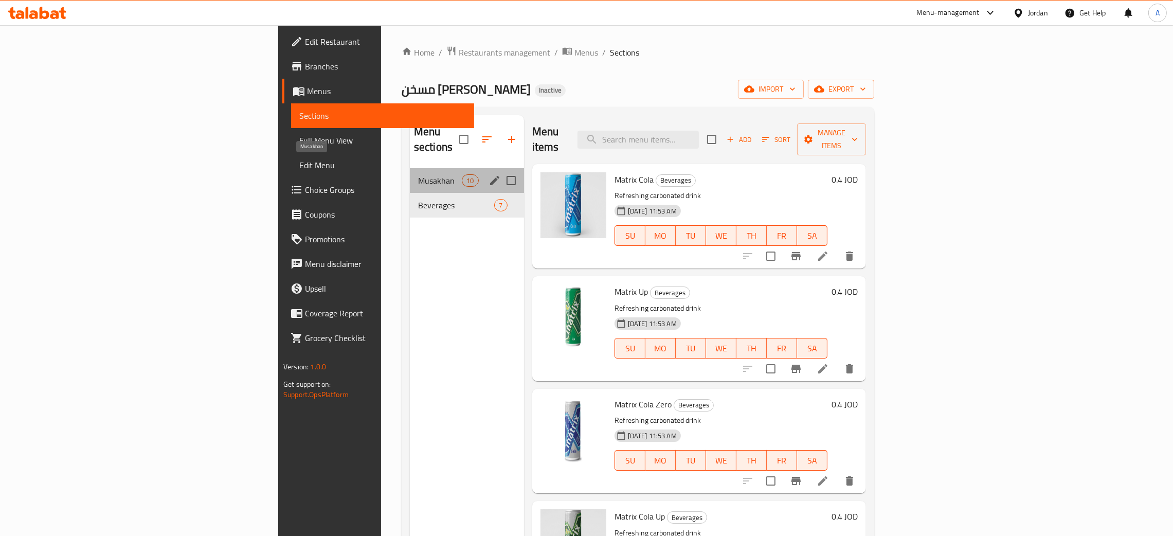
click at [418, 174] on span "Musakhan" at bounding box center [440, 180] width 44 height 12
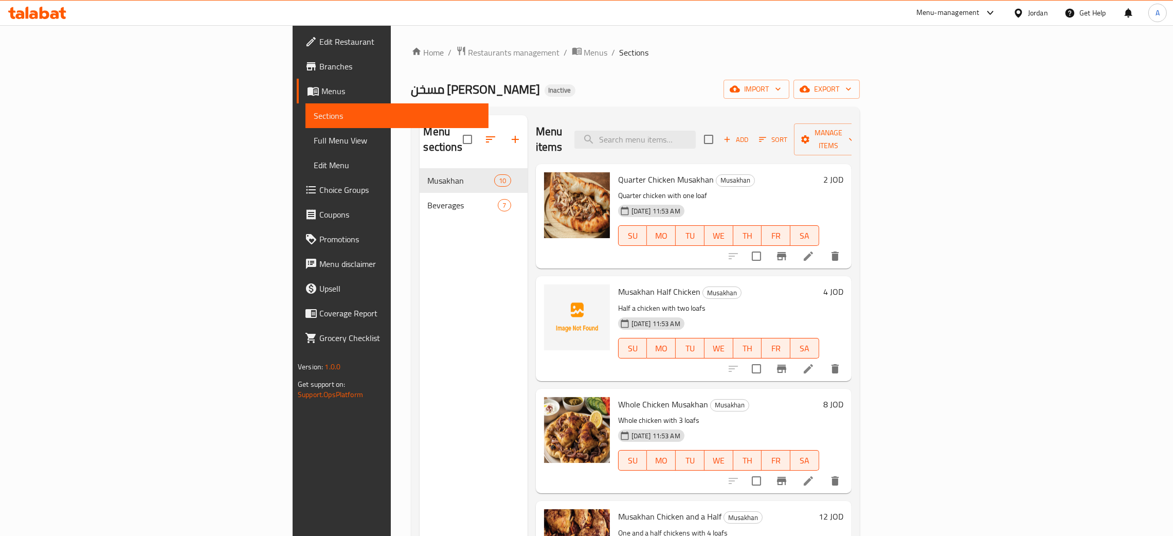
click at [535, 73] on div "Home / Restaurants management / Menus / Sections مسخن جواد Inactive import expo…" at bounding box center [635, 353] width 448 height 614
click at [319, 67] on span "Branches" at bounding box center [399, 66] width 161 height 12
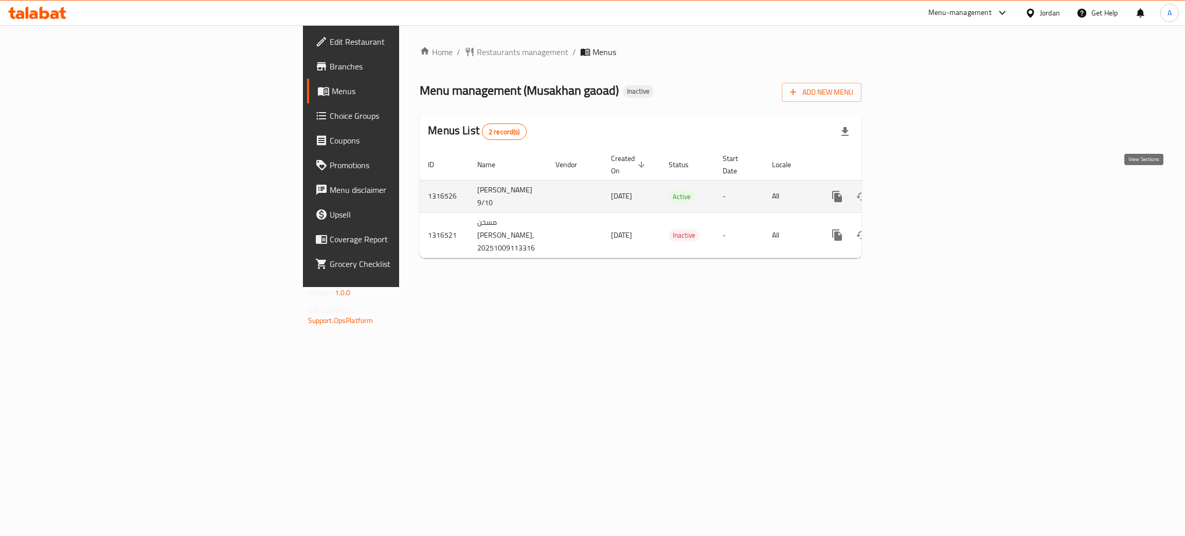
click at [916, 192] on icon "enhanced table" at bounding box center [911, 196] width 9 height 9
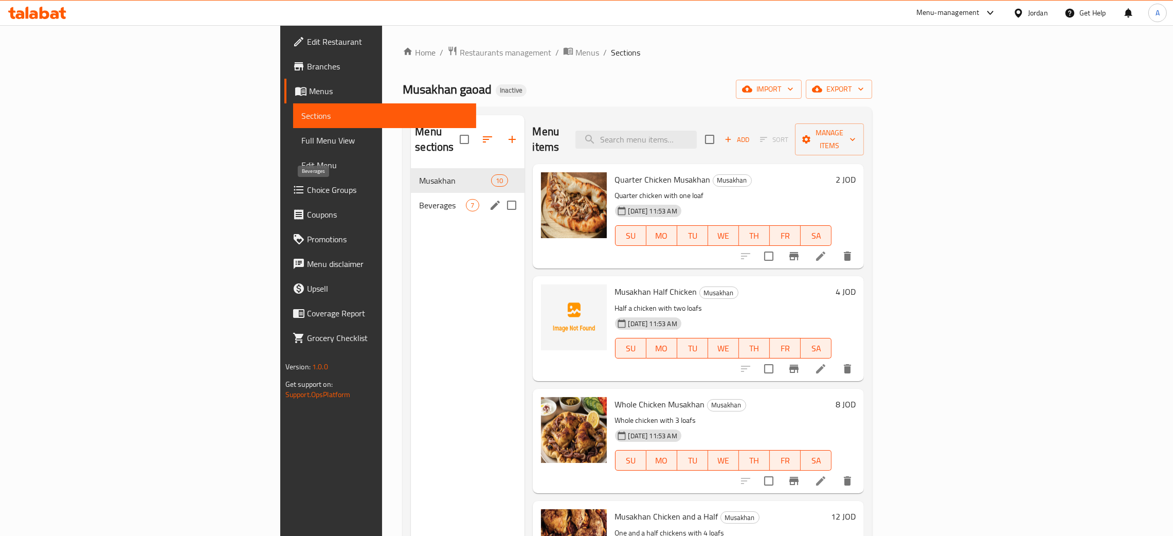
drag, startPoint x: 352, startPoint y: 187, endPoint x: 357, endPoint y: 195, distance: 9.9
click at [419, 199] on span "Beverages" at bounding box center [442, 205] width 47 height 12
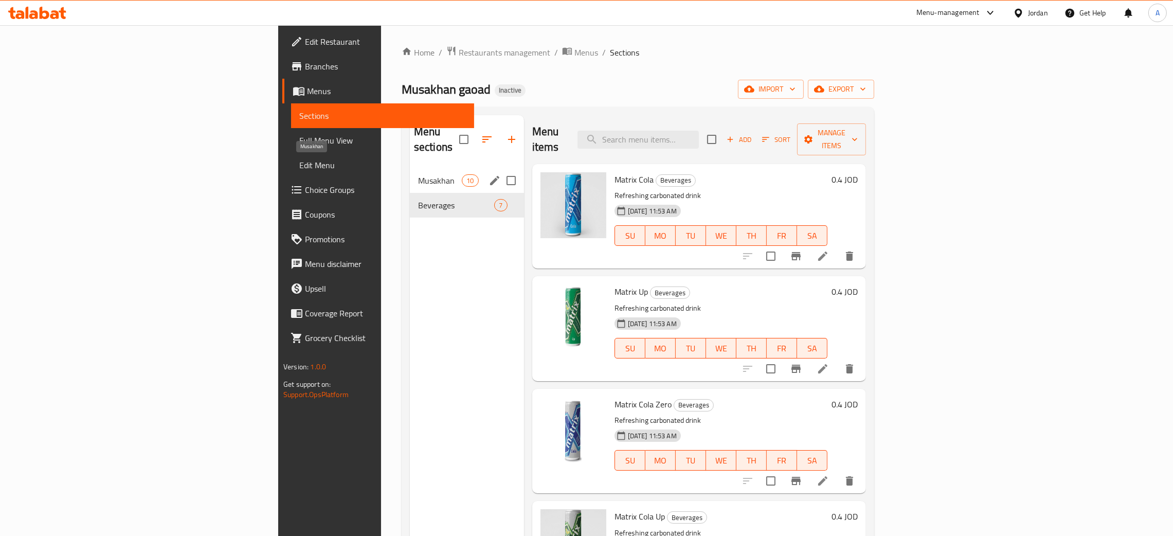
click at [418, 174] on span "Musakhan" at bounding box center [440, 180] width 44 height 12
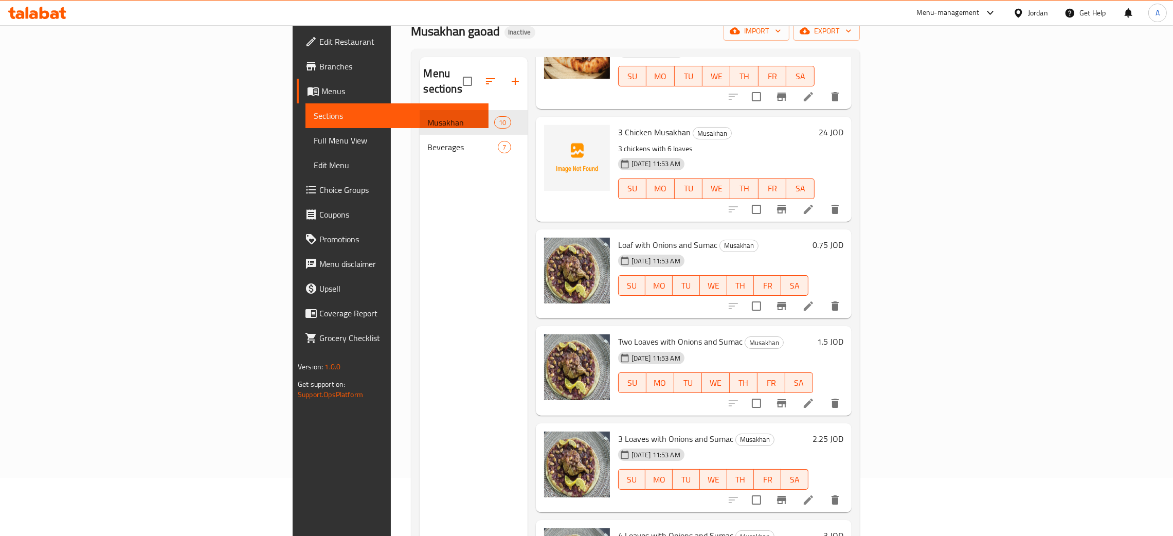
scroll to position [145, 0]
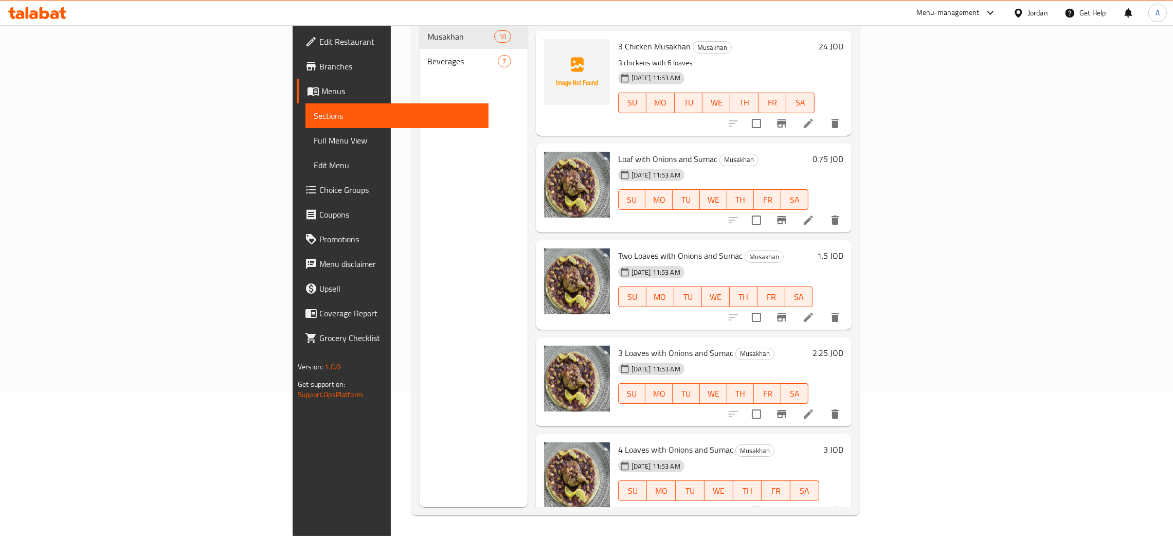
click at [319, 39] on span "Edit Restaurant" at bounding box center [399, 41] width 161 height 12
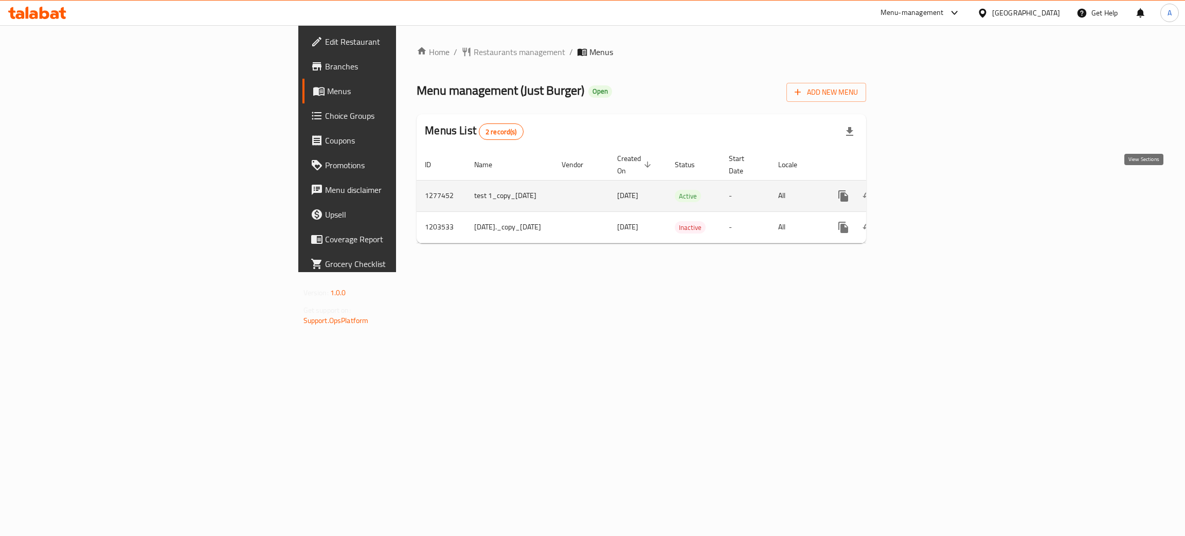
click at [924, 190] on icon "enhanced table" at bounding box center [917, 196] width 12 height 12
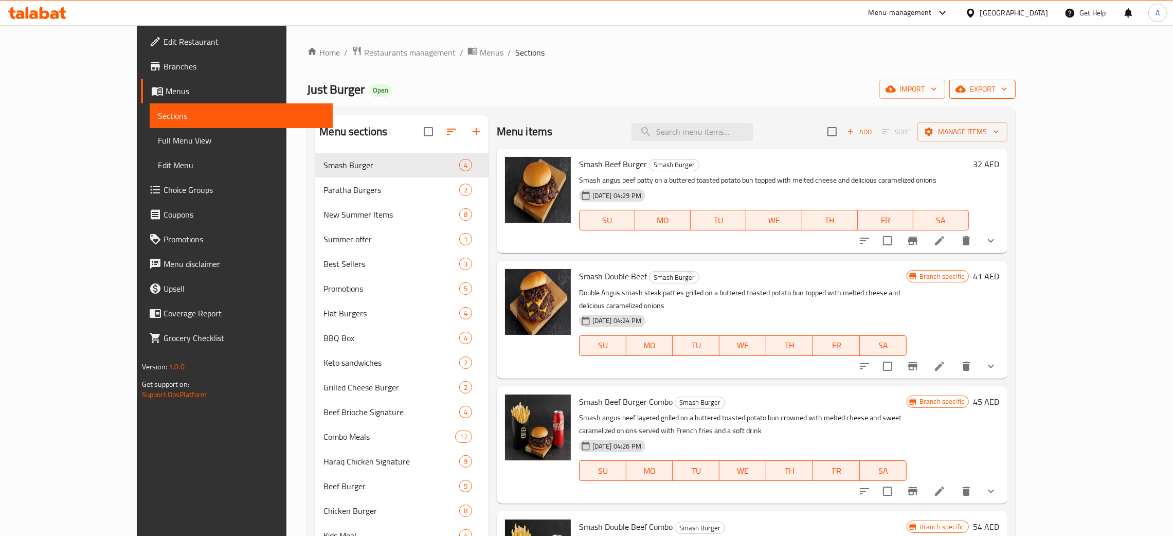
click at [1010, 88] on icon "button" at bounding box center [1004, 89] width 10 height 10
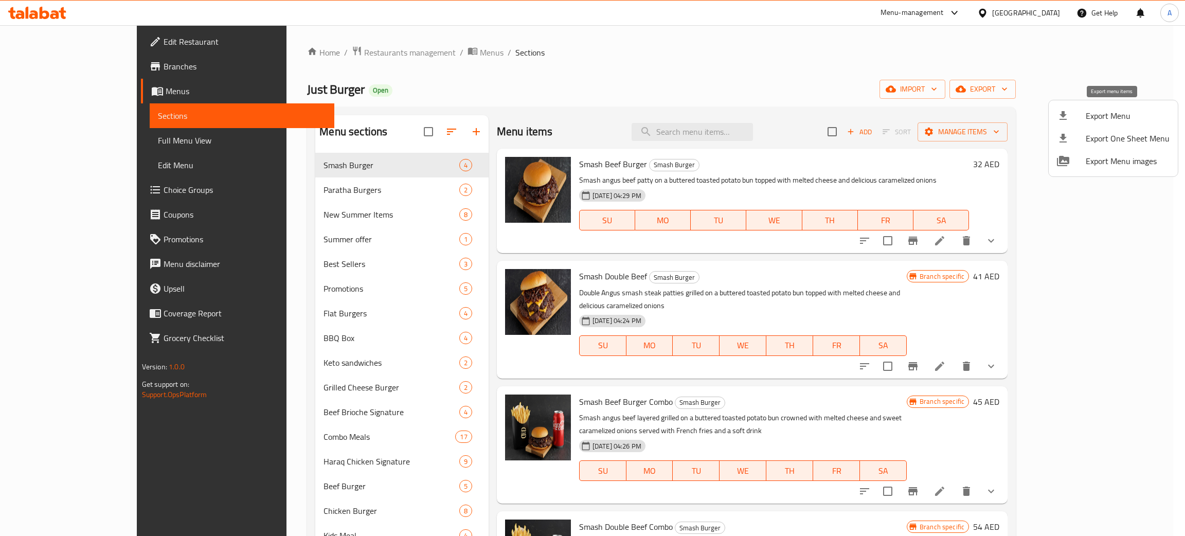
click at [1113, 115] on span "Export Menu" at bounding box center [1128, 116] width 84 height 12
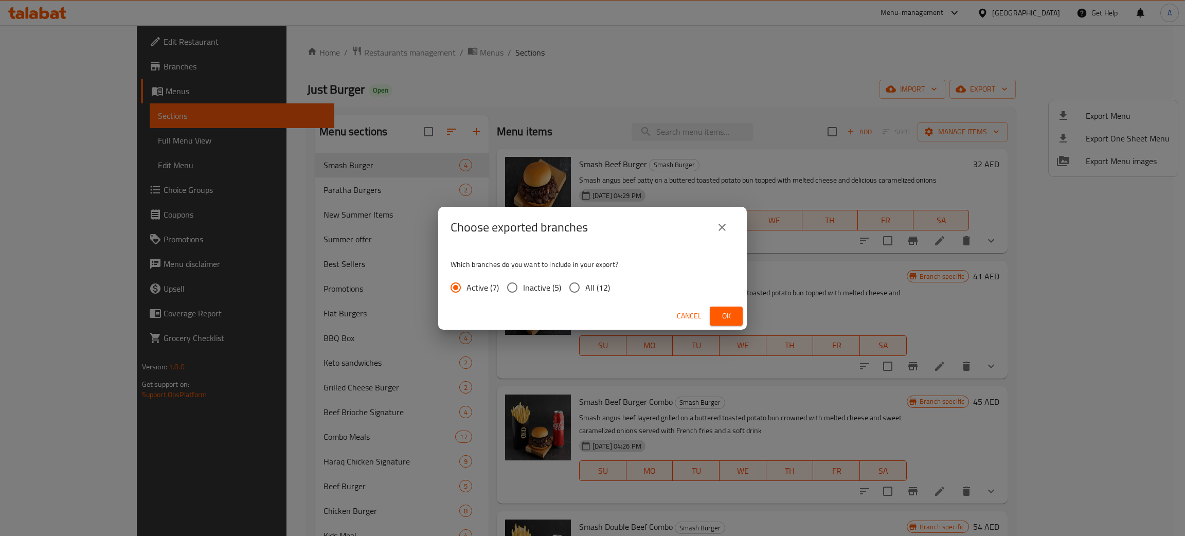
click at [578, 287] on input "All (12)" at bounding box center [575, 288] width 22 height 22
radio input "true"
click at [733, 315] on span "Ok" at bounding box center [726, 316] width 16 height 13
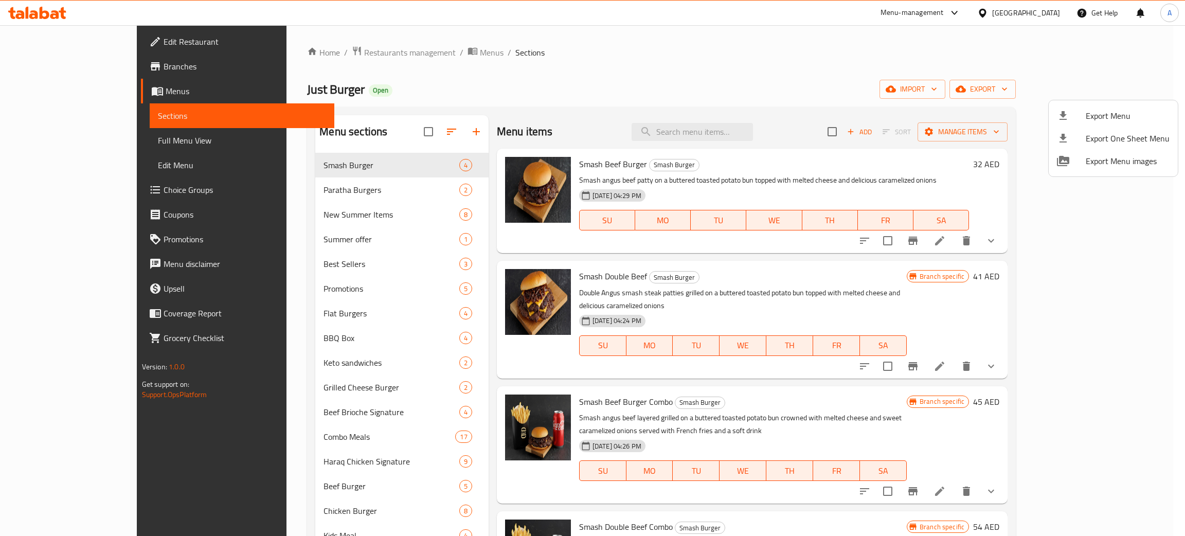
click at [933, 76] on div at bounding box center [592, 268] width 1185 height 536
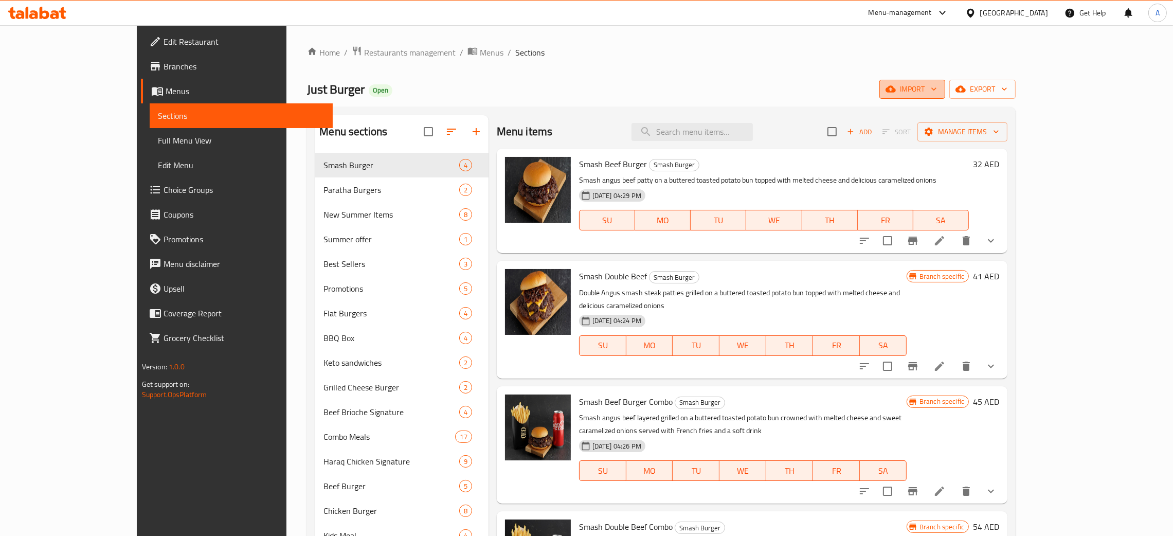
click at [939, 89] on icon "button" at bounding box center [934, 89] width 10 height 10
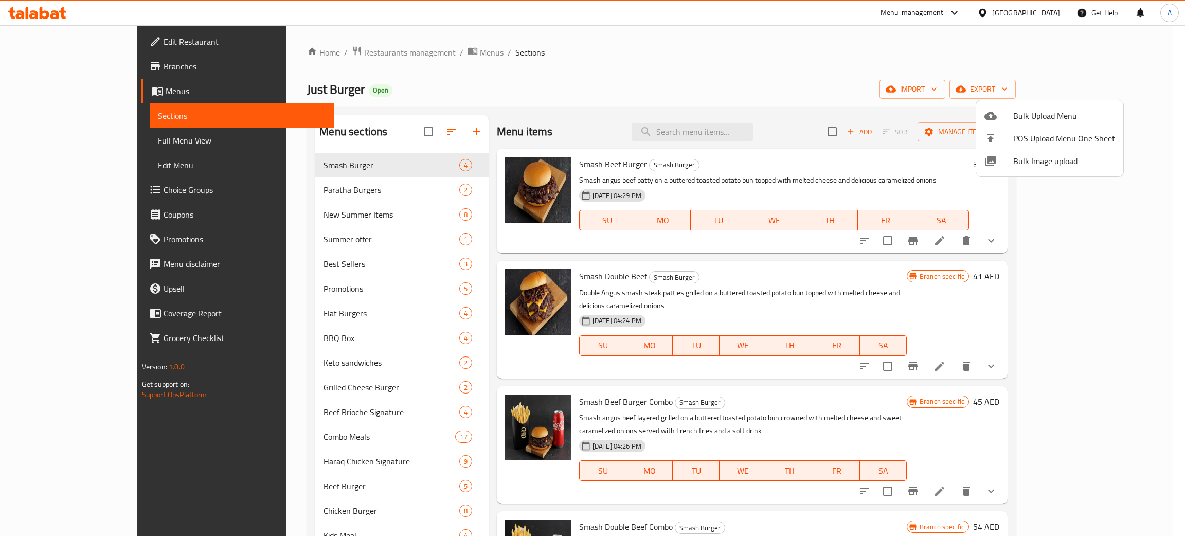
click at [894, 84] on div at bounding box center [592, 268] width 1185 height 536
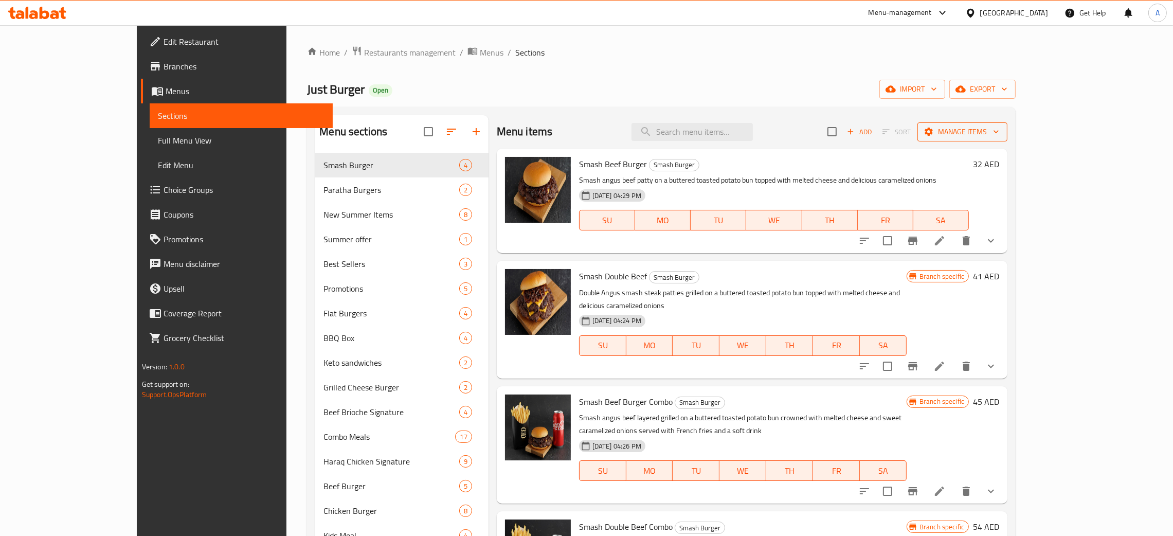
click at [1007, 123] on button "Manage items" at bounding box center [962, 131] width 90 height 19
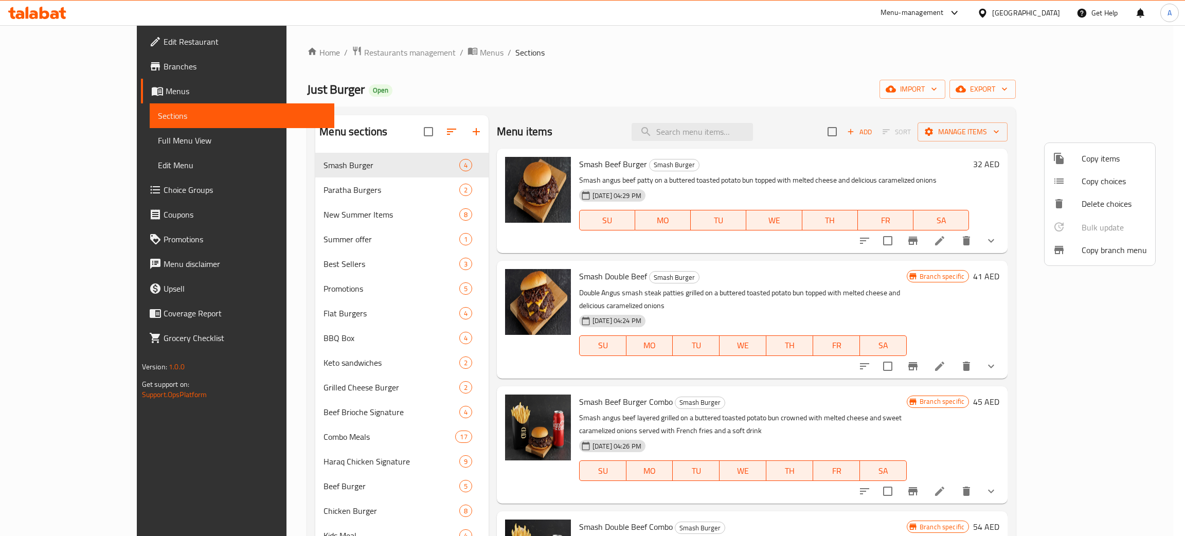
click at [1100, 250] on span "Copy branch menu" at bounding box center [1114, 250] width 65 height 12
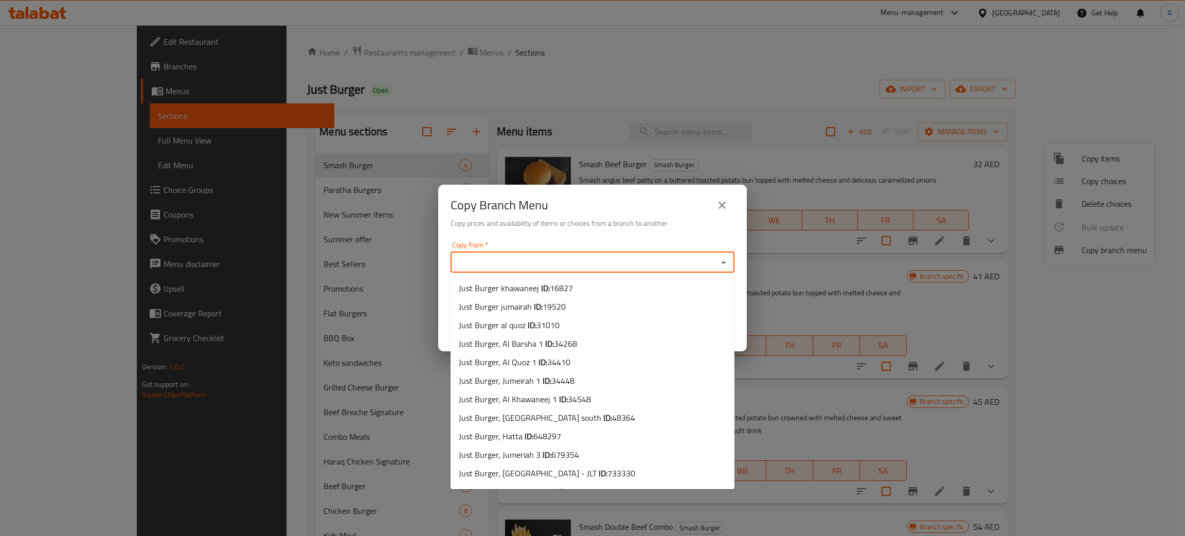
click at [523, 257] on input "Copy from   *" at bounding box center [584, 262] width 261 height 14
click at [524, 288] on span "Just Burger khawaneej ID: 16827" at bounding box center [516, 288] width 114 height 12
type input "Just Burger khawaneej"
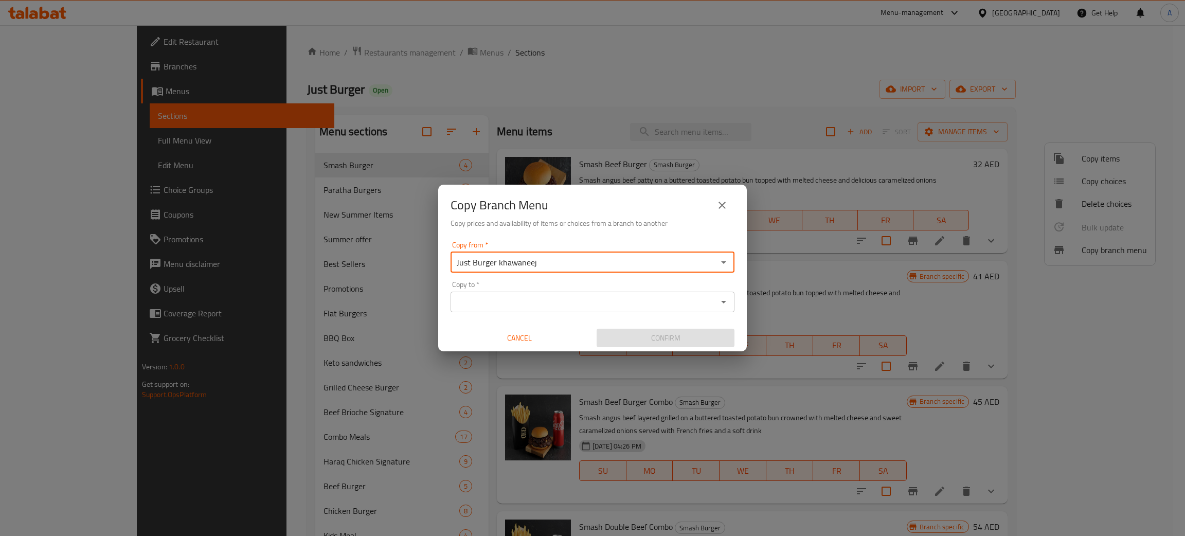
click at [726, 301] on icon "Open" at bounding box center [723, 302] width 12 height 12
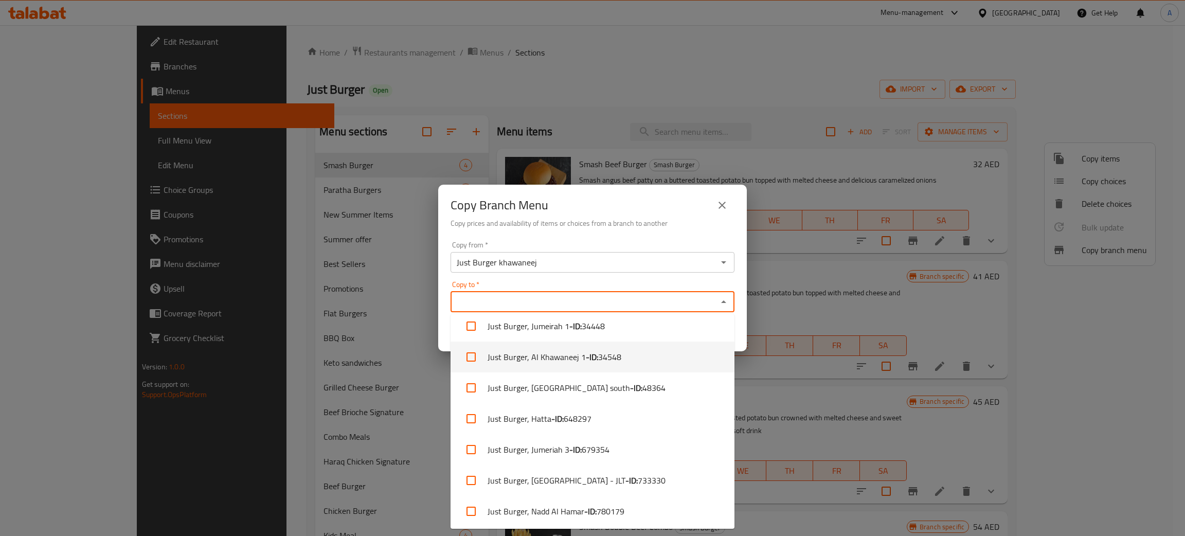
scroll to position [164, 0]
click at [590, 509] on b "- ID:" at bounding box center [590, 509] width 12 height 12
checkbox input "true"
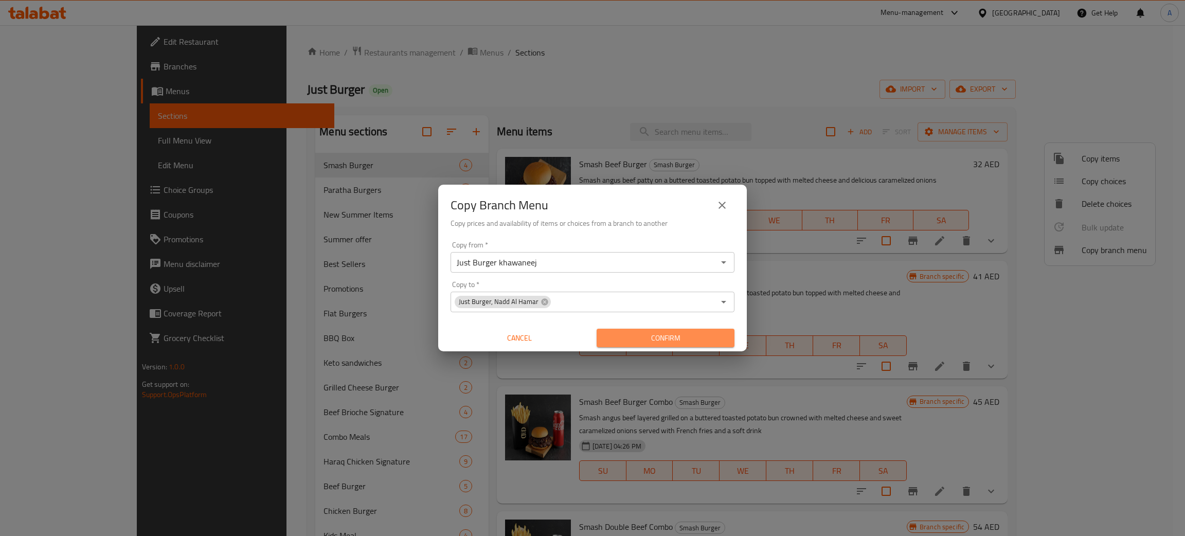
click at [661, 339] on span "Confirm" at bounding box center [665, 338] width 121 height 13
